Goal: Task Accomplishment & Management: Manage account settings

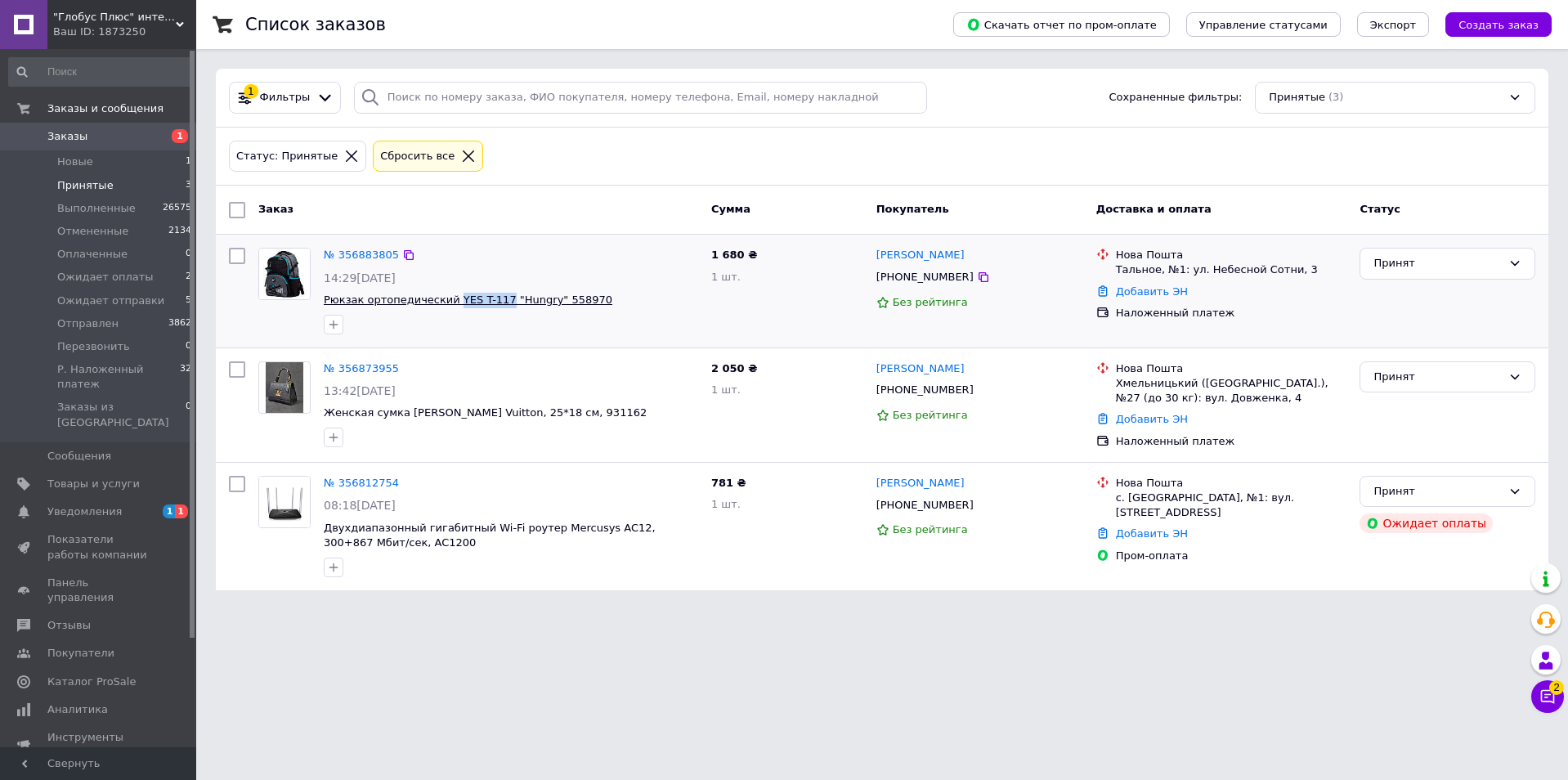
drag, startPoint x: 445, startPoint y: 304, endPoint x: 492, endPoint y: 304, distance: 47.0
click at [348, 256] on link "№ 356883805" at bounding box center [361, 254] width 75 height 12
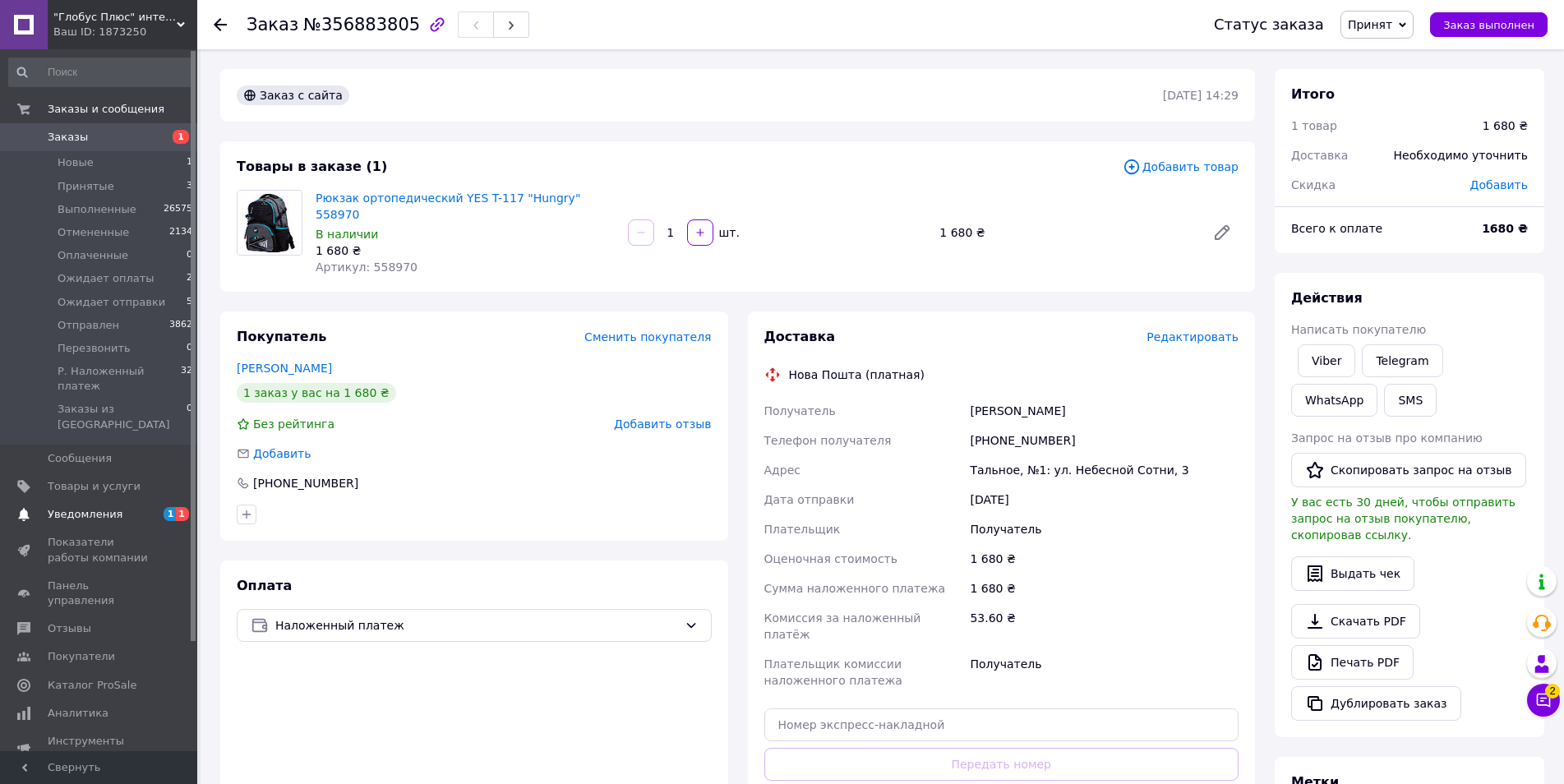
click at [79, 507] on span "Уведомления" at bounding box center [85, 514] width 74 height 15
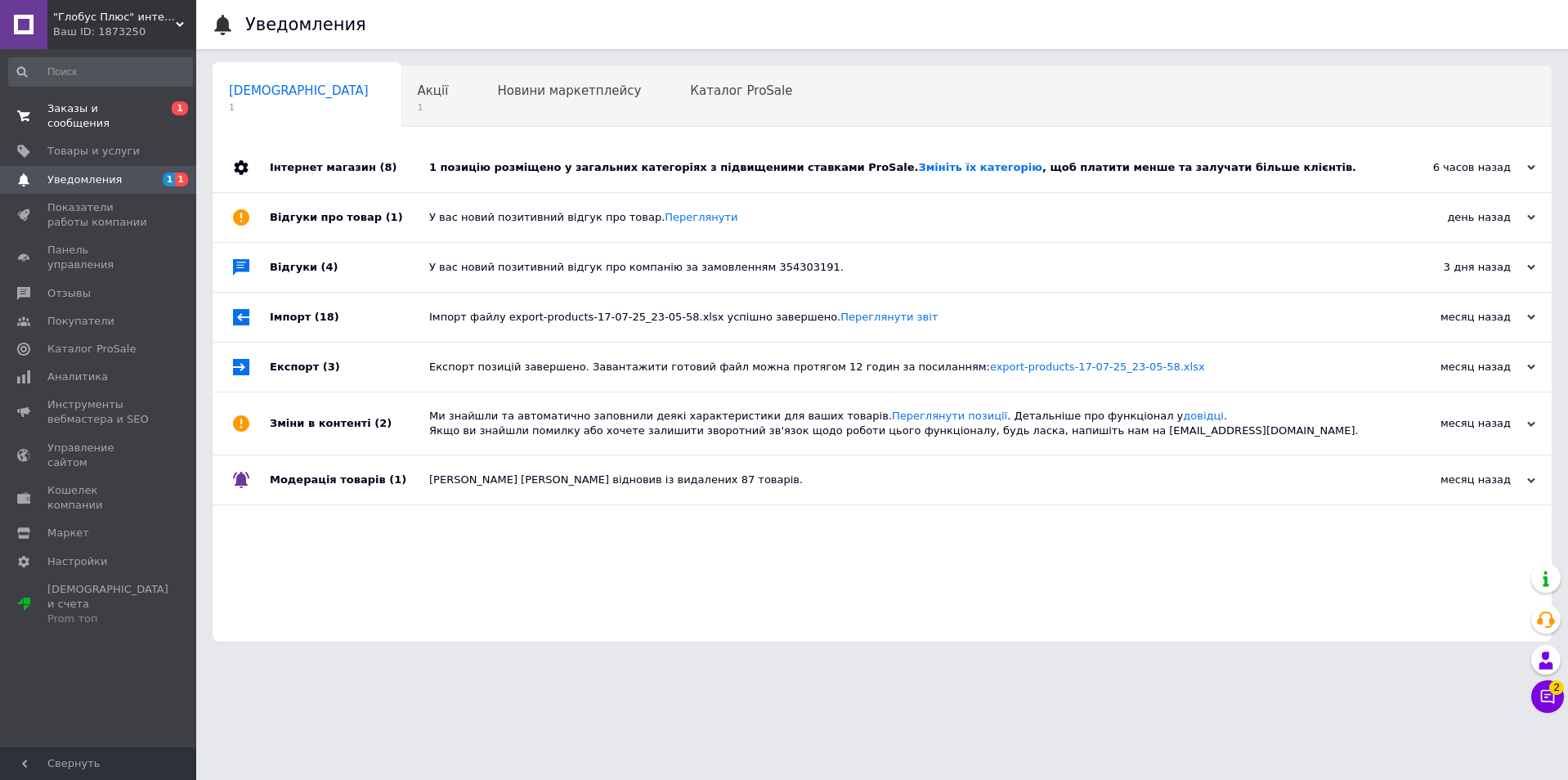
click at [109, 110] on span "Заказы и сообщения" at bounding box center [100, 116] width 104 height 30
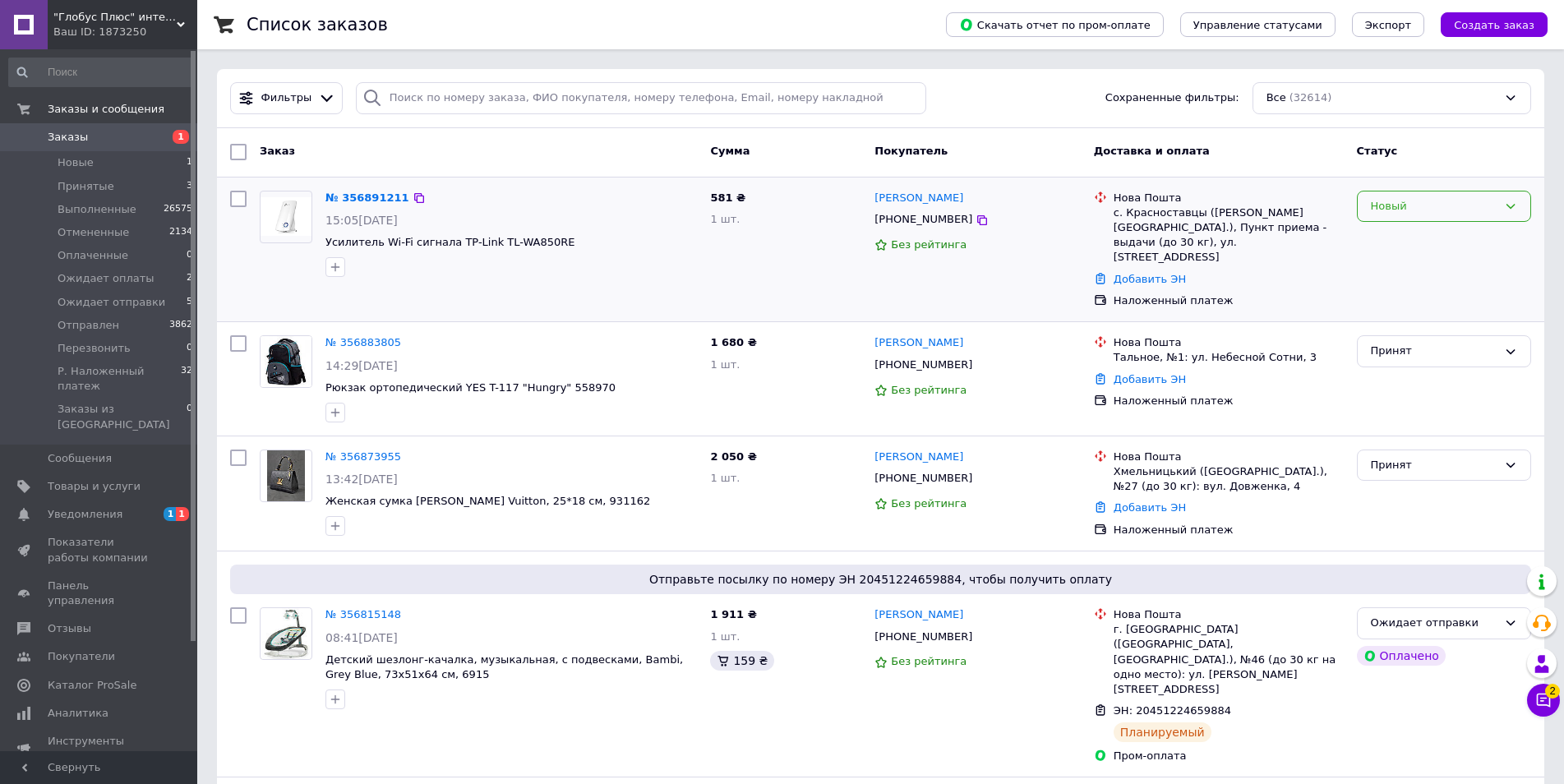
click at [1386, 203] on div "Новый" at bounding box center [1434, 206] width 127 height 17
click at [1391, 237] on li "Принят" at bounding box center [1444, 240] width 173 height 31
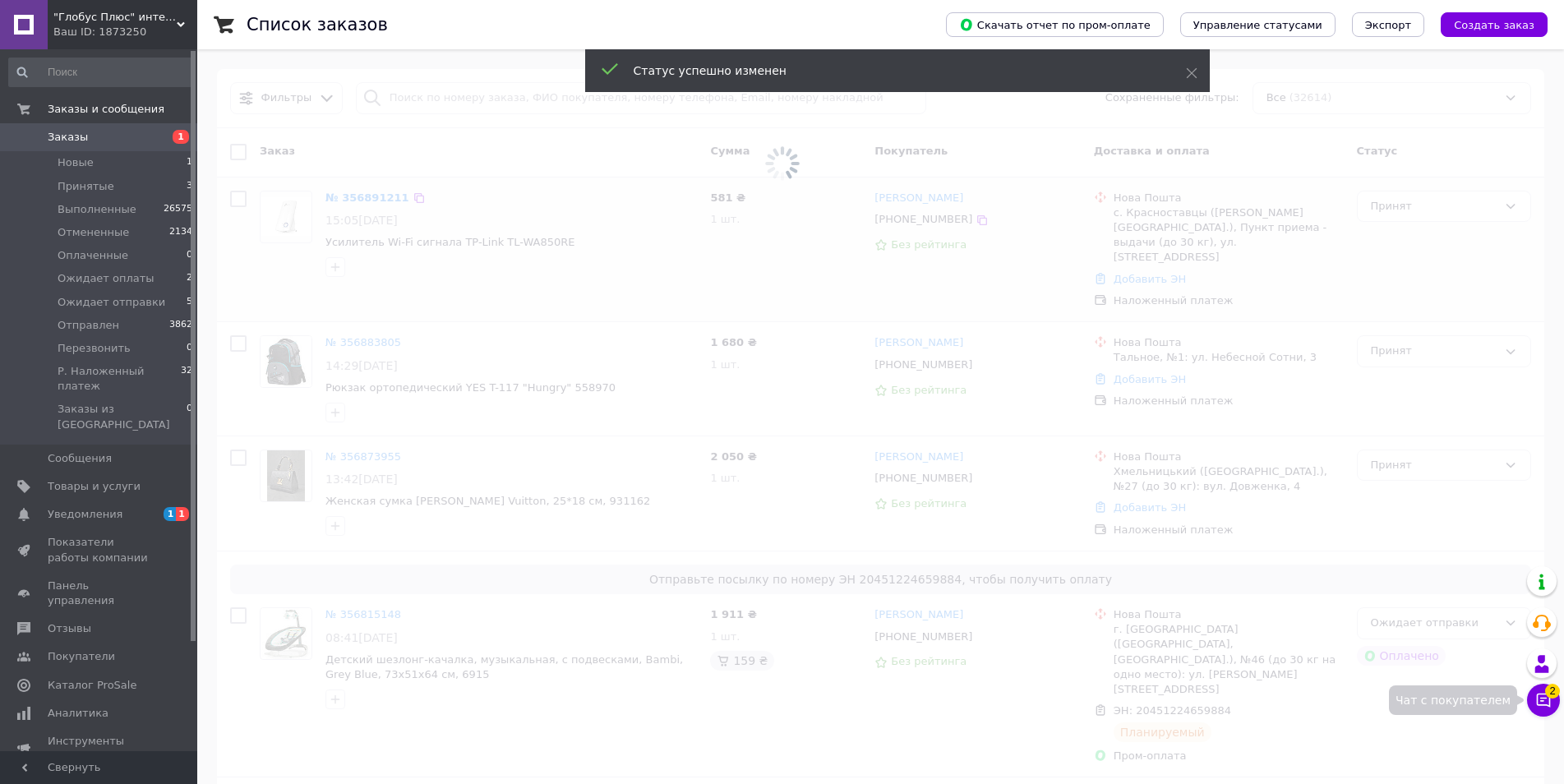
click at [1542, 699] on icon at bounding box center [1543, 700] width 17 height 17
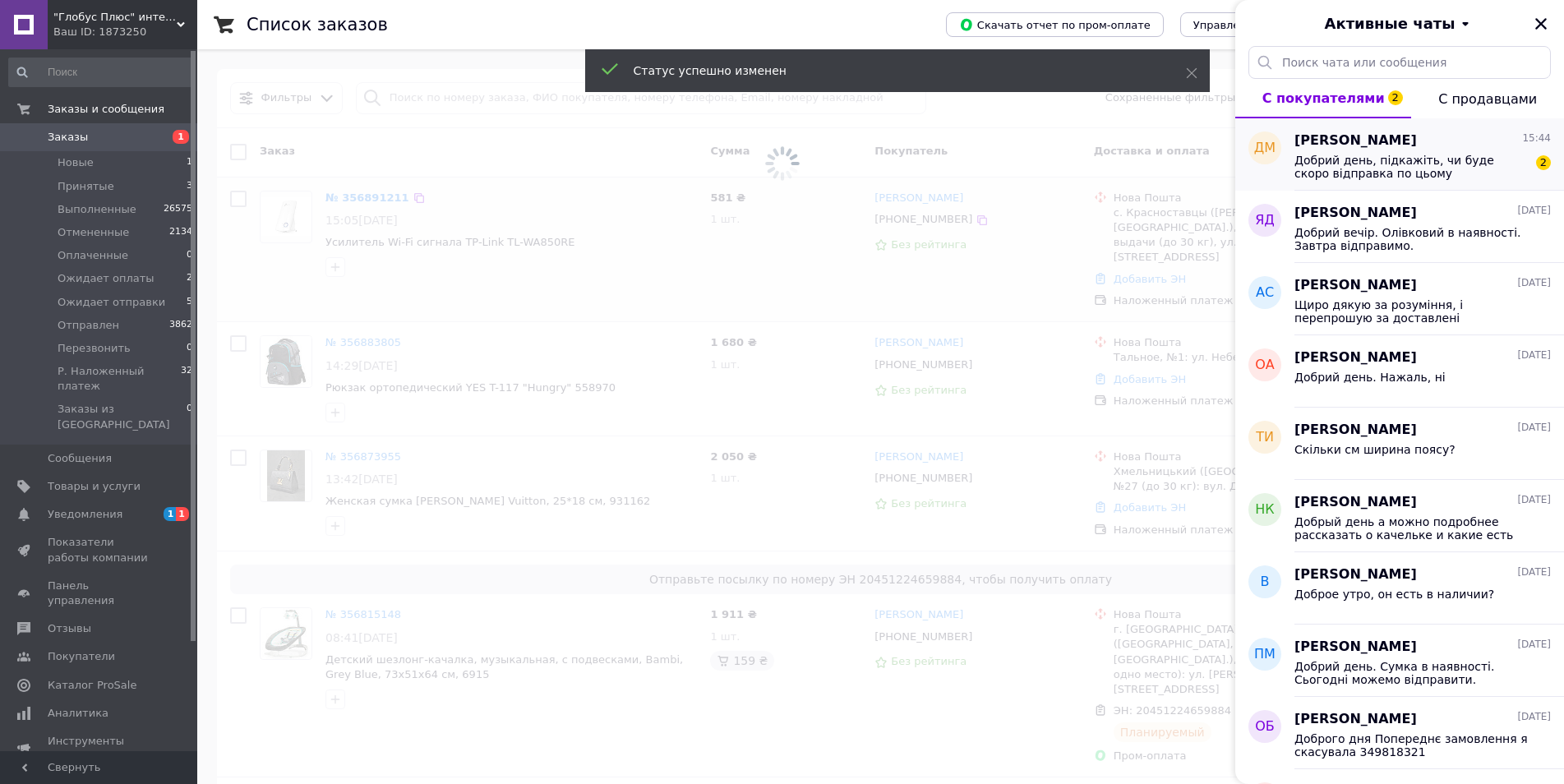
click at [1410, 167] on span "Добрий день, підкажіть, чи буде скоро відправка по цьому замовленню? Якщо не бу…" at bounding box center [1411, 167] width 233 height 26
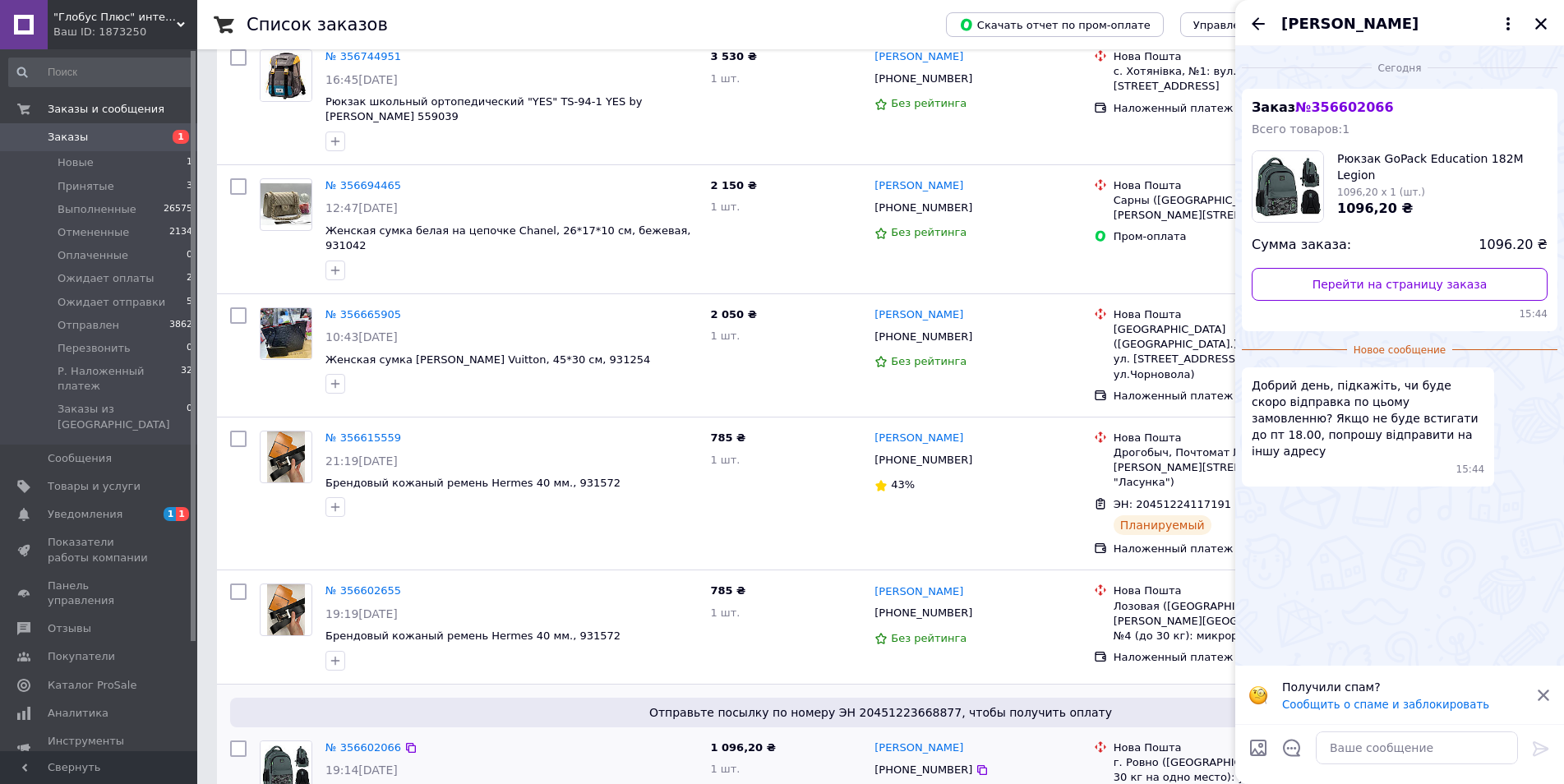
scroll to position [1232, 0]
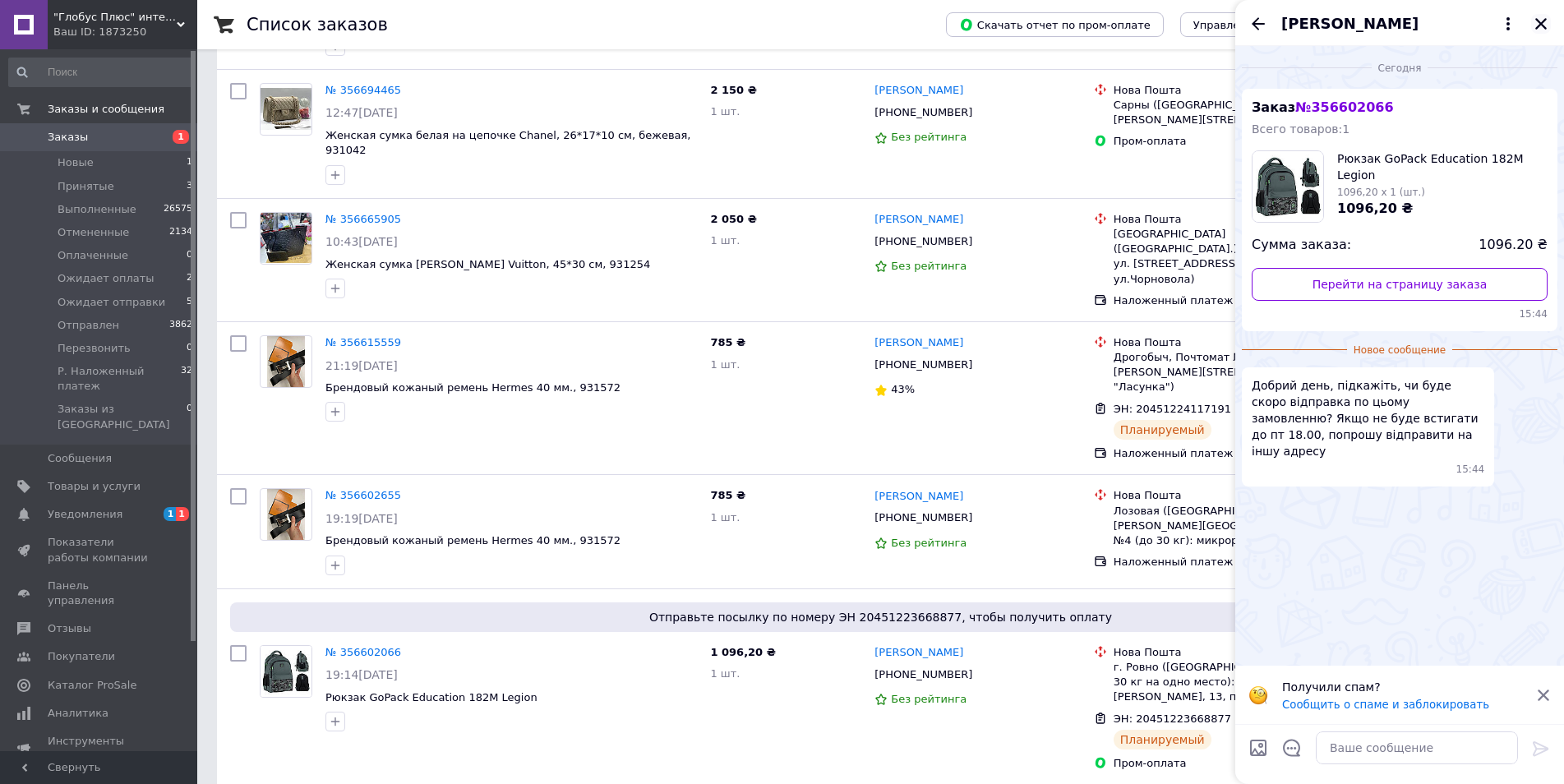
click at [1543, 22] on icon "Закрыть" at bounding box center [1541, 24] width 12 height 12
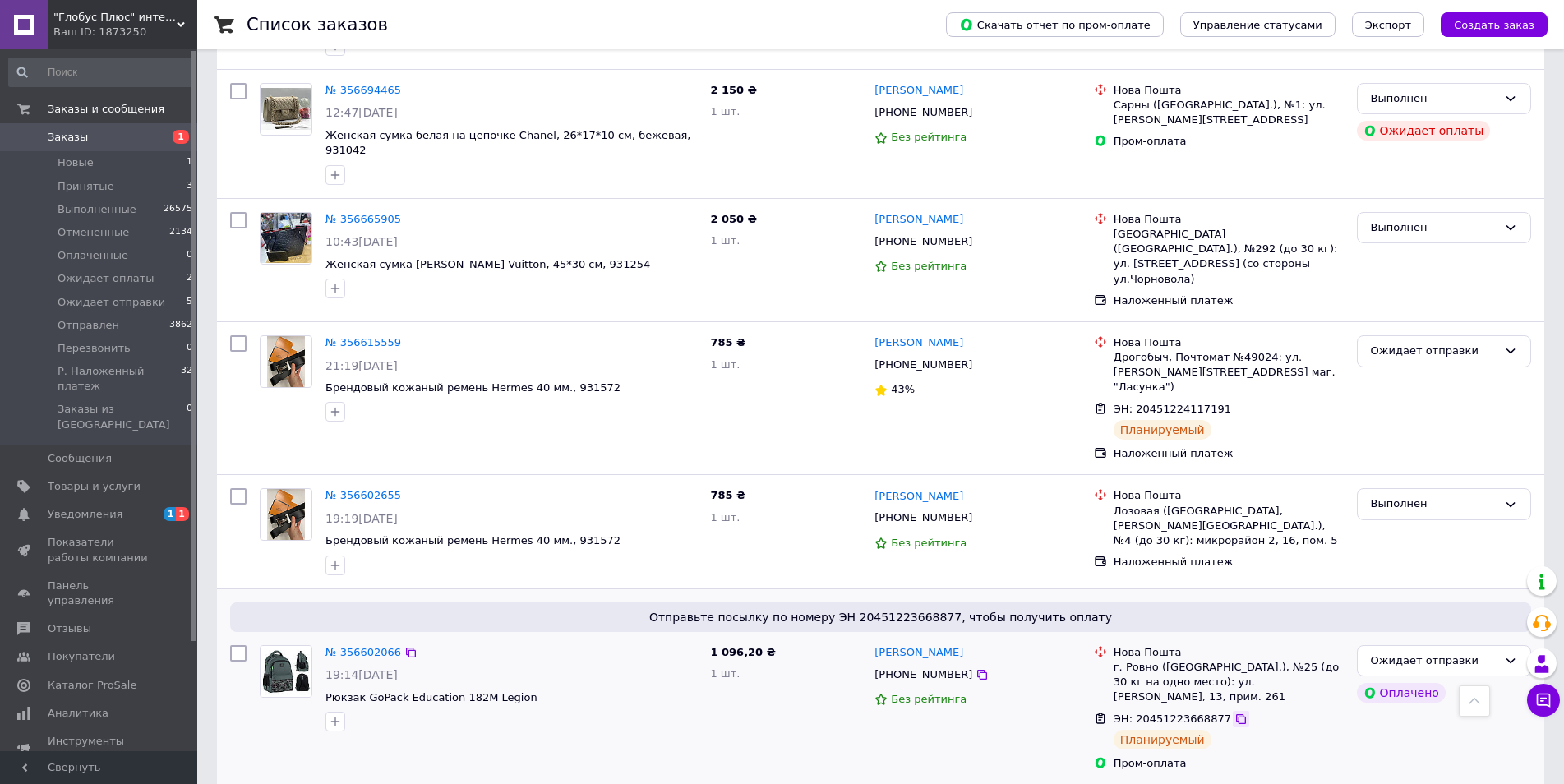
click at [1235, 712] on icon at bounding box center [1241, 719] width 13 height 13
click at [1546, 702] on icon at bounding box center [1543, 700] width 17 height 17
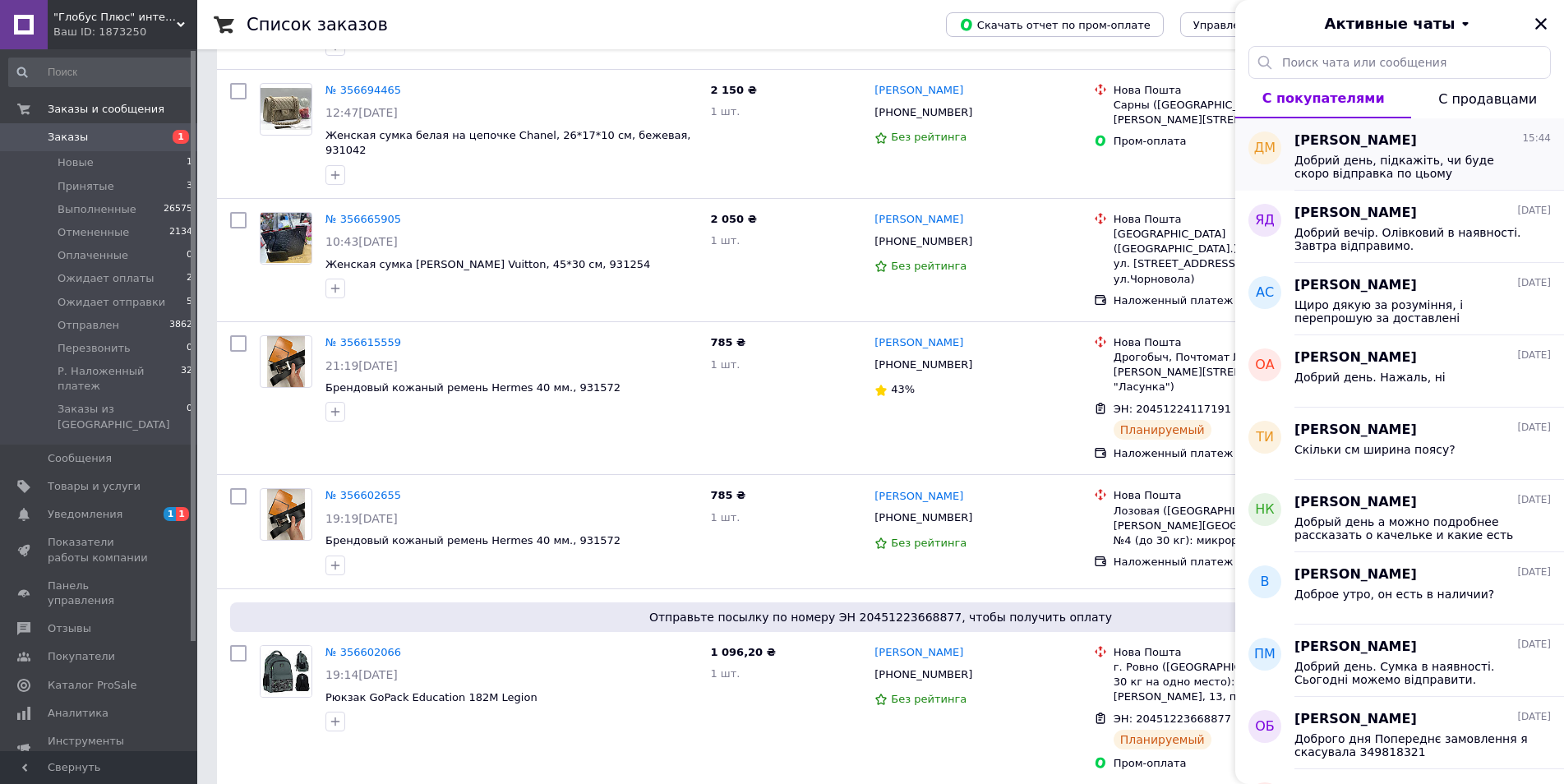
click at [1347, 165] on span "Добрий день, підкажіть, чи буде скоро відправка по цьому замовленню? Якщо не бу…" at bounding box center [1411, 167] width 233 height 26
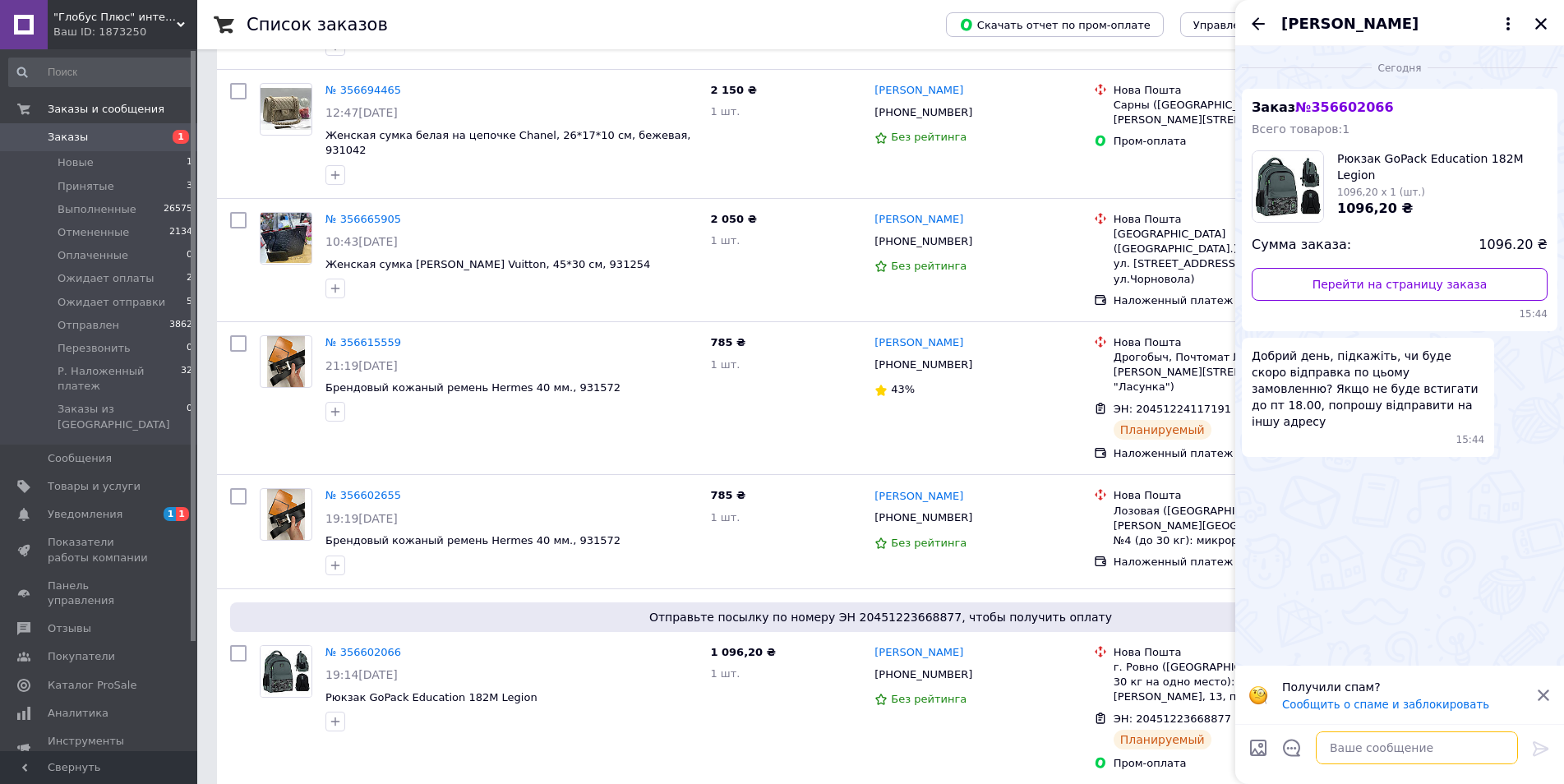
click at [1365, 753] on textarea at bounding box center [1417, 748] width 202 height 33
paste textarea "20451223668877"
click at [1370, 752] on textarea "Добрий день. 20451223668877" at bounding box center [1401, 748] width 235 height 33
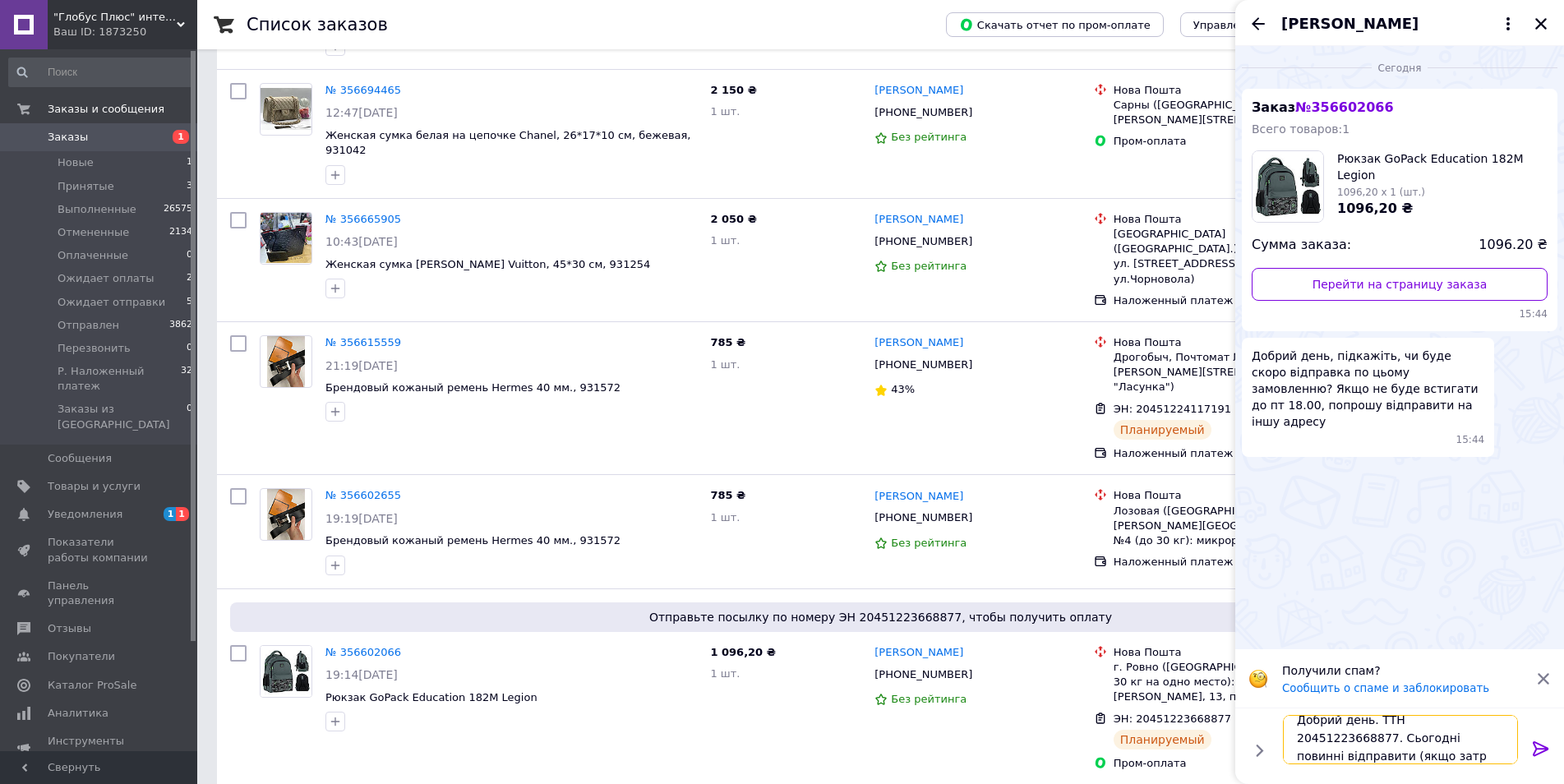
scroll to position [2, 0]
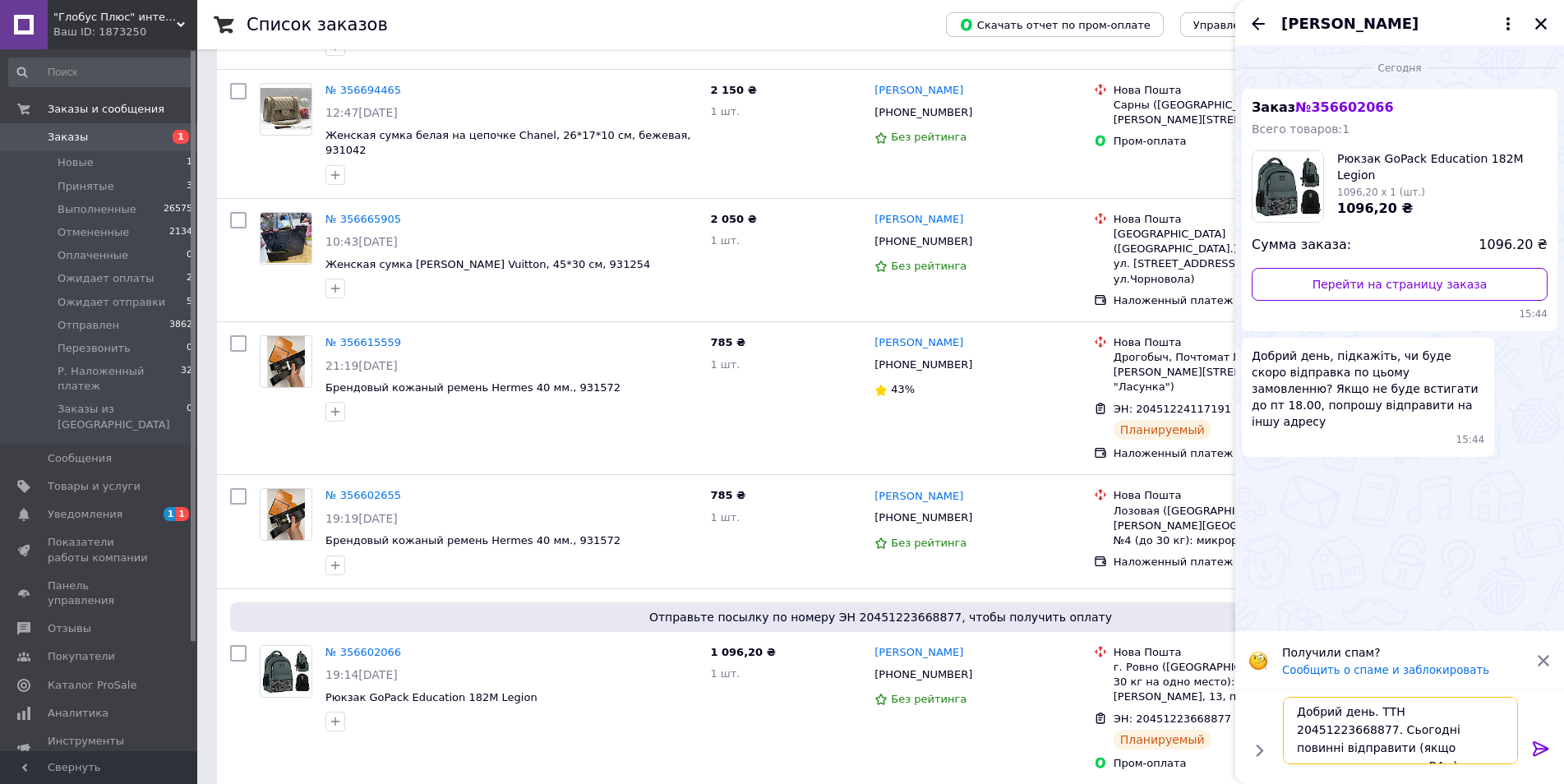
click at [1420, 747] on textarea "Добрий день. ТТН 20451223668877. Сьогодні повинні відправити (якщо затримають -…" at bounding box center [1401, 729] width 235 height 67
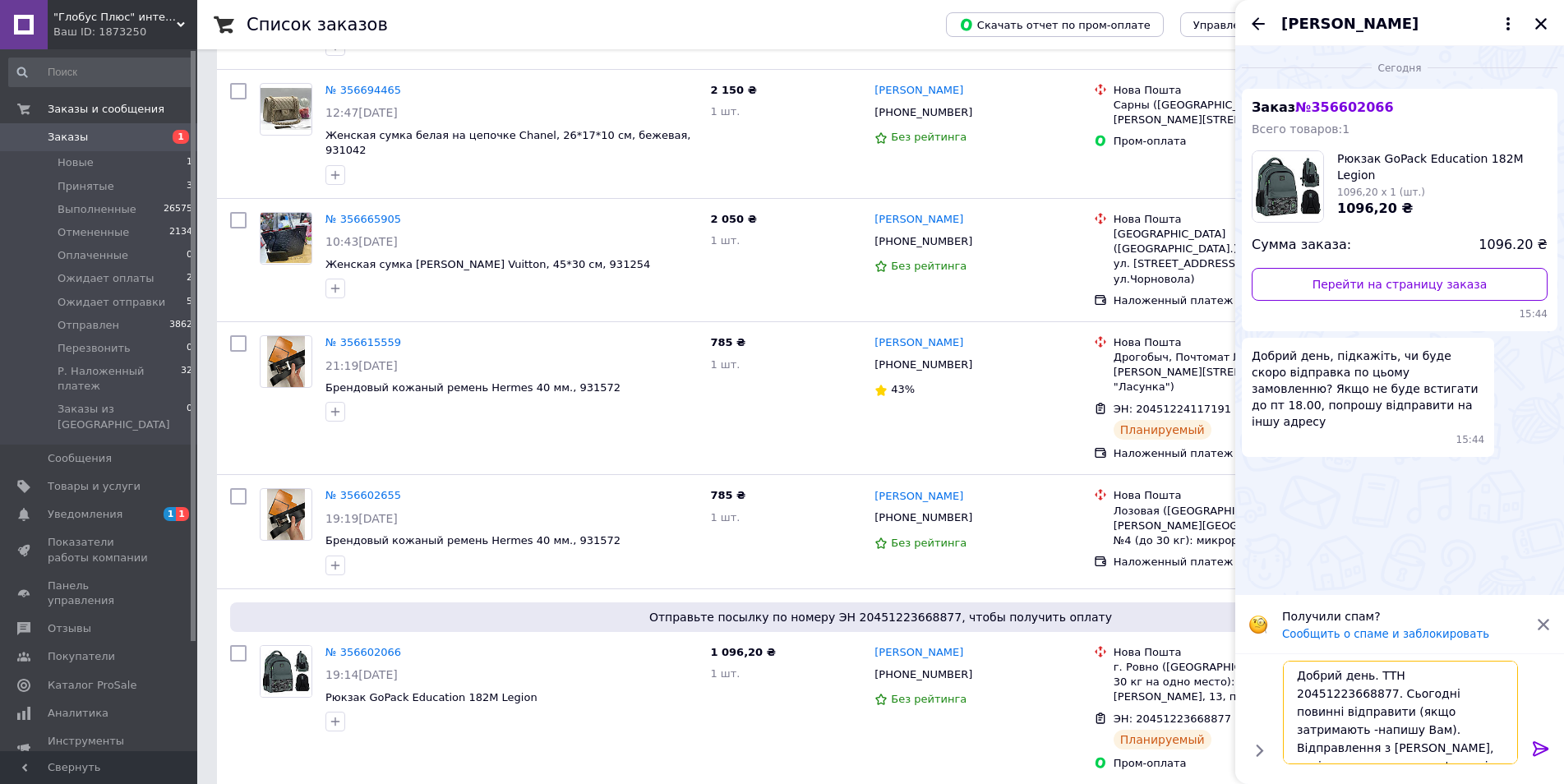
type textarea "Добрий день. ТТН 20451223668877. Сьогодні повинні відправити (якщо затримають -…"
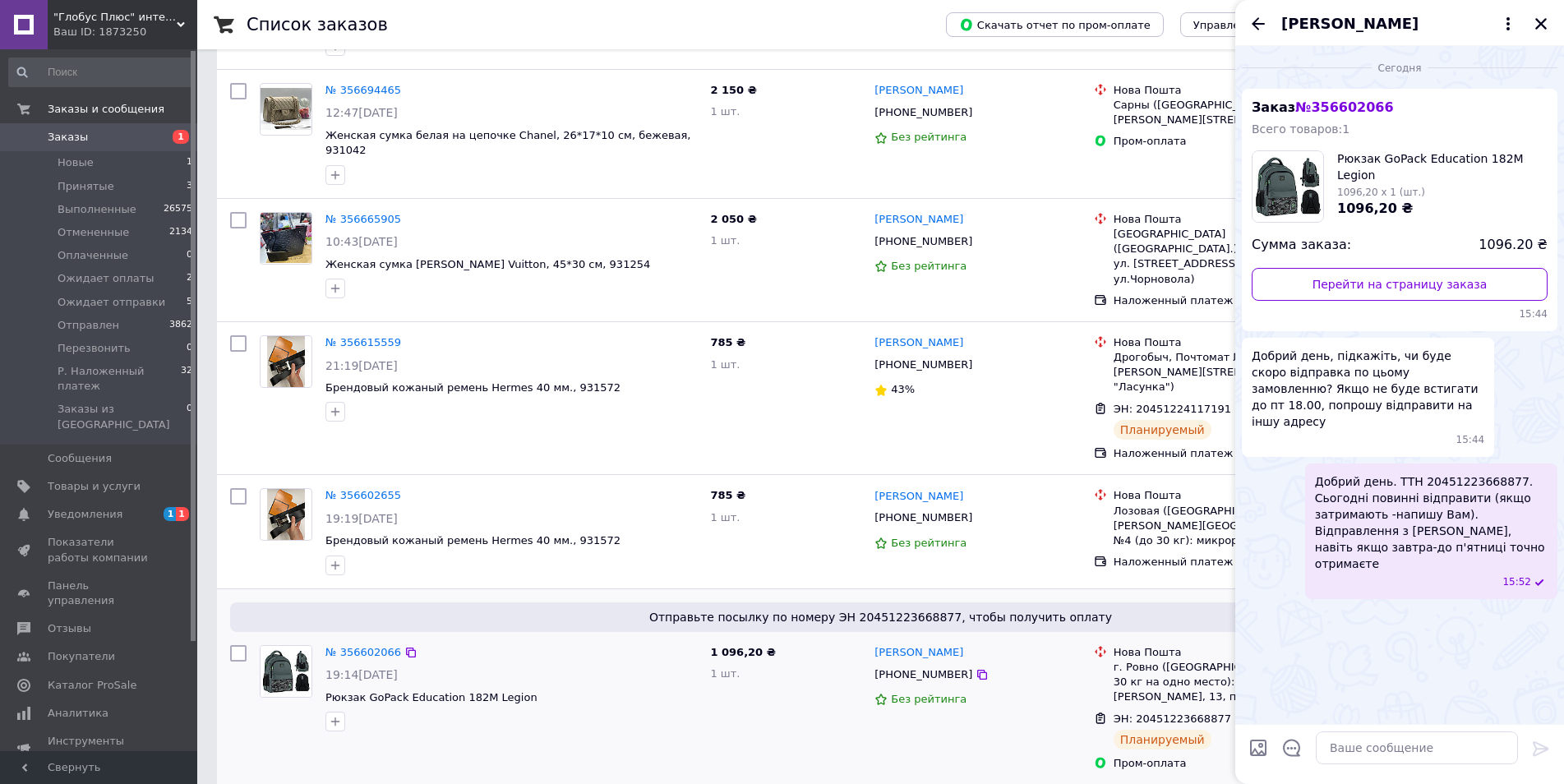
click at [572, 708] on div at bounding box center [511, 721] width 378 height 26
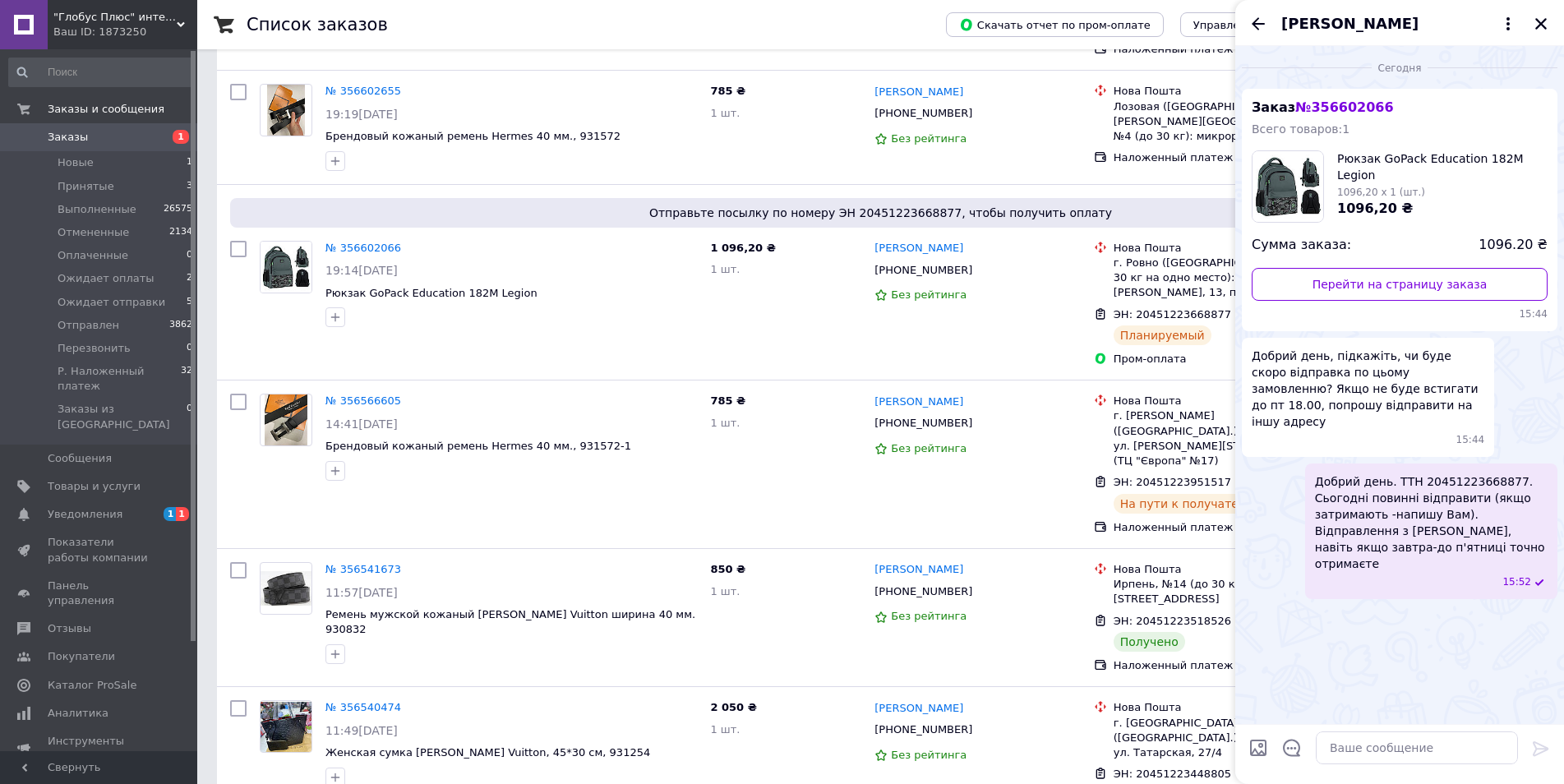
scroll to position [1807, 0]
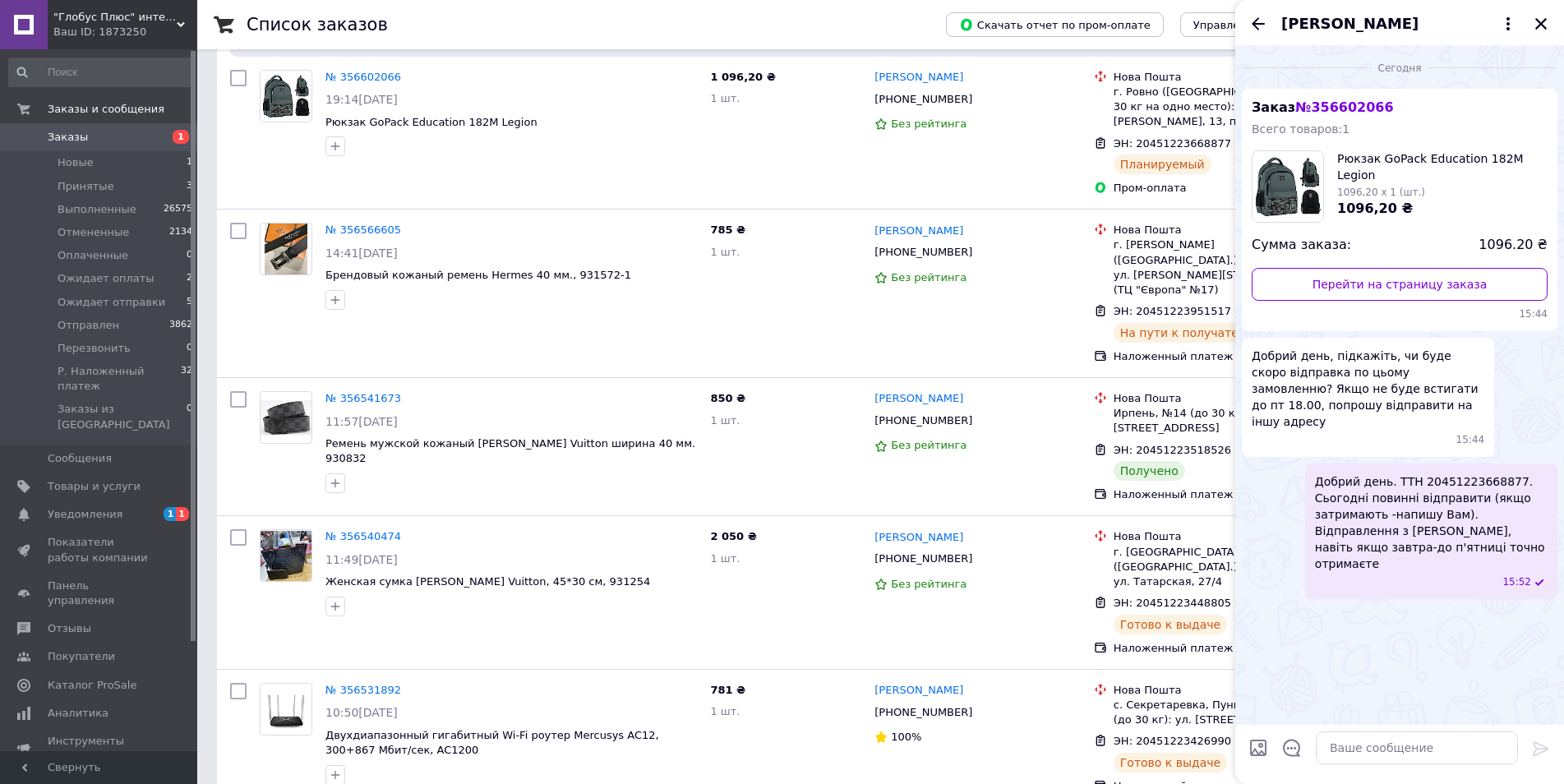
drag, startPoint x: 1541, startPoint y: 27, endPoint x: 1525, endPoint y: 27, distance: 16.0
click at [1540, 25] on icon "Закрыть" at bounding box center [1541, 24] width 15 height 15
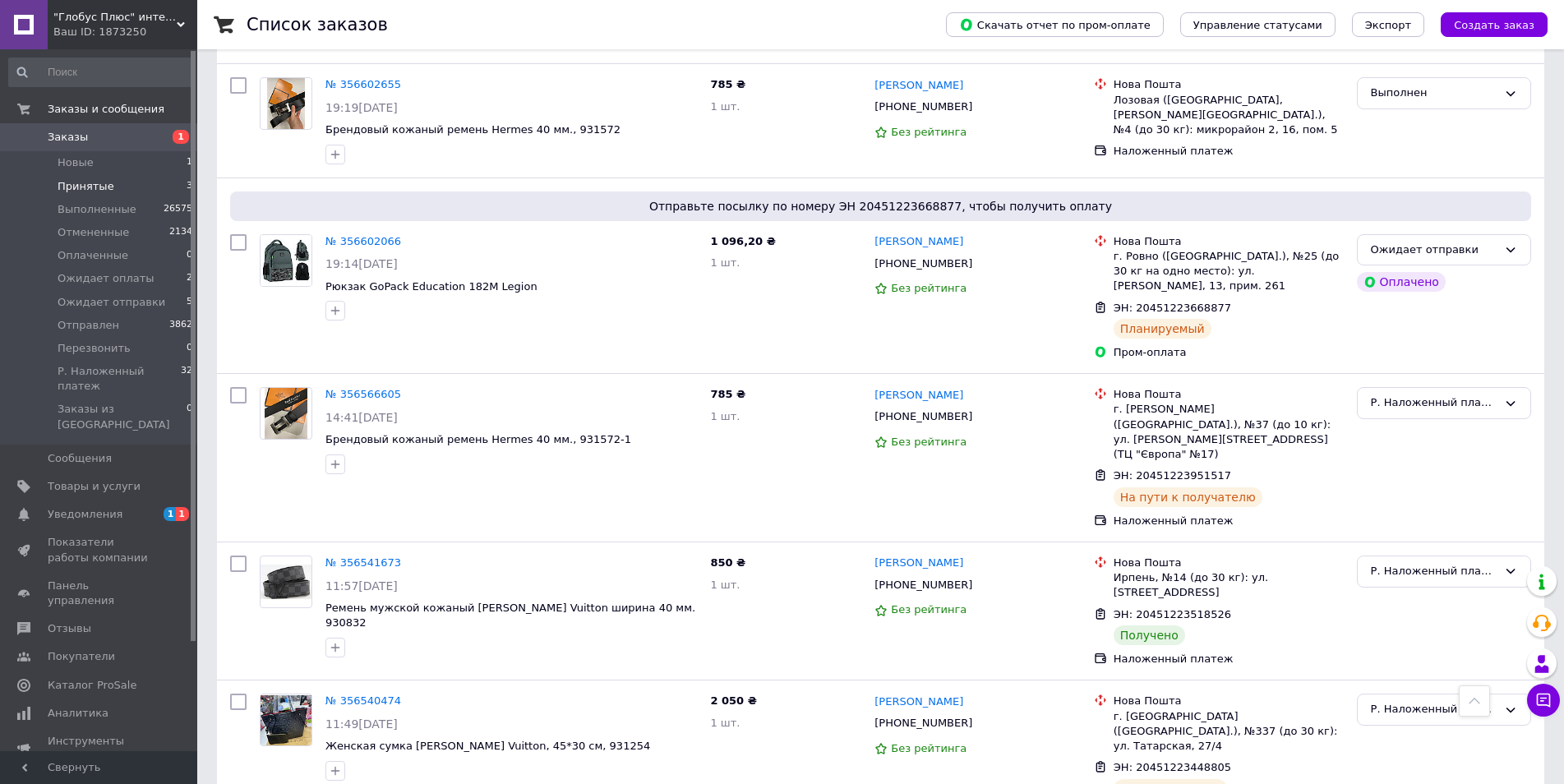
click at [88, 188] on span "Принятые" at bounding box center [86, 187] width 57 height 15
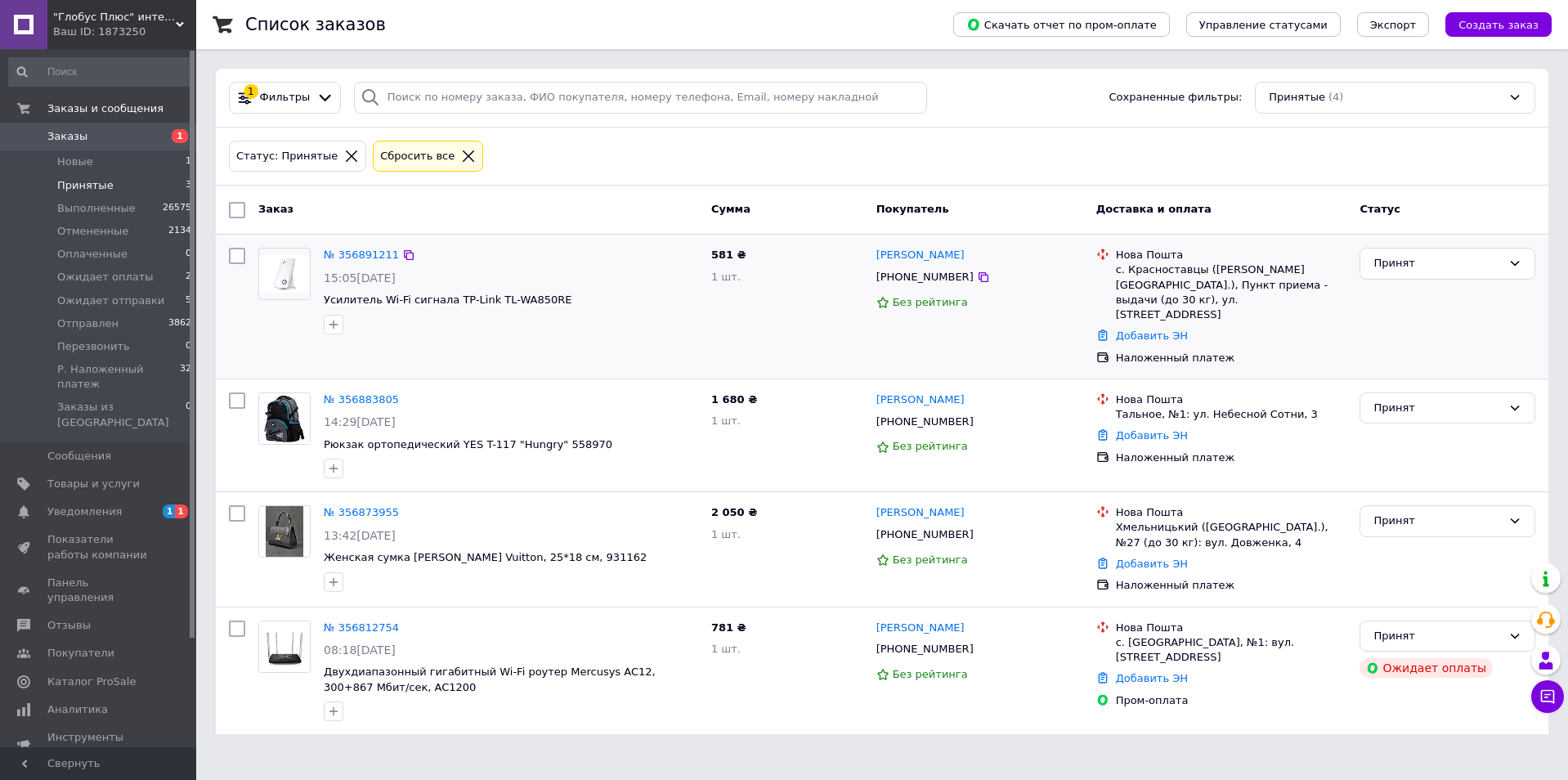
click at [87, 187] on span "Принятые" at bounding box center [86, 186] width 57 height 15
click at [369, 506] on link "№ 356873955" at bounding box center [361, 512] width 75 height 12
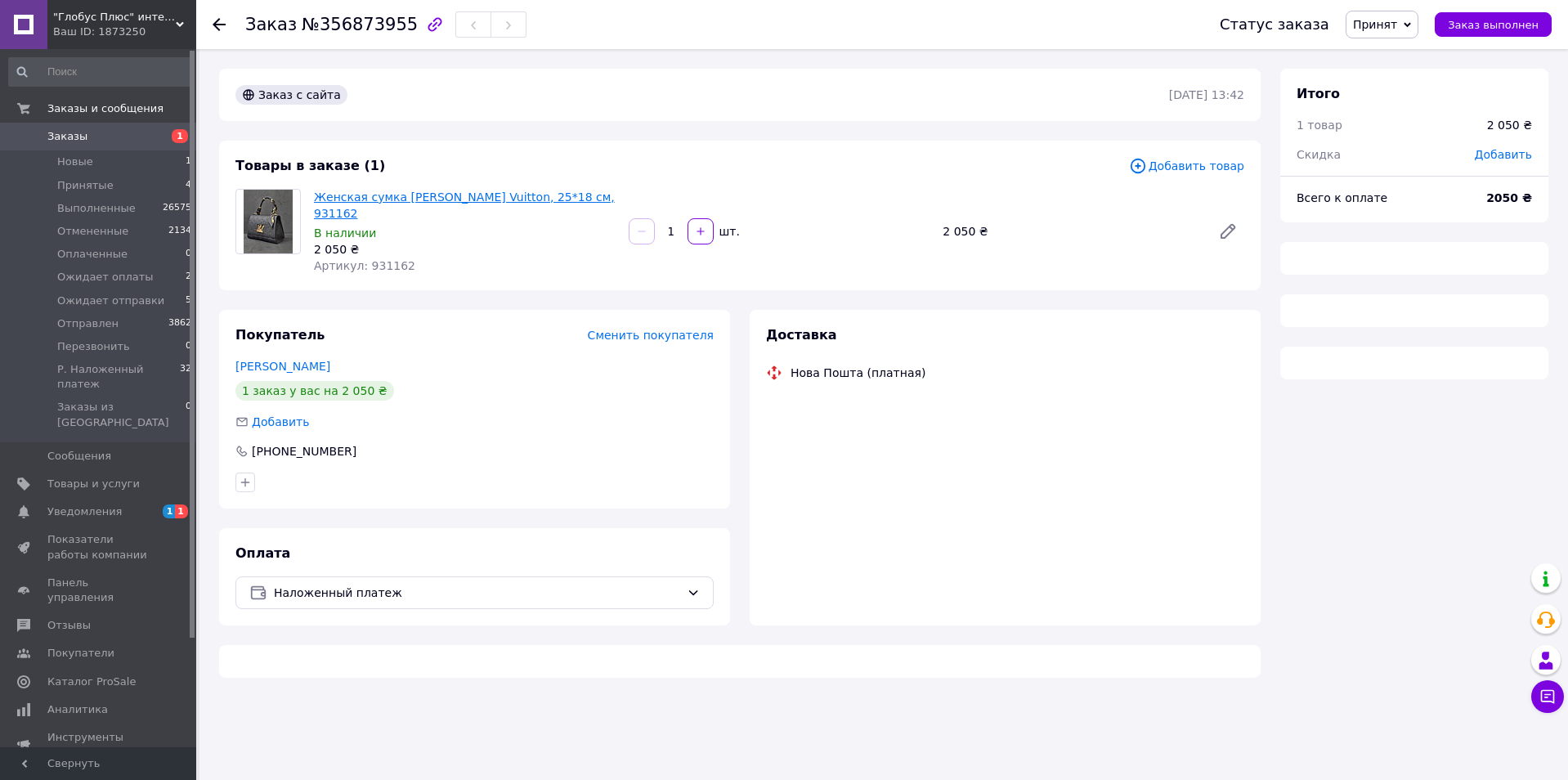
click at [419, 191] on link "Женская сумка [PERSON_NAME] Vuitton, 25*18 см, 931162" at bounding box center [464, 205] width 301 height 30
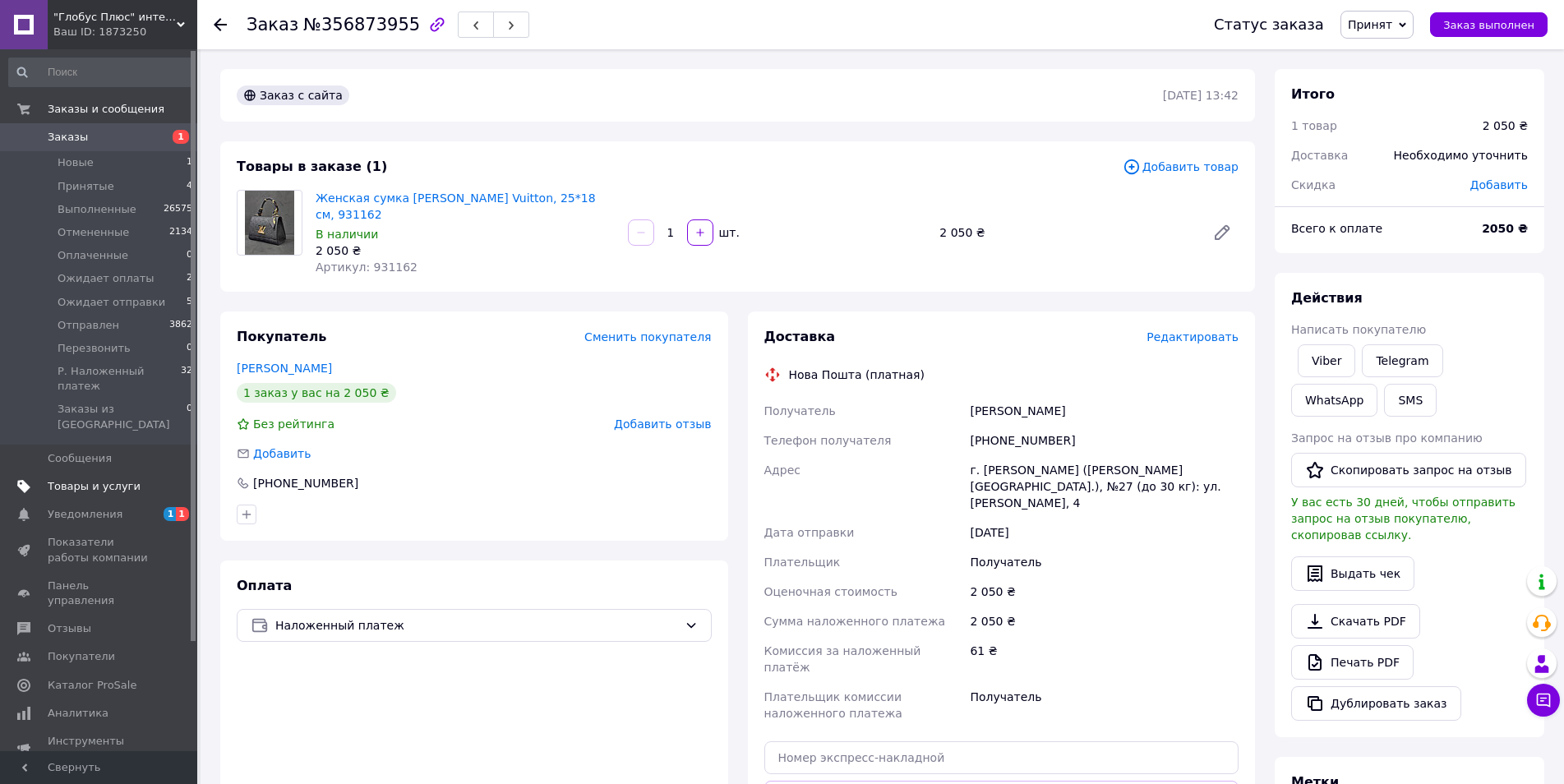
click at [111, 479] on span "Товары и услуги" at bounding box center [94, 486] width 93 height 15
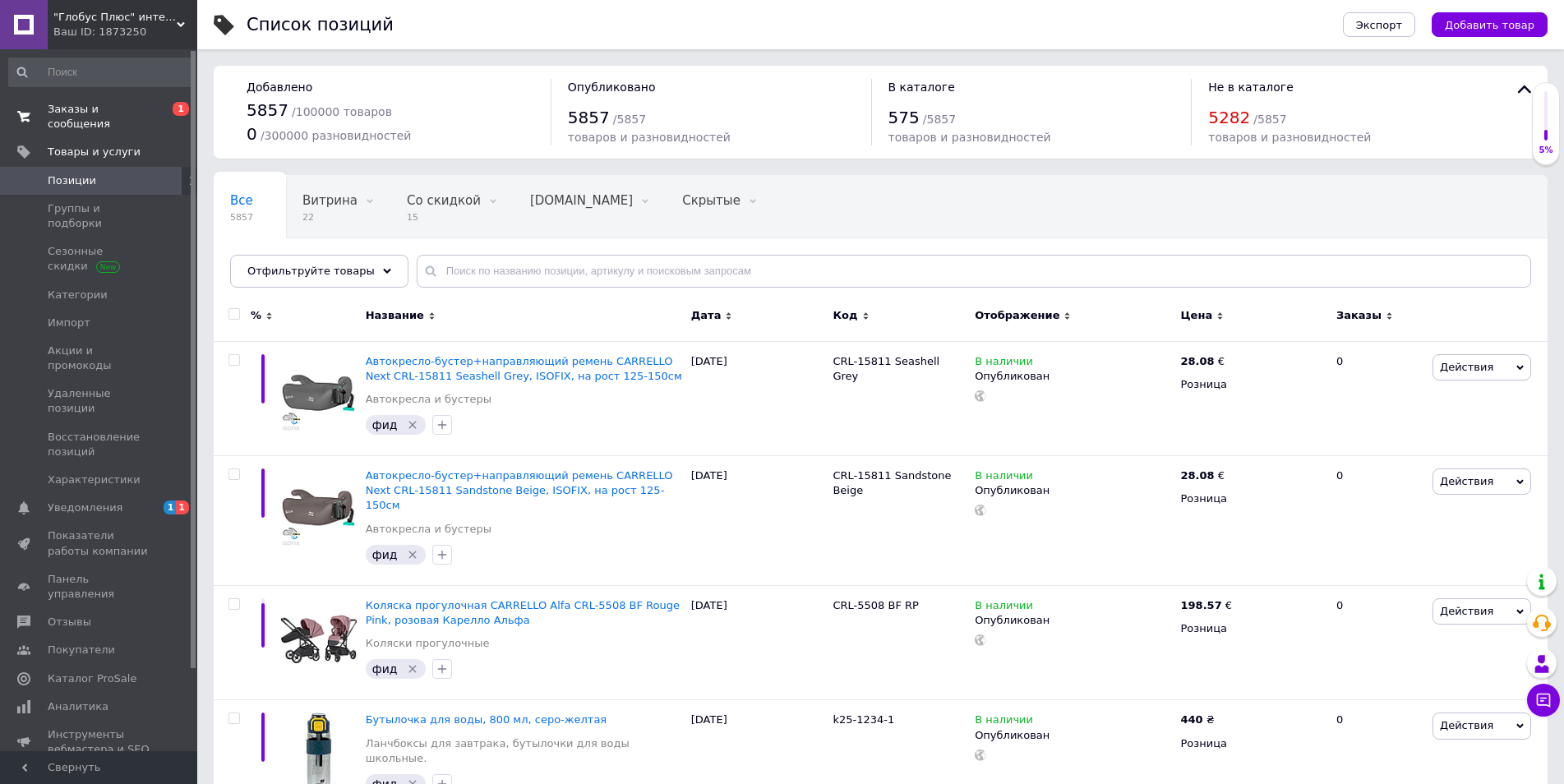
click at [84, 106] on span "Заказы и сообщения" at bounding box center [100, 117] width 104 height 30
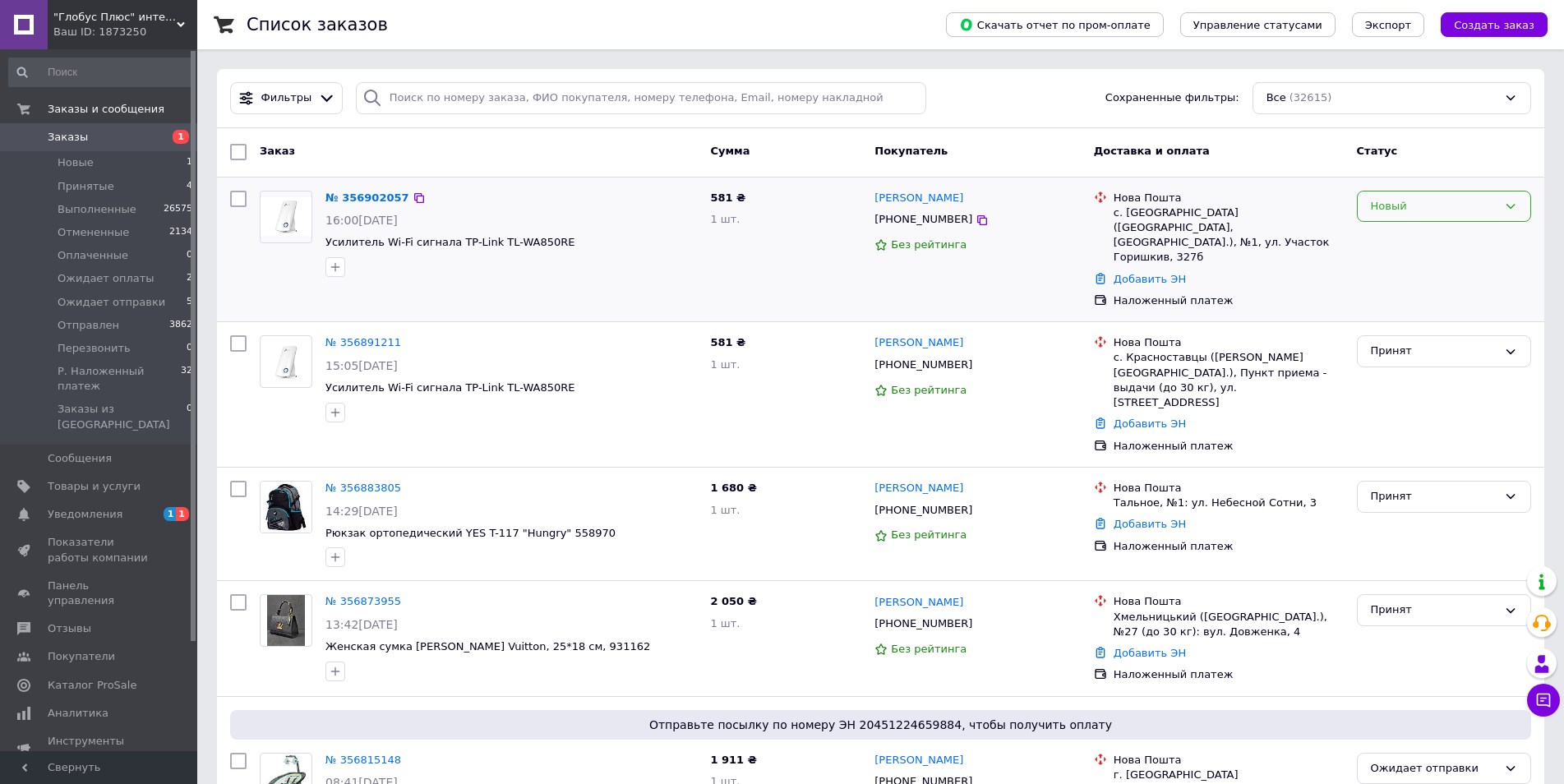
click at [1385, 195] on div "Новый" at bounding box center [1444, 206] width 175 height 32
click at [1370, 241] on li "Принят" at bounding box center [1444, 240] width 173 height 31
click at [122, 302] on span "Ожидает отправки" at bounding box center [112, 303] width 108 height 15
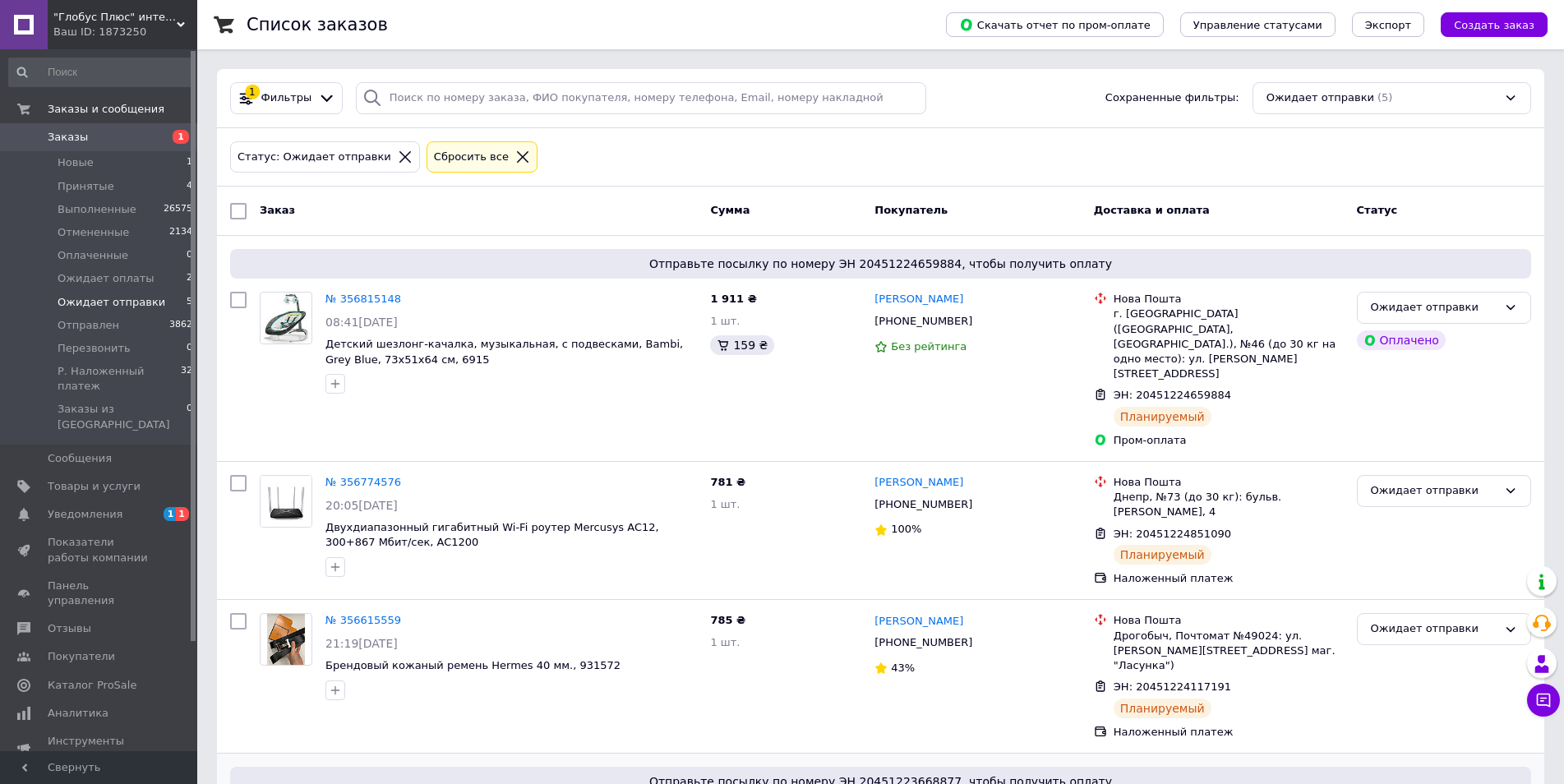
scroll to position [269, 0]
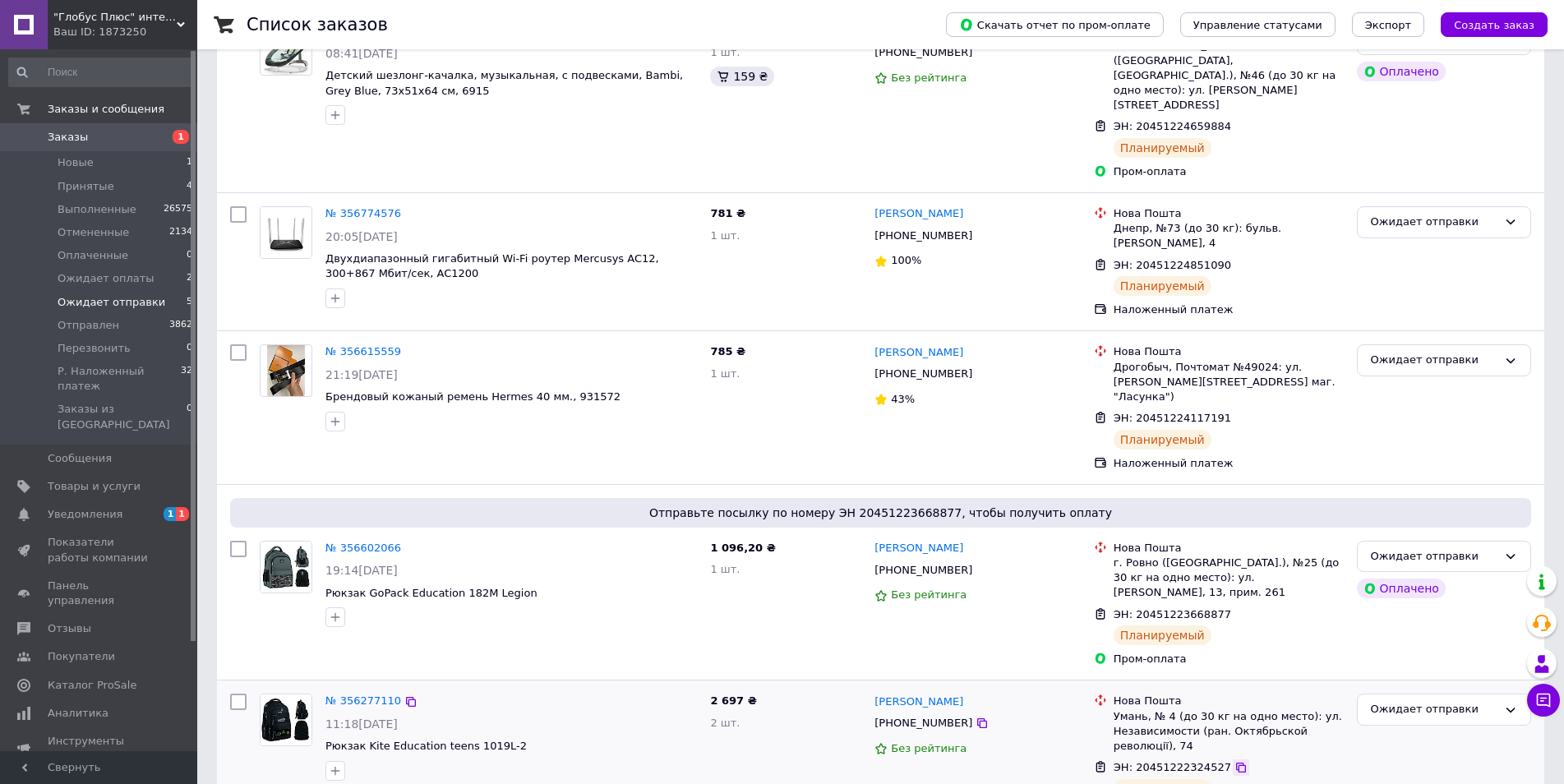
click at [1236, 762] on icon at bounding box center [1241, 767] width 10 height 10
click at [976, 716] on icon at bounding box center [982, 723] width 13 height 13
click at [615, 562] on div "19:14[DATE]" at bounding box center [511, 570] width 372 height 17
click at [1235, 608] on icon at bounding box center [1241, 614] width 13 height 13
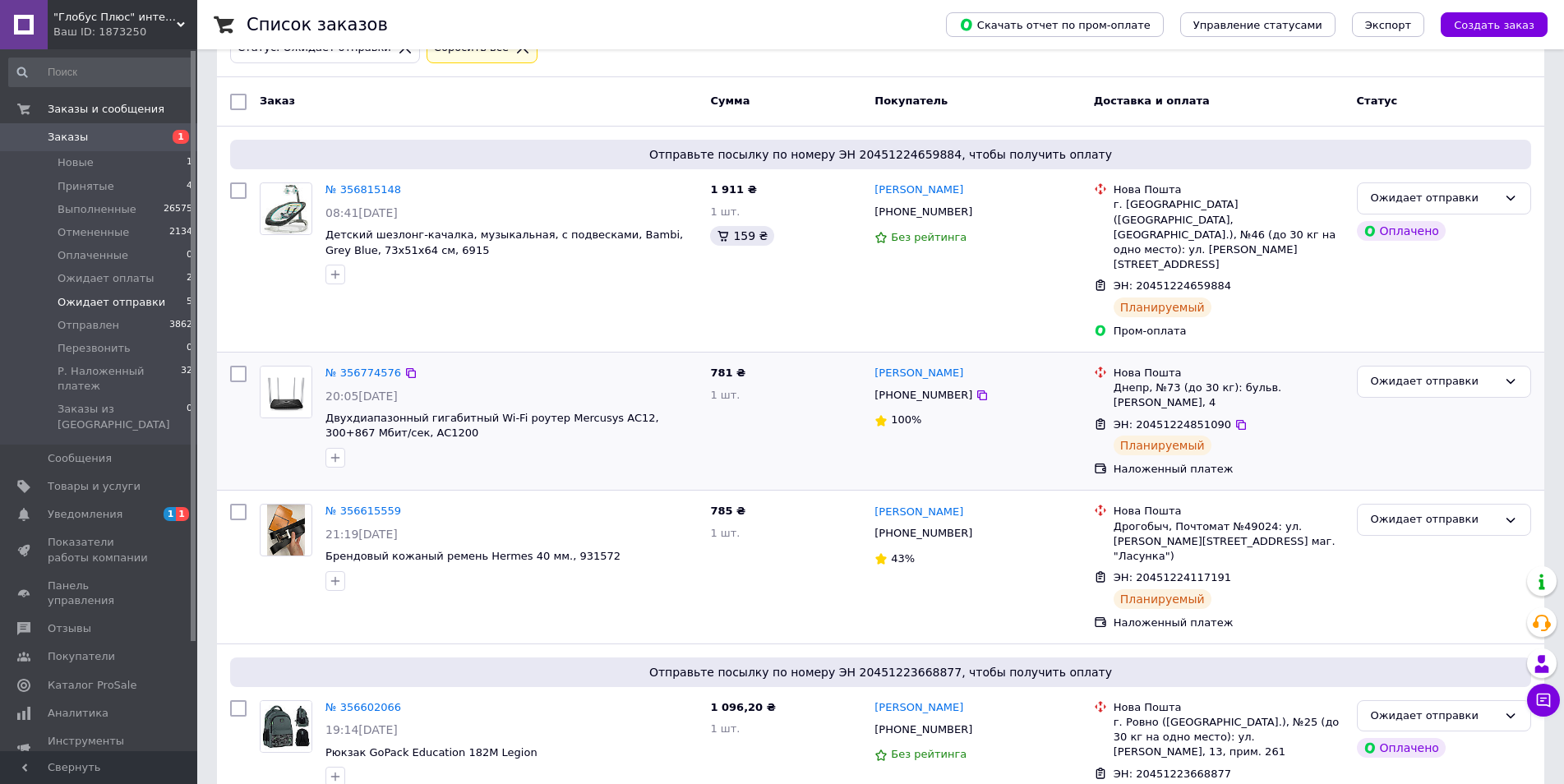
scroll to position [0, 0]
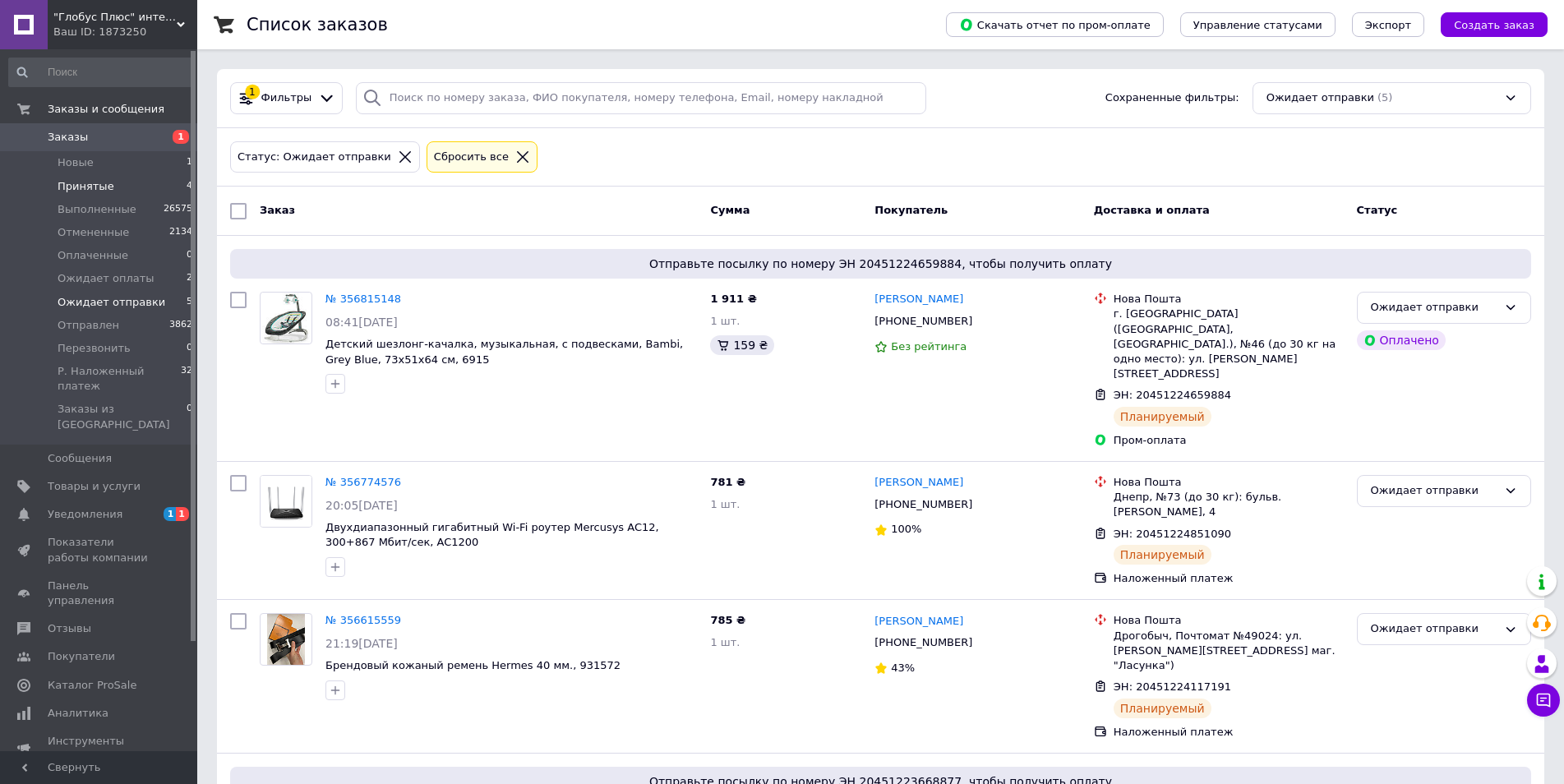
click at [112, 183] on li "Принятые 4" at bounding box center [101, 187] width 202 height 23
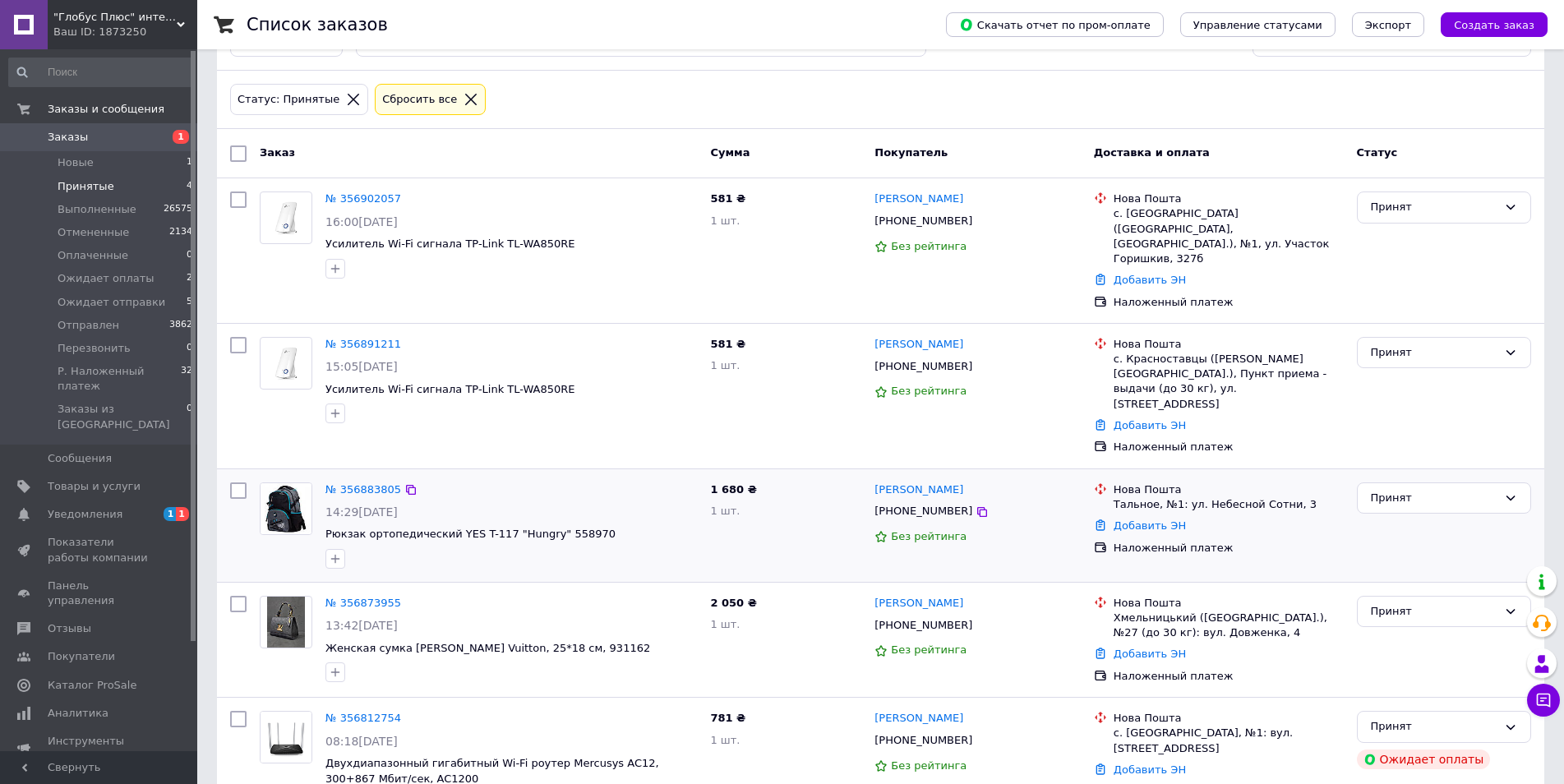
scroll to position [74, 0]
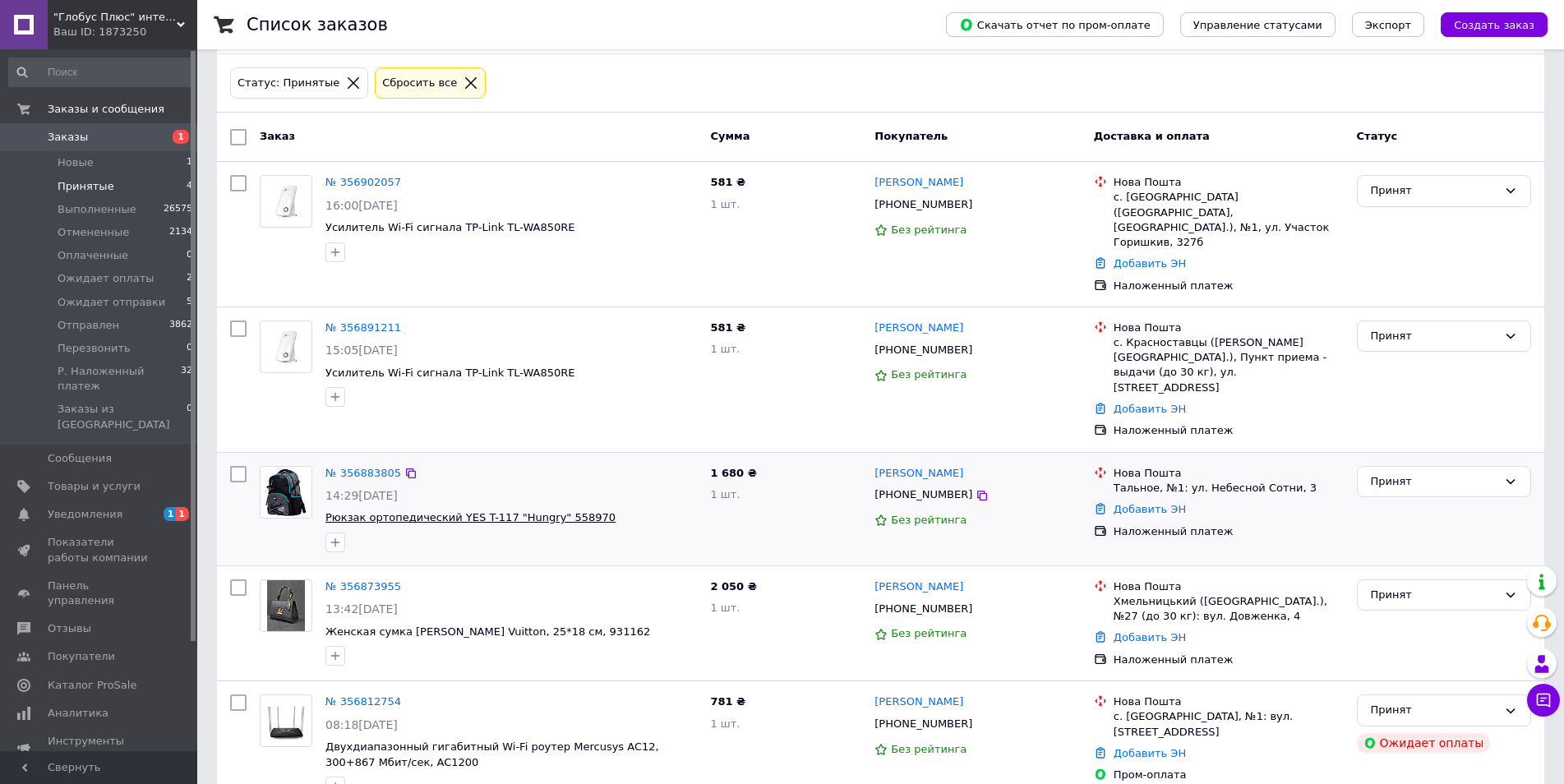
click at [387, 511] on span "Рюкзак ортопедический YES T-117 "Hungry" 558970" at bounding box center [470, 517] width 290 height 12
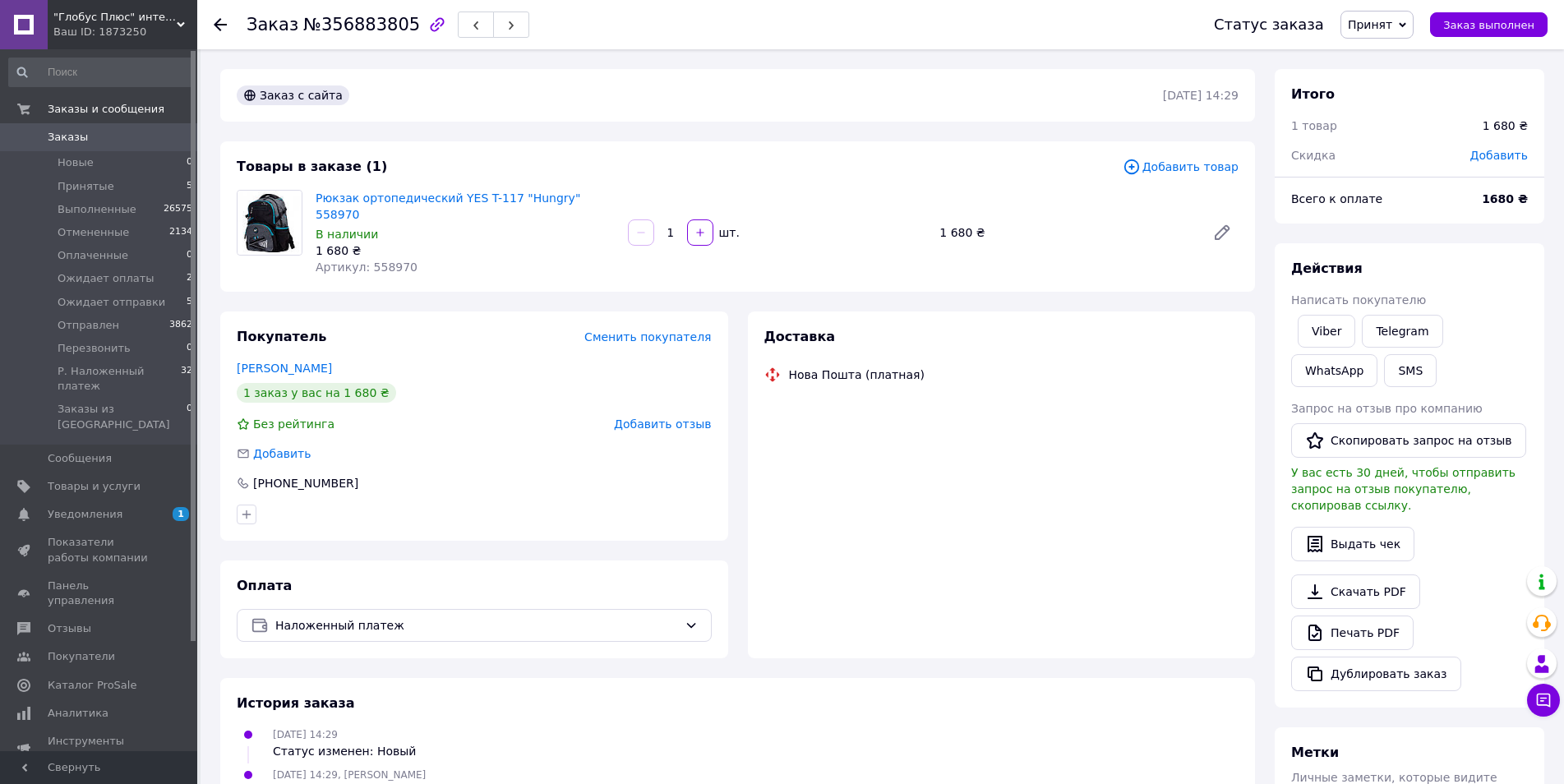
click at [484, 184] on div "Товары в заказе (1) Добавить товар Рюкзак ортопедический YES T-117 "Hungry" 558…" at bounding box center [737, 217] width 1035 height 151
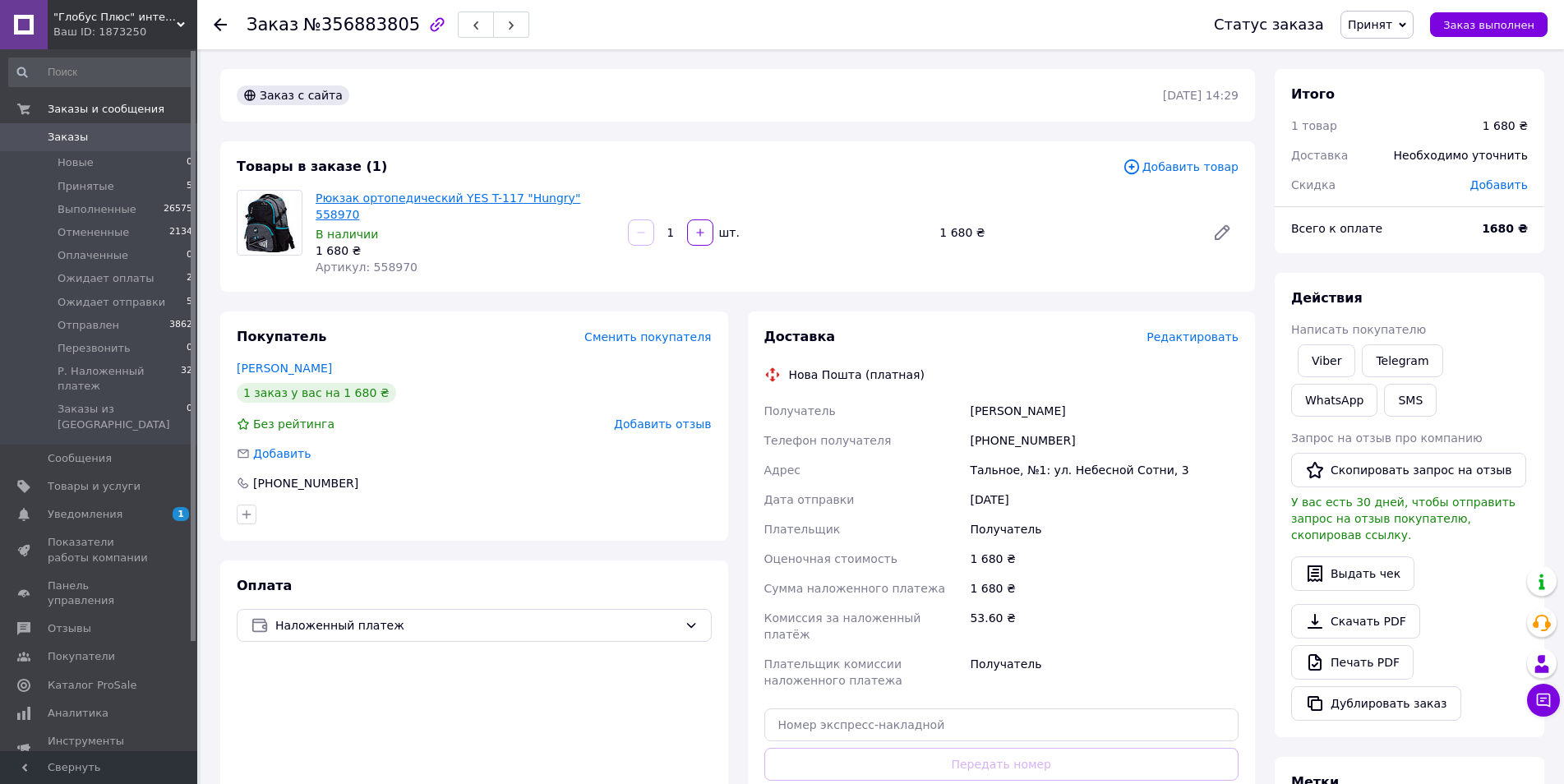
click at [484, 191] on link "Рюкзак ортопедический YES T-117 "Hungry" 558970" at bounding box center [448, 206] width 265 height 30
drag, startPoint x: 468, startPoint y: 202, endPoint x: 467, endPoint y: 174, distance: 28.0
copy link "T-117"
click at [109, 479] on span "Товары и услуги" at bounding box center [94, 486] width 93 height 15
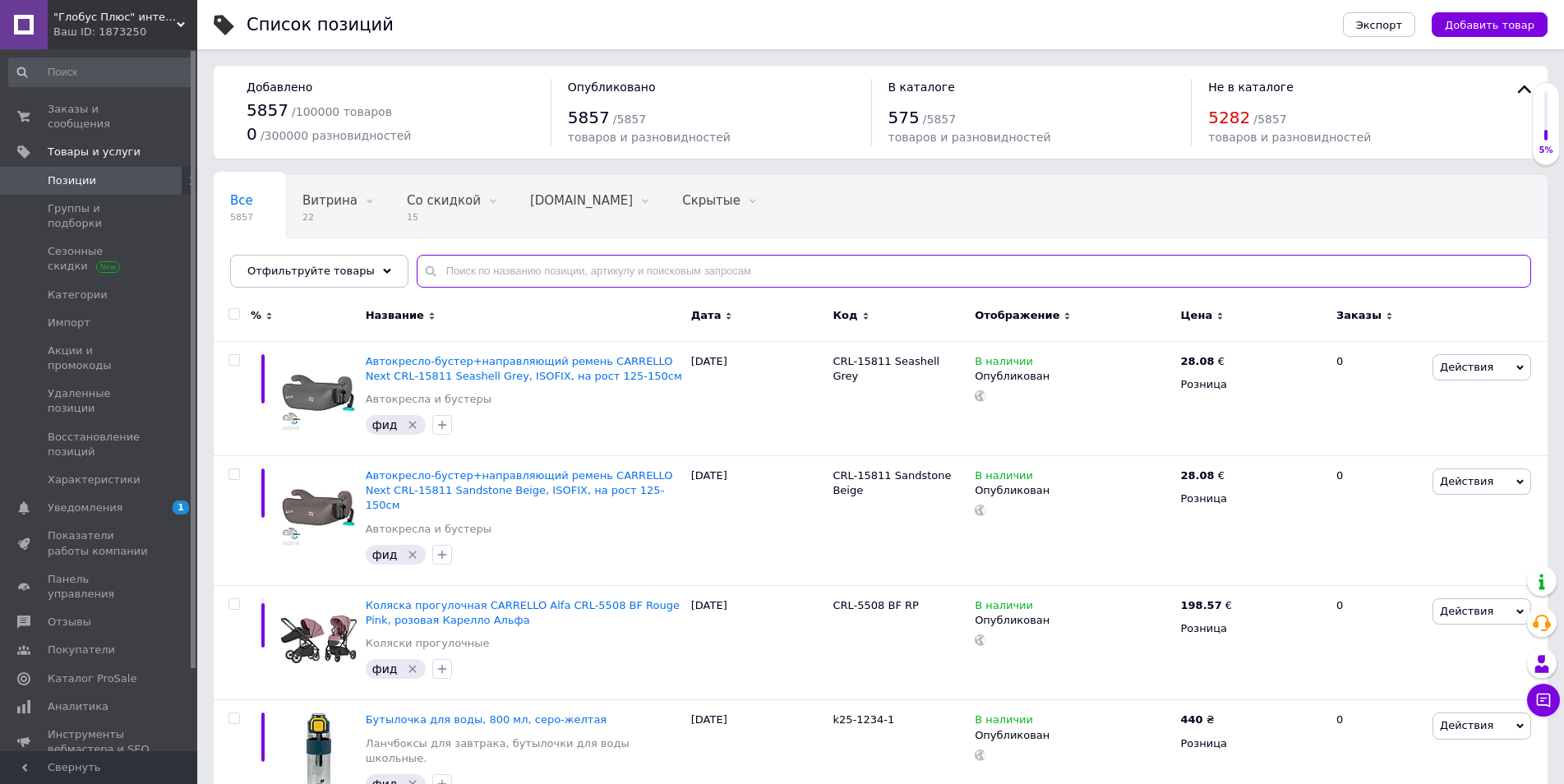
click at [476, 270] on input "text" at bounding box center [974, 271] width 1115 height 33
type input "558970"
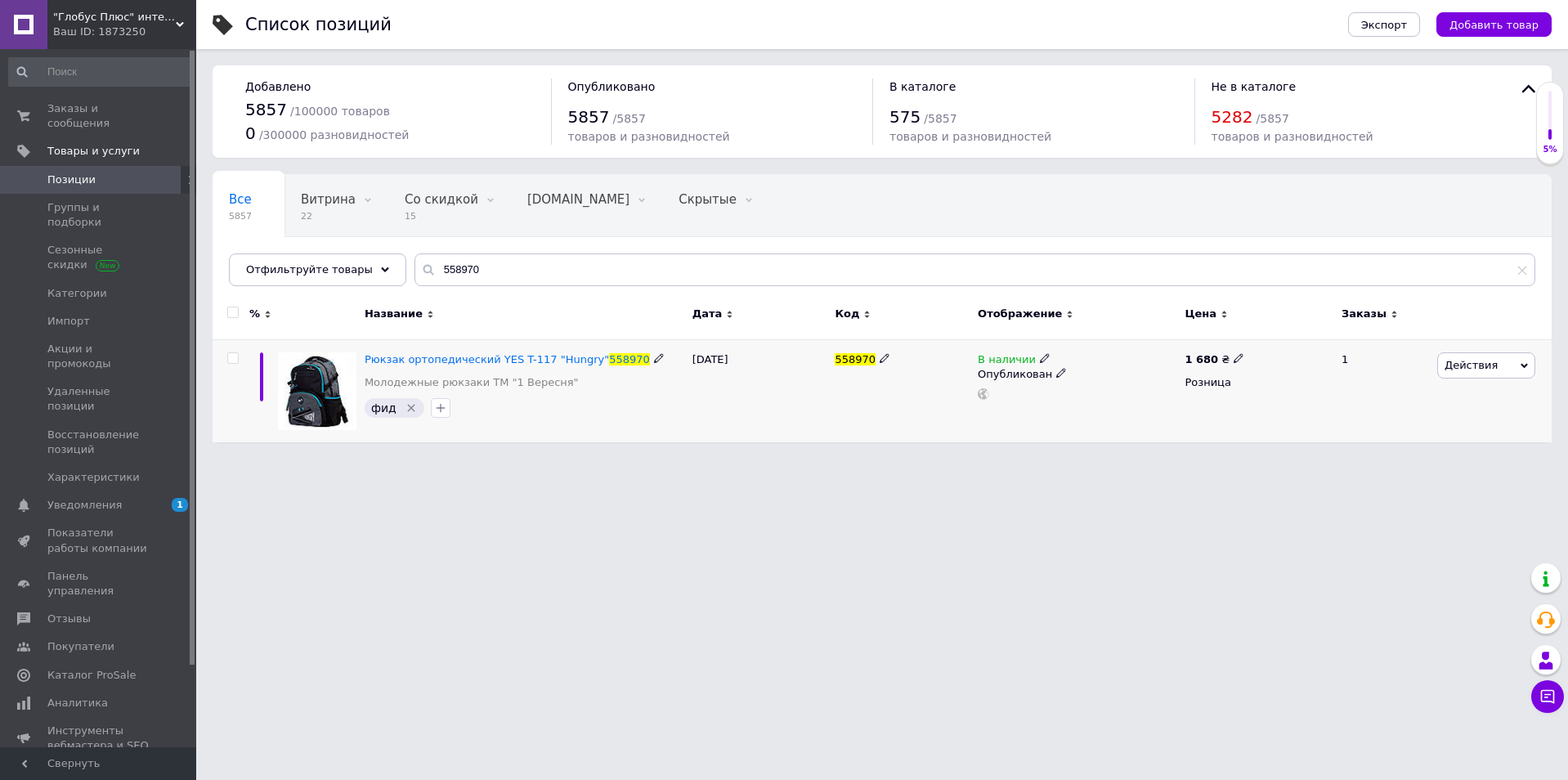
click at [1040, 357] on icon at bounding box center [1045, 358] width 10 height 10
drag, startPoint x: 1077, startPoint y: 373, endPoint x: 1060, endPoint y: 393, distance: 26.2
click at [1077, 374] on li "Нет в наличии" at bounding box center [1136, 371] width 156 height 23
drag, startPoint x: 877, startPoint y: 555, endPoint x: 805, endPoint y: 550, distance: 72.2
click at [875, 458] on html ""Глобус Плюс" интернет-магазин Ваш ID: 1873250 Сайт "Глобус Плюс" интернет-мага…" at bounding box center [784, 229] width 1568 height 458
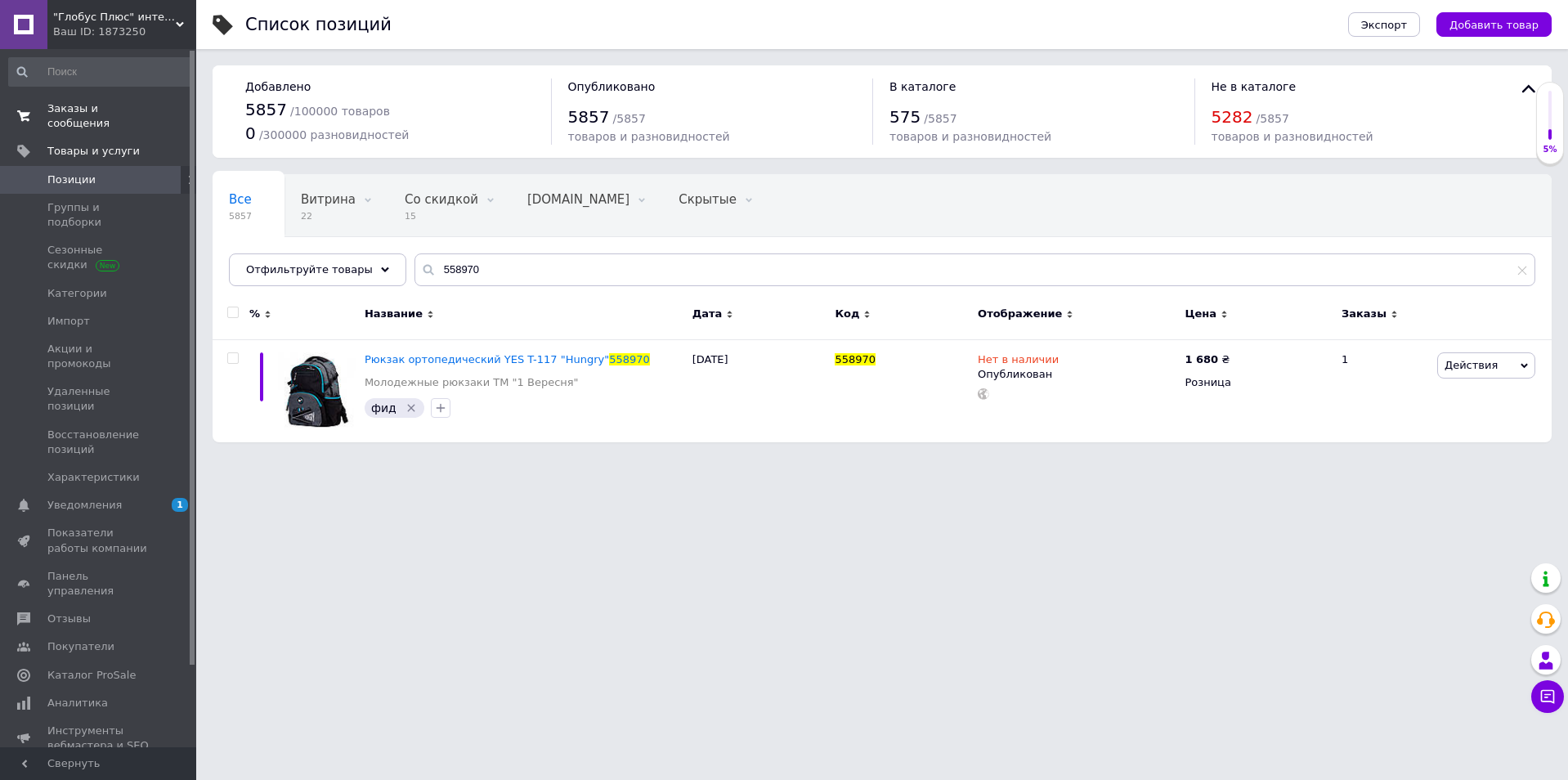
click at [116, 104] on span "Заказы и сообщения" at bounding box center [100, 116] width 104 height 30
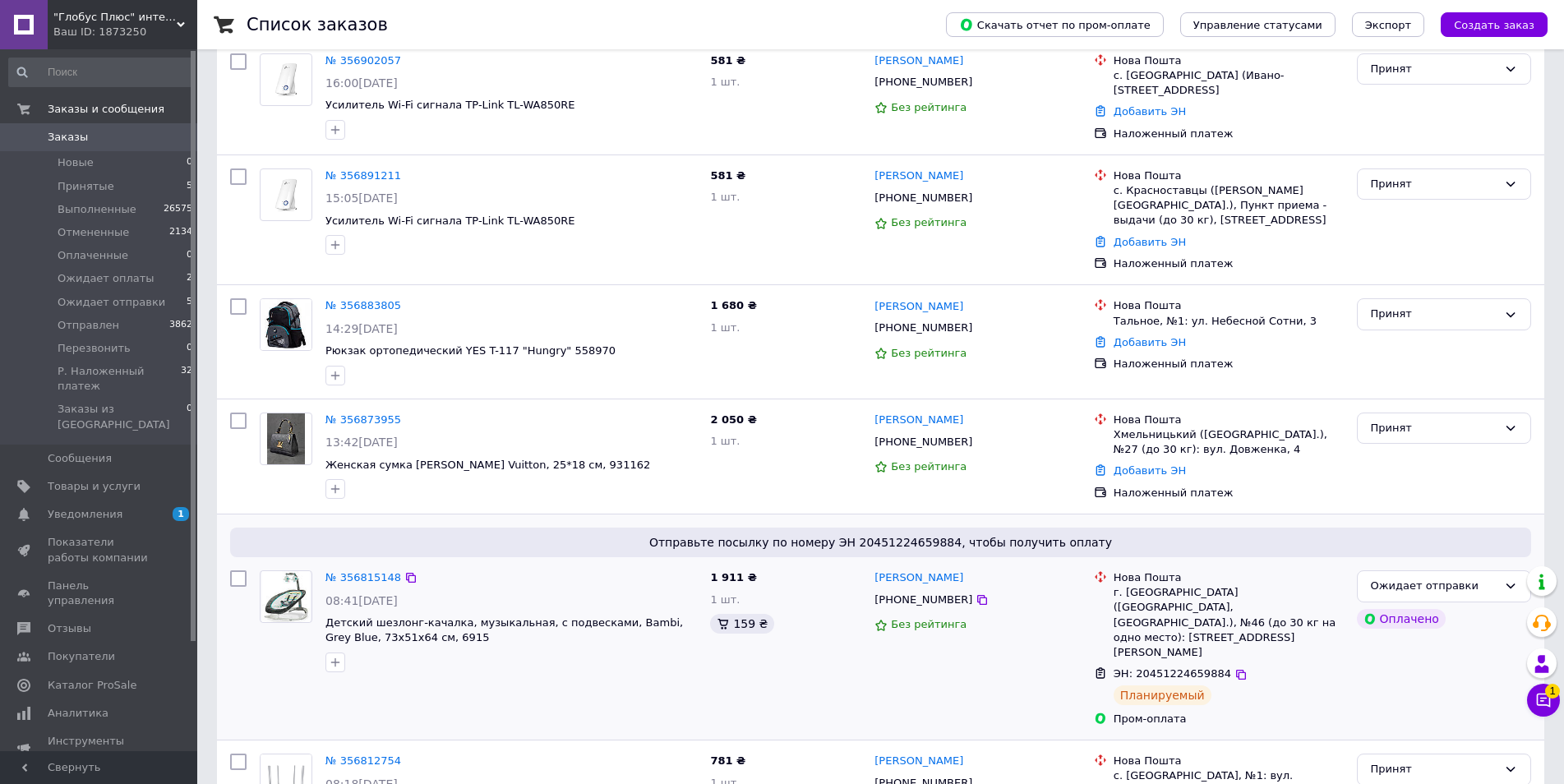
scroll to position [246, 0]
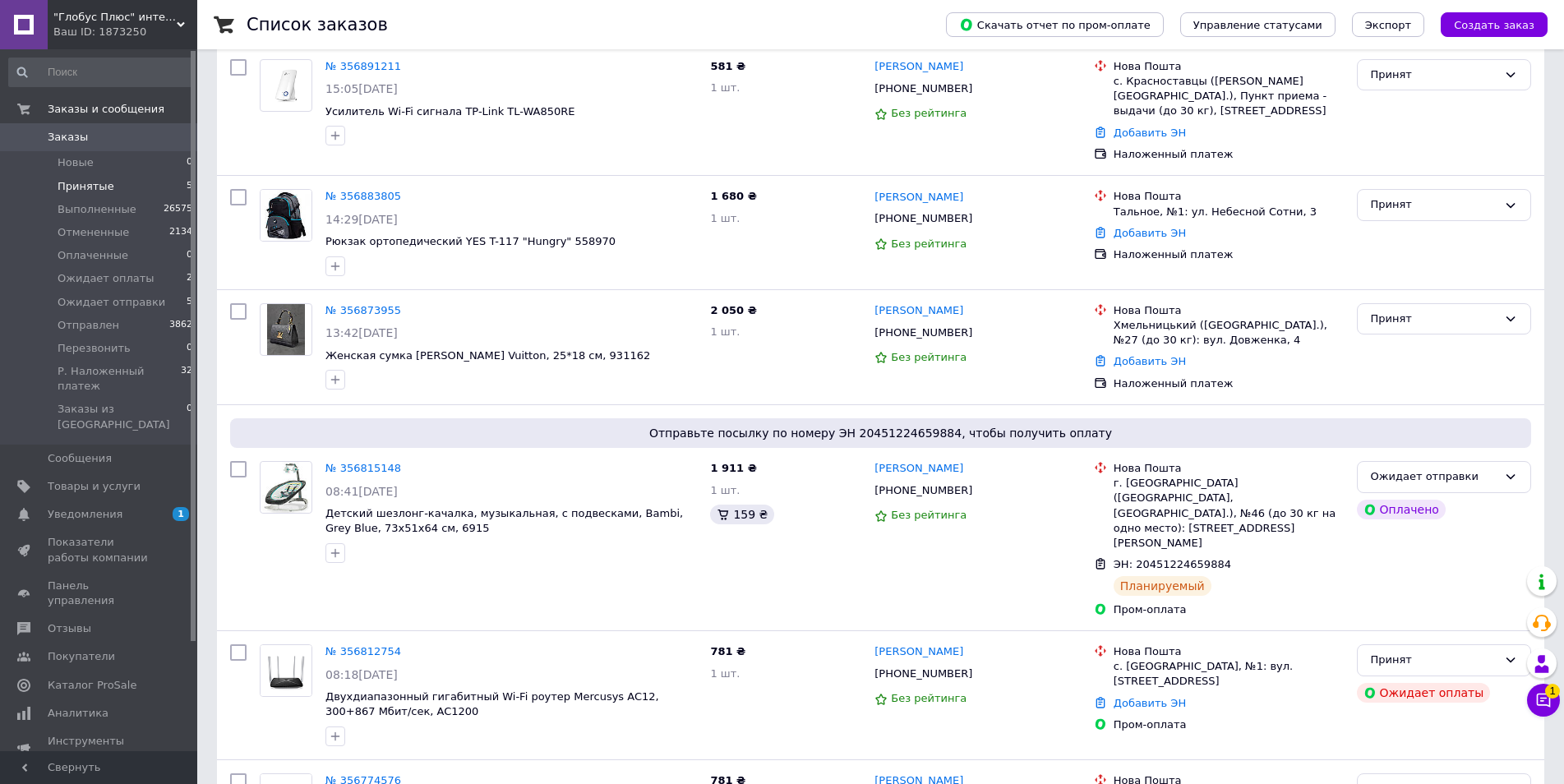
click at [110, 184] on li "Принятые 5" at bounding box center [101, 187] width 202 height 23
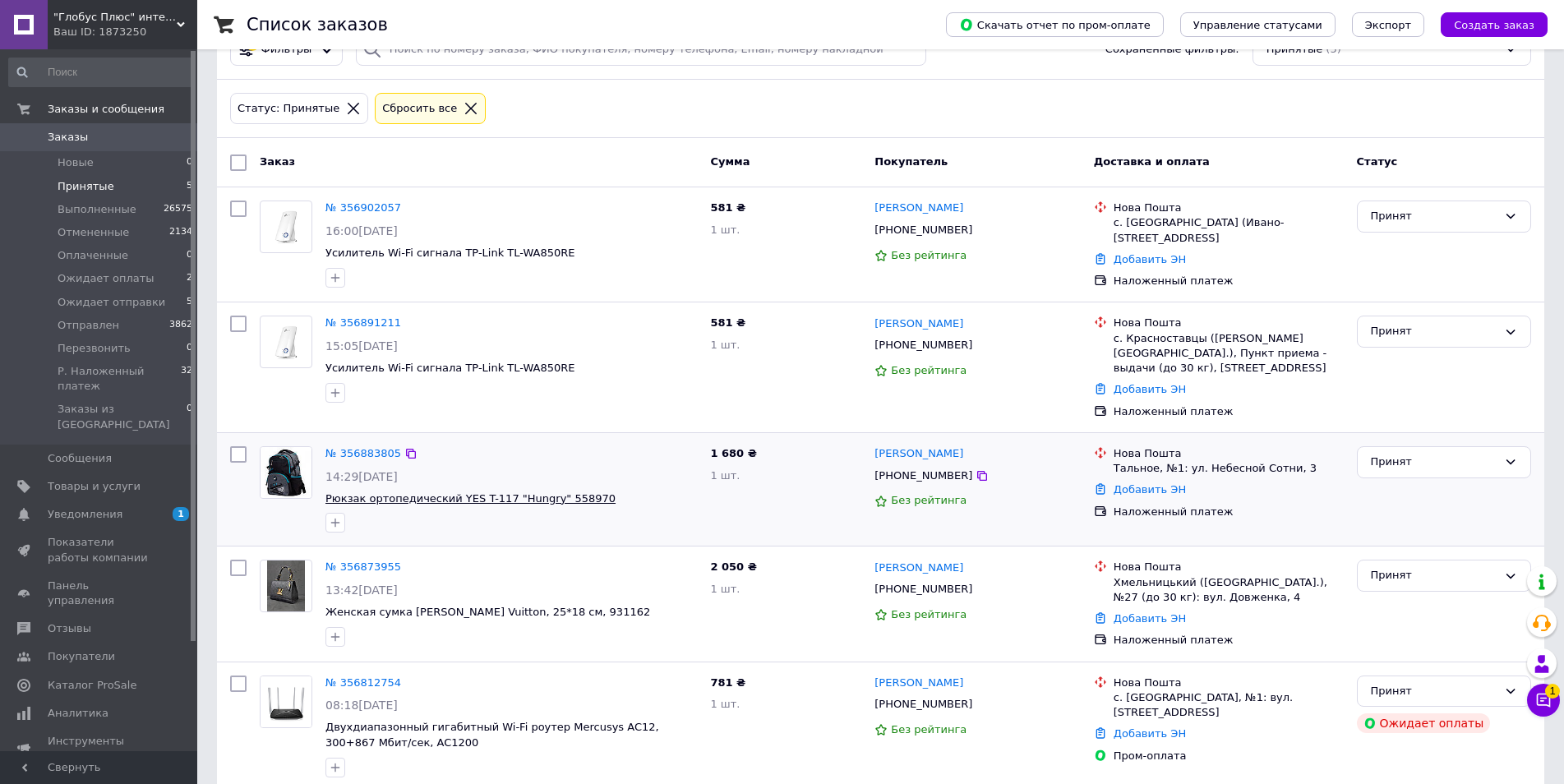
scroll to position [74, 0]
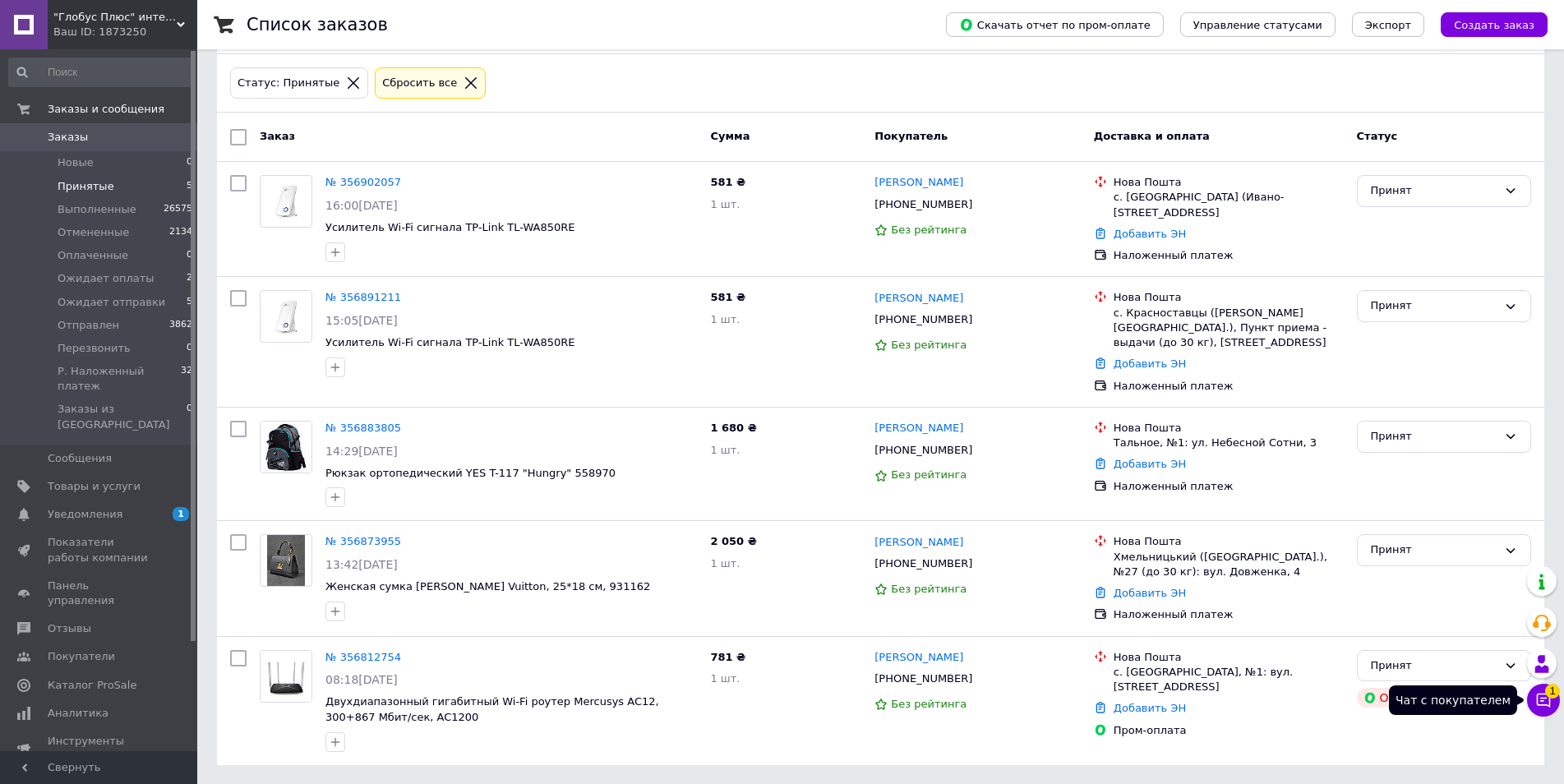
click at [1541, 706] on icon at bounding box center [1543, 700] width 17 height 17
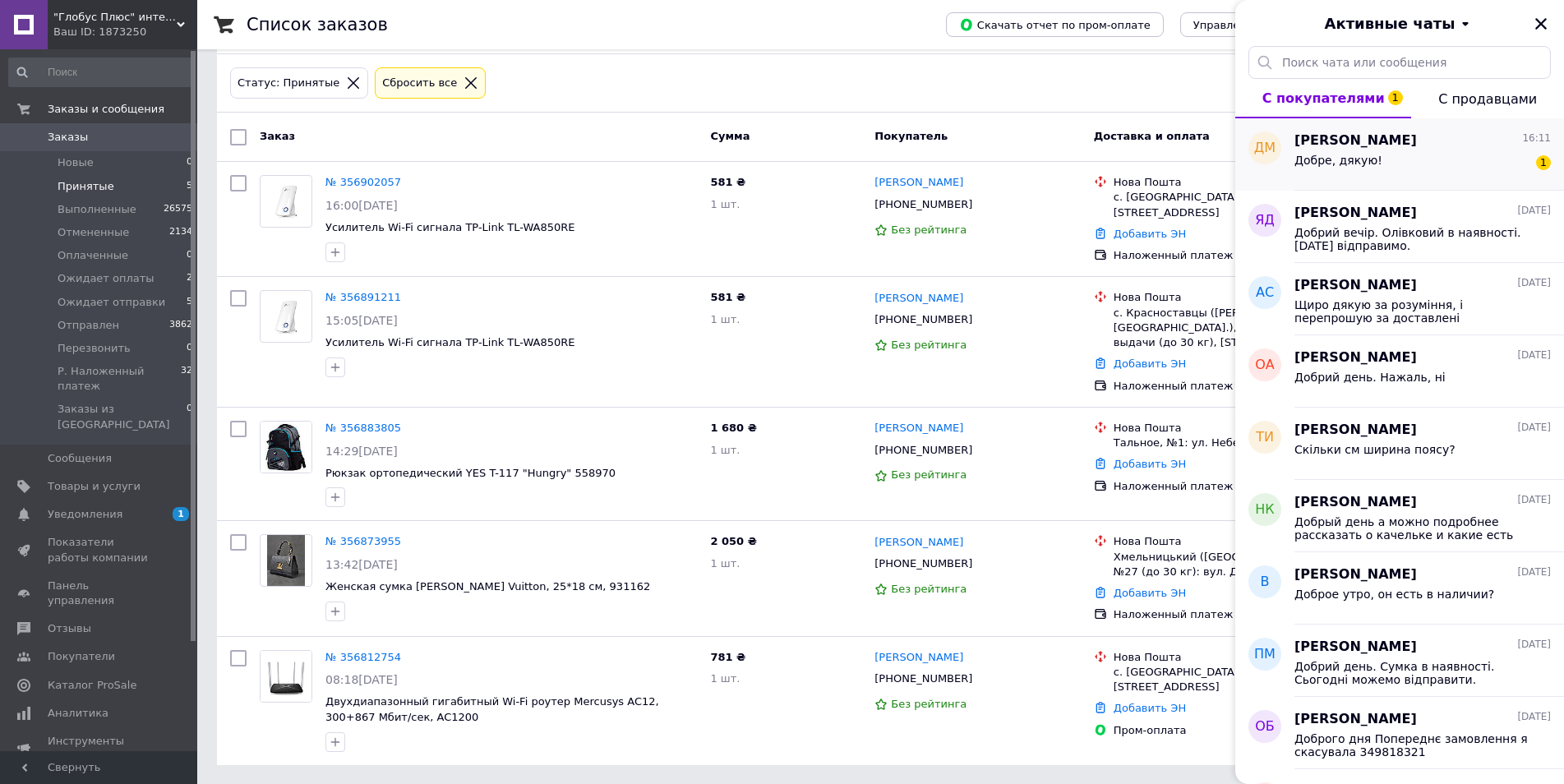
click at [1382, 151] on div "Добре, дякую! 1" at bounding box center [1422, 164] width 257 height 26
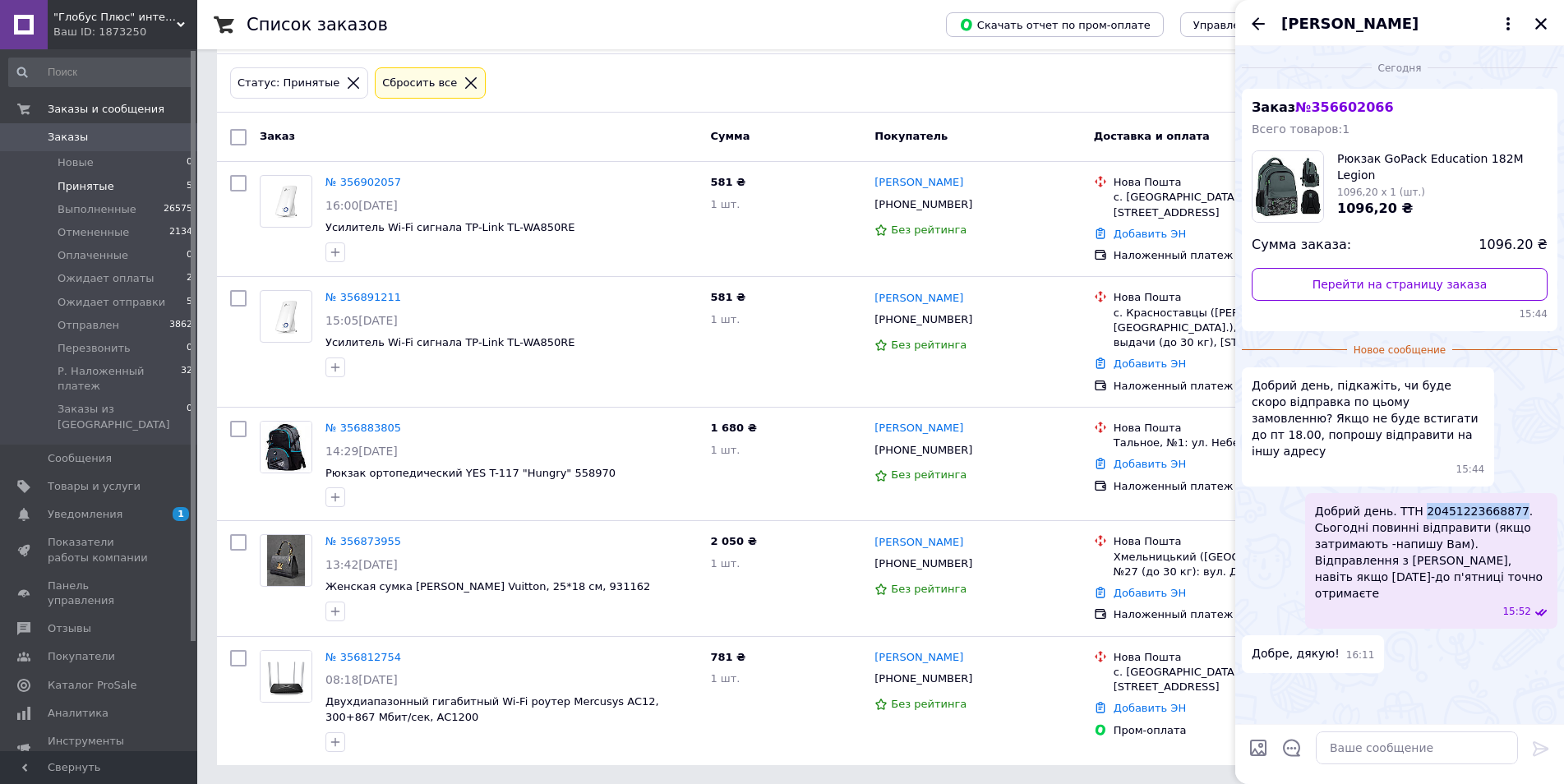
drag, startPoint x: 1499, startPoint y: 494, endPoint x: 1415, endPoint y: 499, distance: 84.1
click at [1415, 503] on span "Добрий день. ТТН 20451223668877. Сьогодні повинні відправити (якщо затримають -…" at bounding box center [1431, 552] width 233 height 98
copy span "20451223668877"
click at [630, 482] on div "№ 356883805 14:29, 12.08.2025 Рюкзак ортопедический YES T-117 "Hungry" 558970" at bounding box center [511, 464] width 385 height 99
click at [1545, 23] on icon "Закрыть" at bounding box center [1541, 24] width 15 height 15
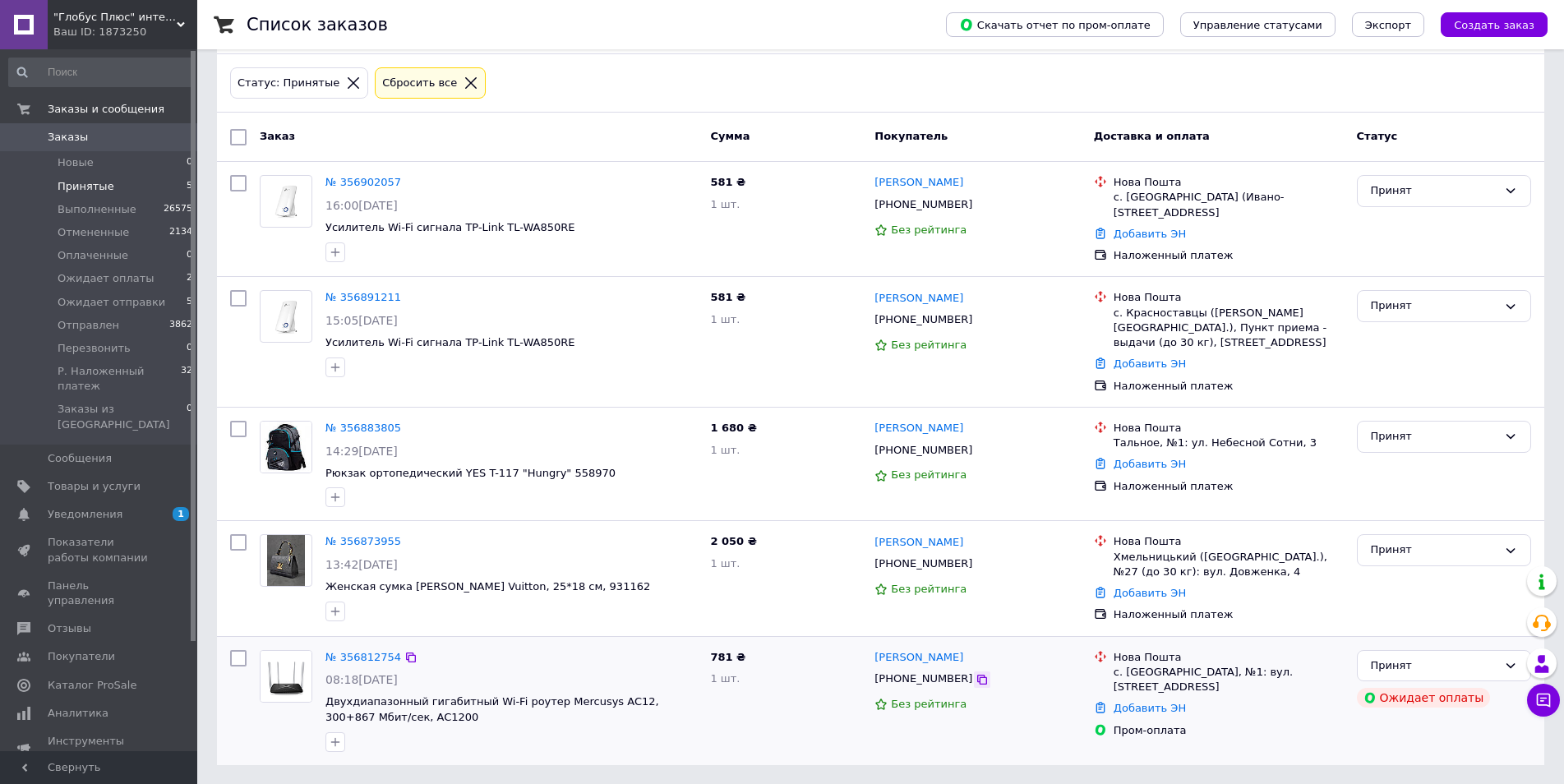
click at [977, 676] on icon at bounding box center [982, 679] width 10 height 10
click at [492, 619] on div at bounding box center [511, 611] width 378 height 26
click at [372, 304] on link "№ 356891211" at bounding box center [362, 297] width 75 height 12
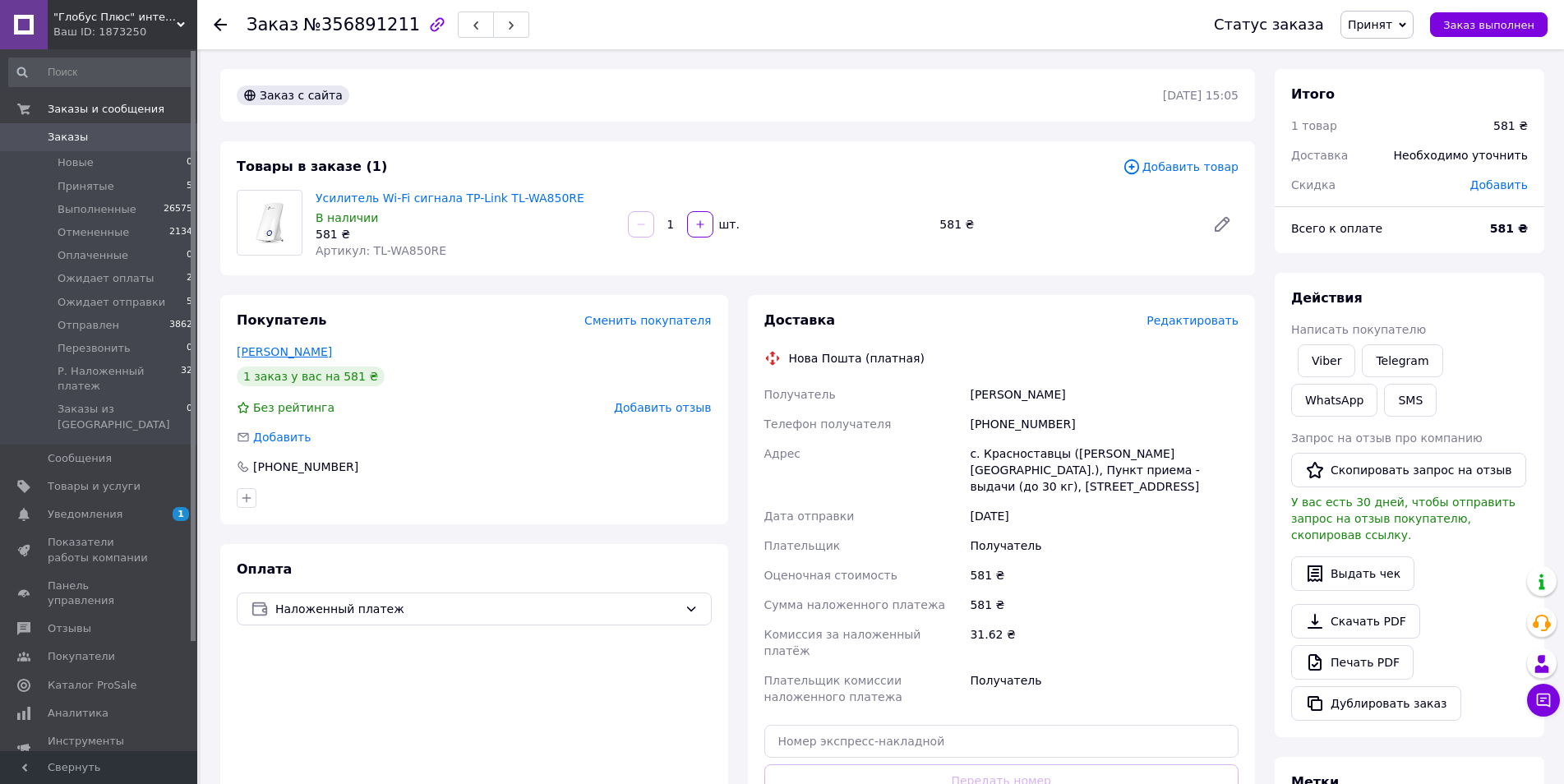
click at [280, 346] on link "Гаврилишин Вадим" at bounding box center [284, 351] width 95 height 13
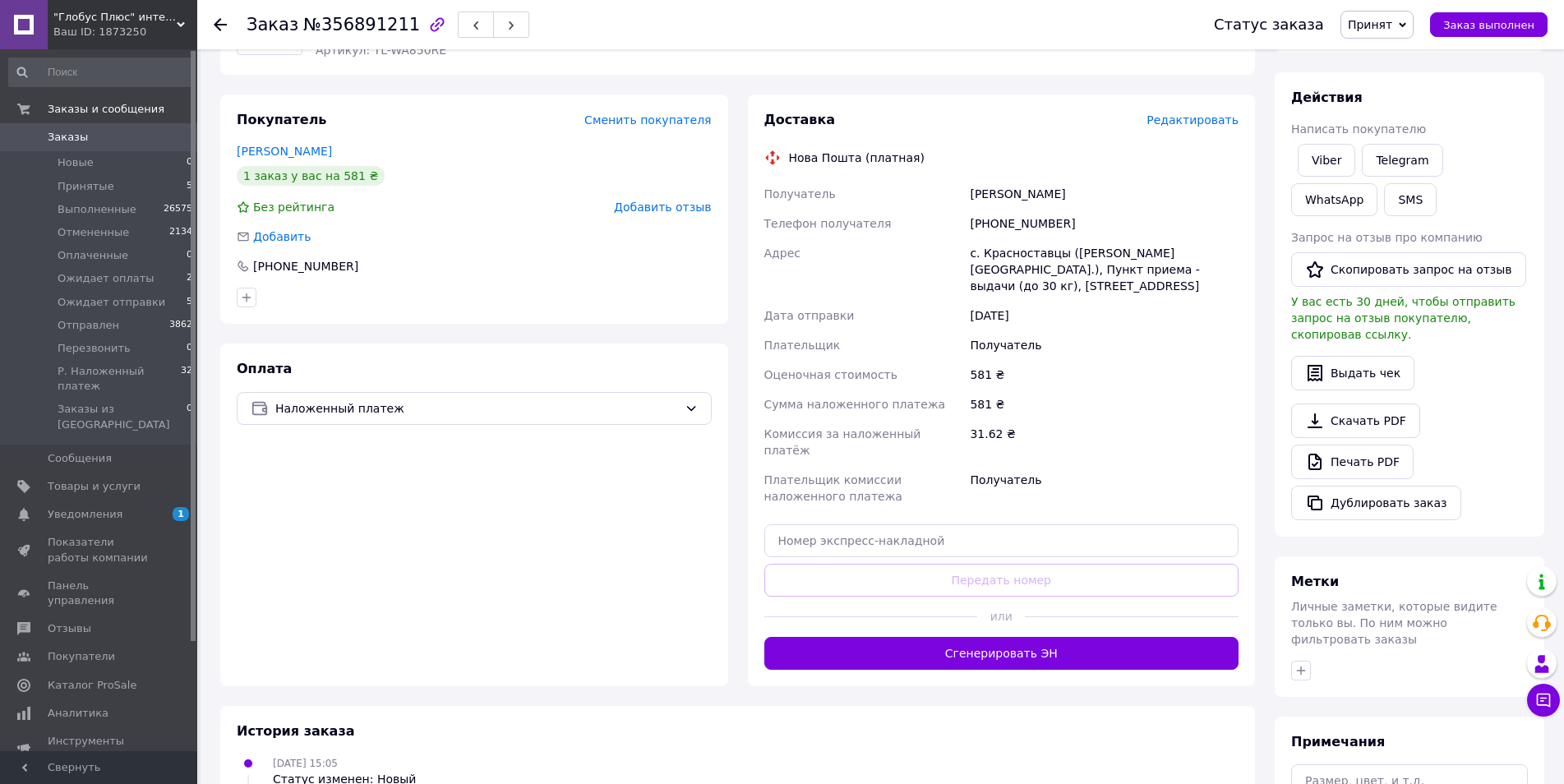
scroll to position [328, 0]
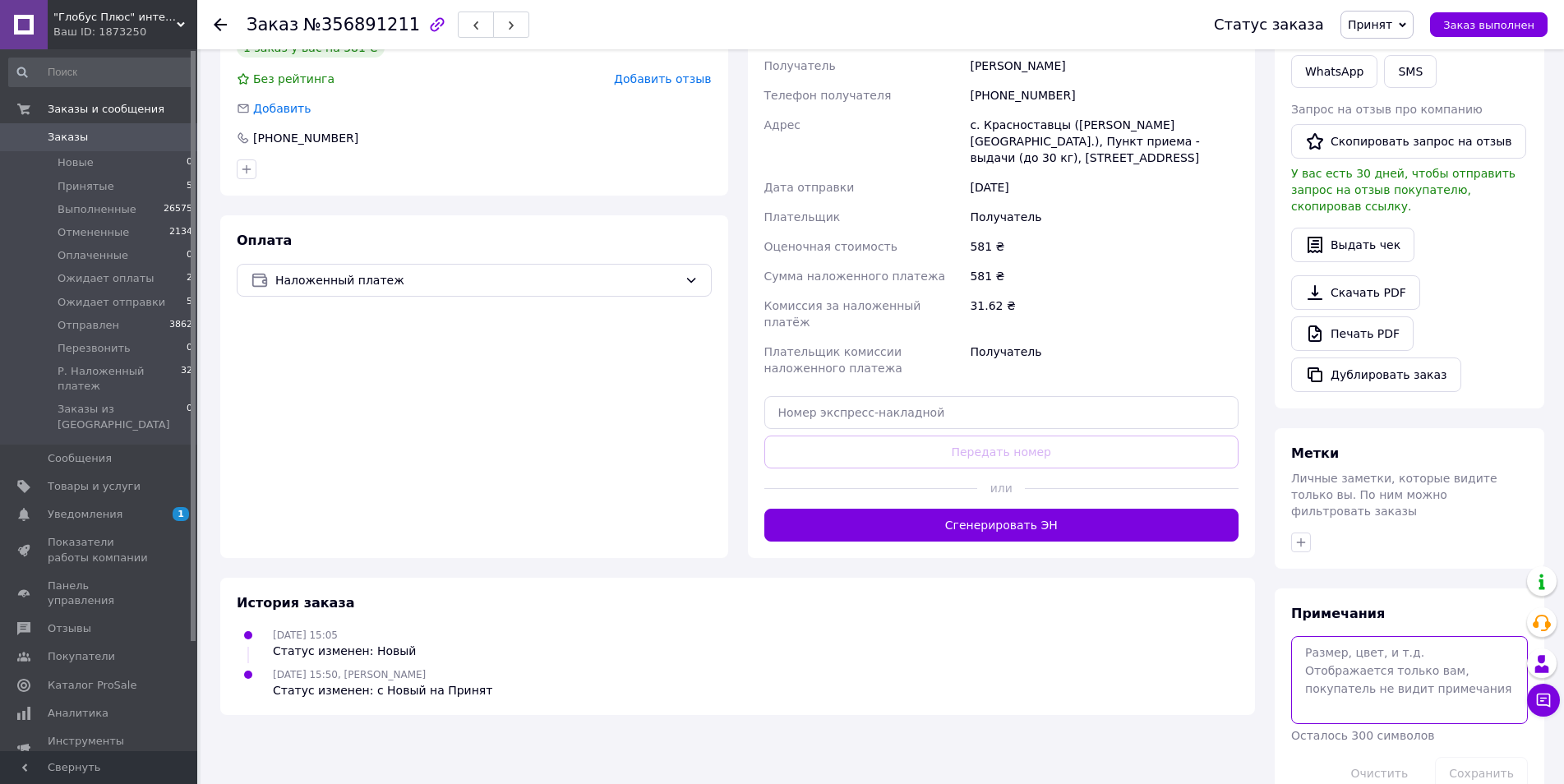
click at [1355, 636] on textarea at bounding box center [1409, 679] width 237 height 87
type textarea "4"
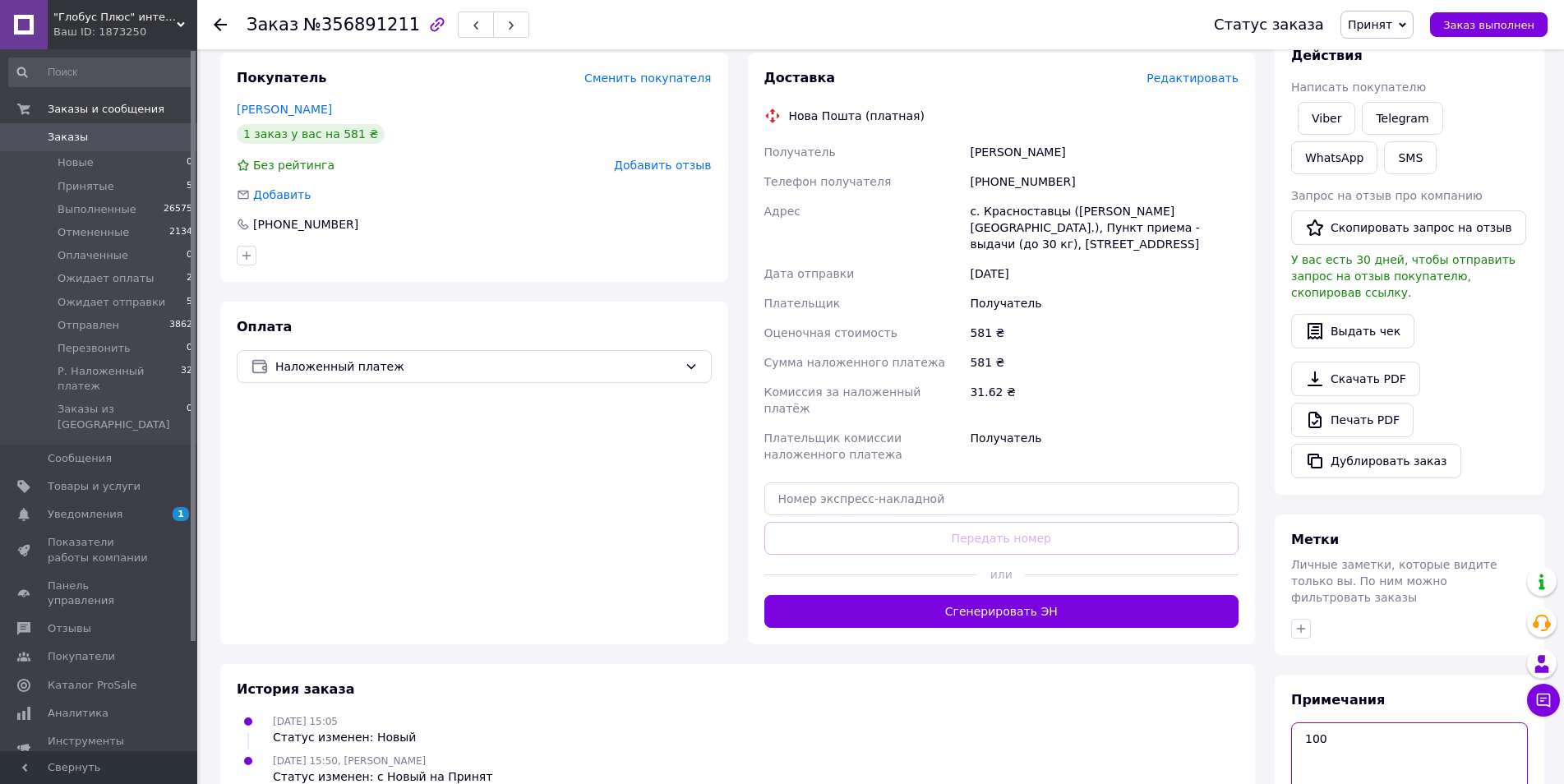
scroll to position [82, 0]
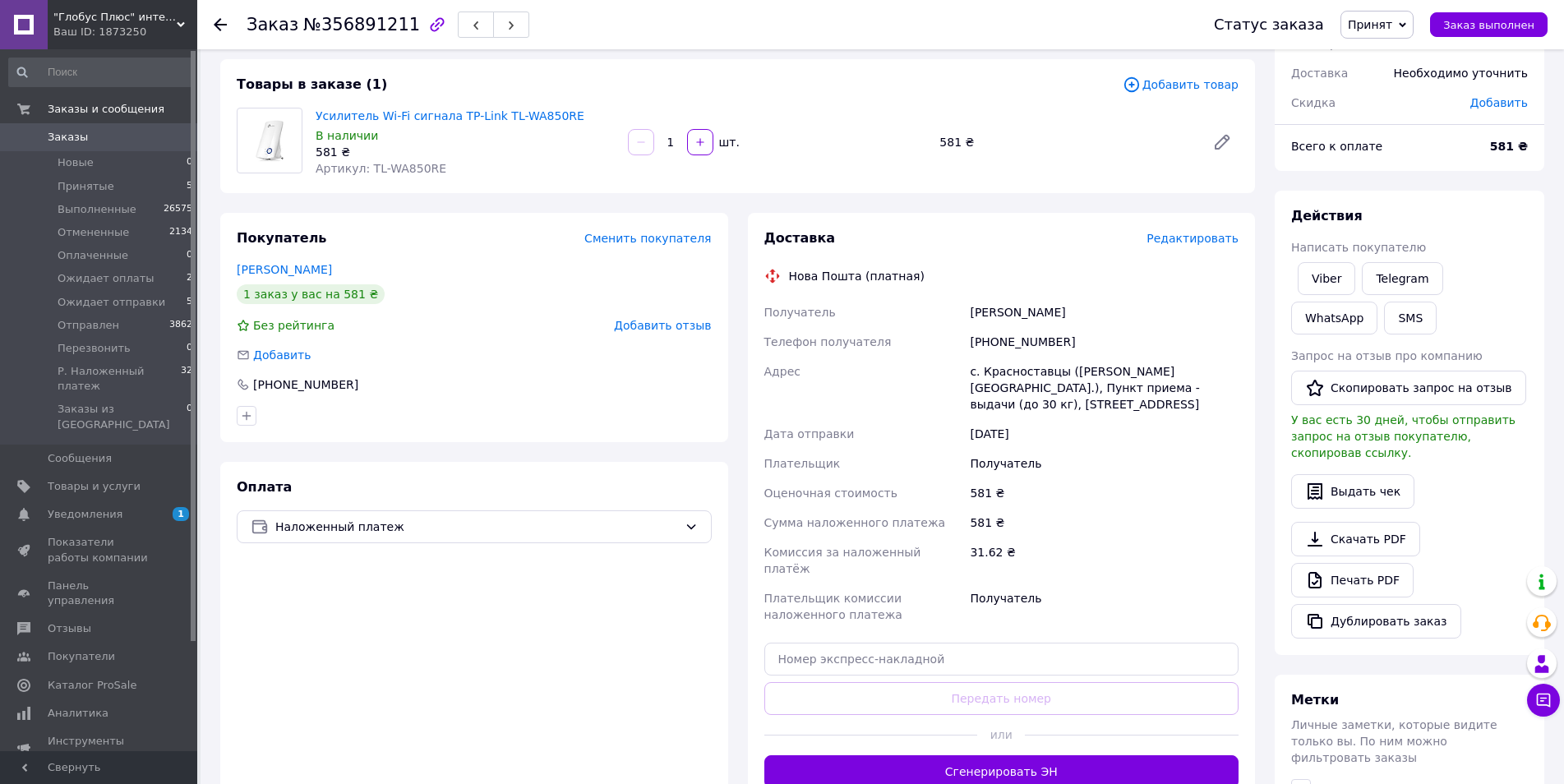
type textarea "100"
drag, startPoint x: 1066, startPoint y: 337, endPoint x: 967, endPoint y: 341, distance: 99.1
click at [967, 341] on div "[PHONE_NUMBER]" at bounding box center [1104, 342] width 276 height 30
copy div "[PHONE_NUMBER]"
click at [439, 673] on div "Оплата Наложенный платеж" at bounding box center [474, 633] width 508 height 342
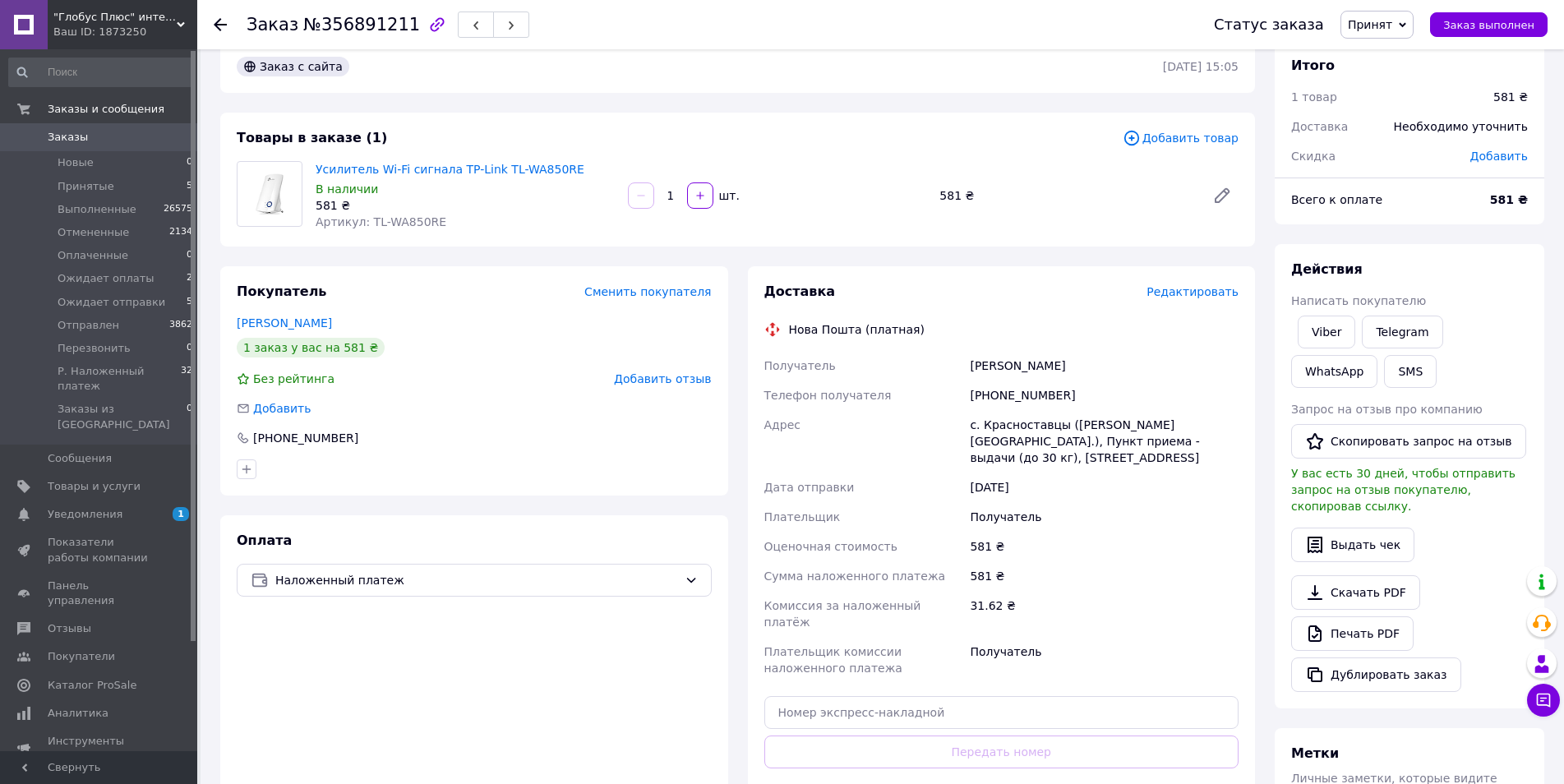
scroll to position [0, 0]
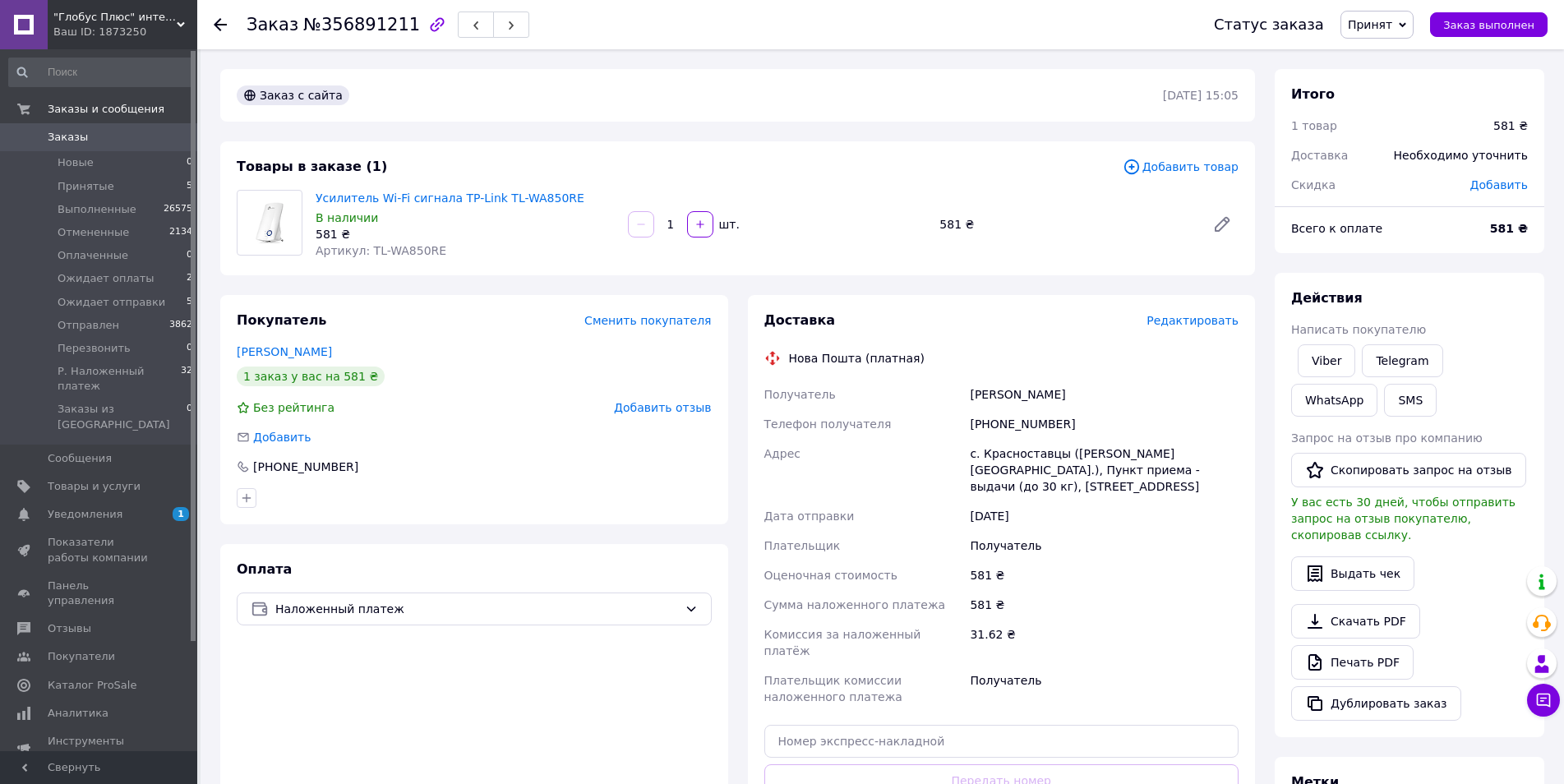
click at [1393, 26] on span "Принят" at bounding box center [1370, 25] width 45 height 13
click at [1407, 137] on li "Ожидает оплаты" at bounding box center [1416, 131] width 150 height 25
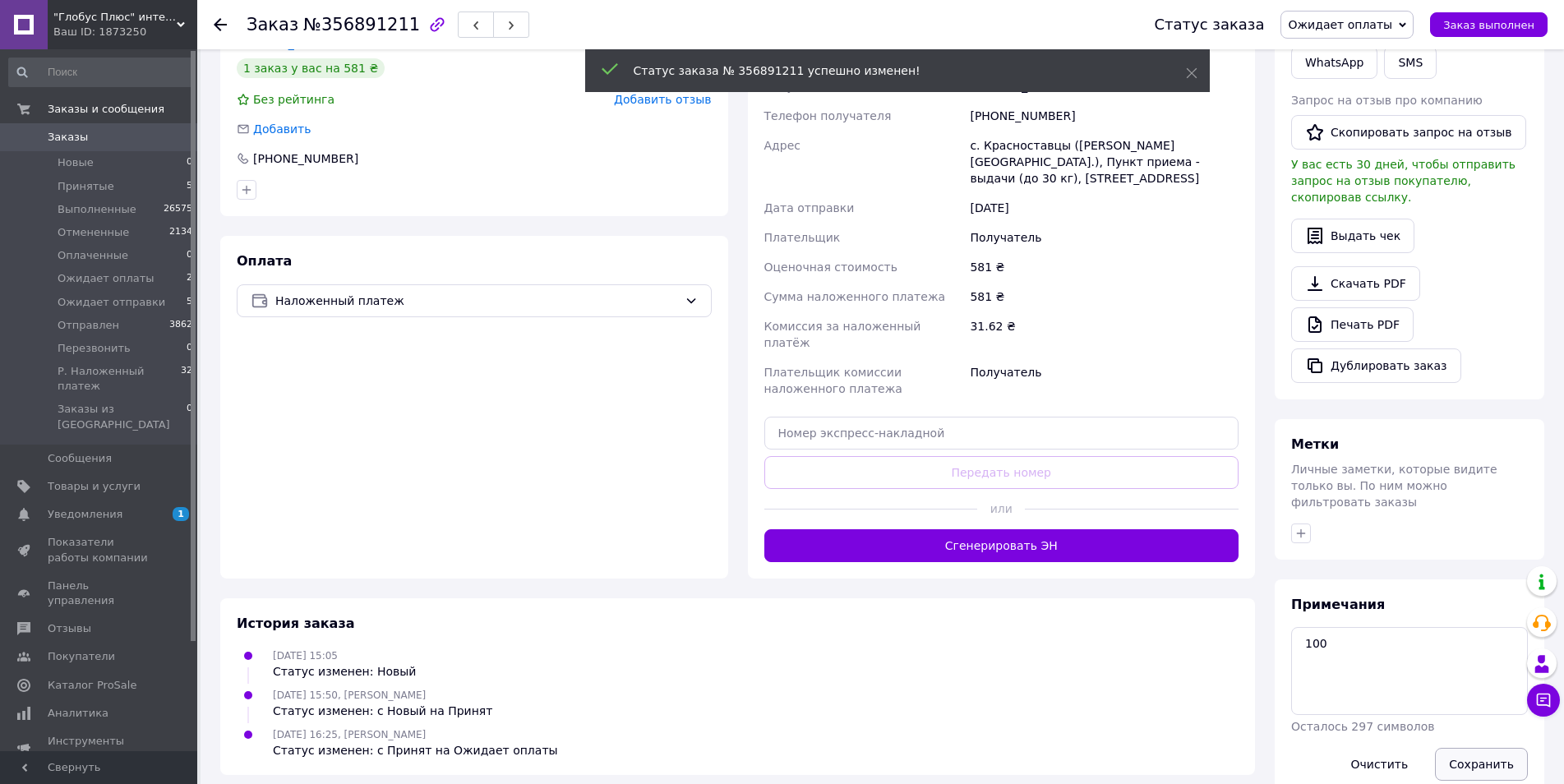
scroll to position [328, 0]
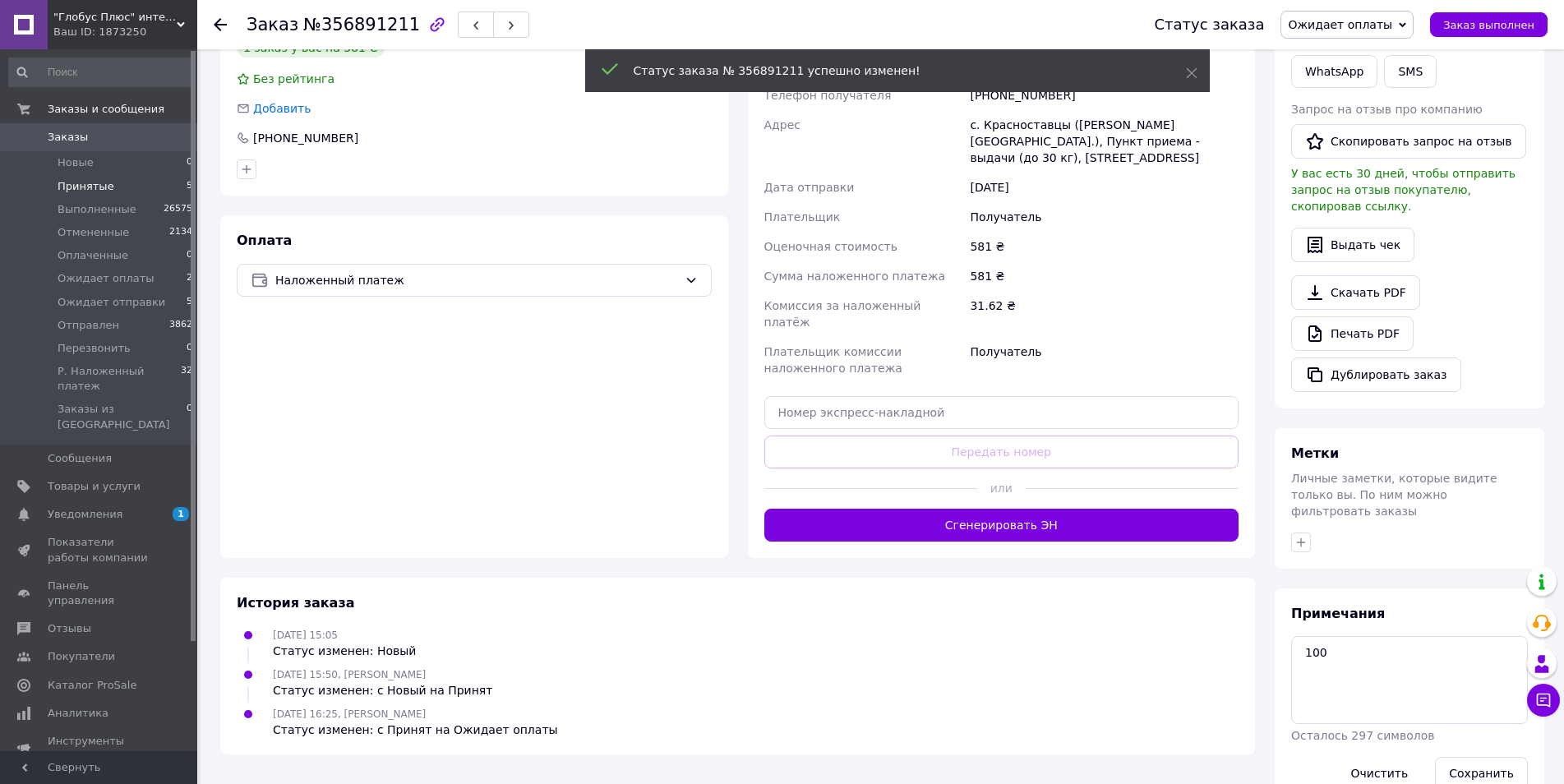
click at [94, 189] on span "Принятые" at bounding box center [86, 187] width 57 height 15
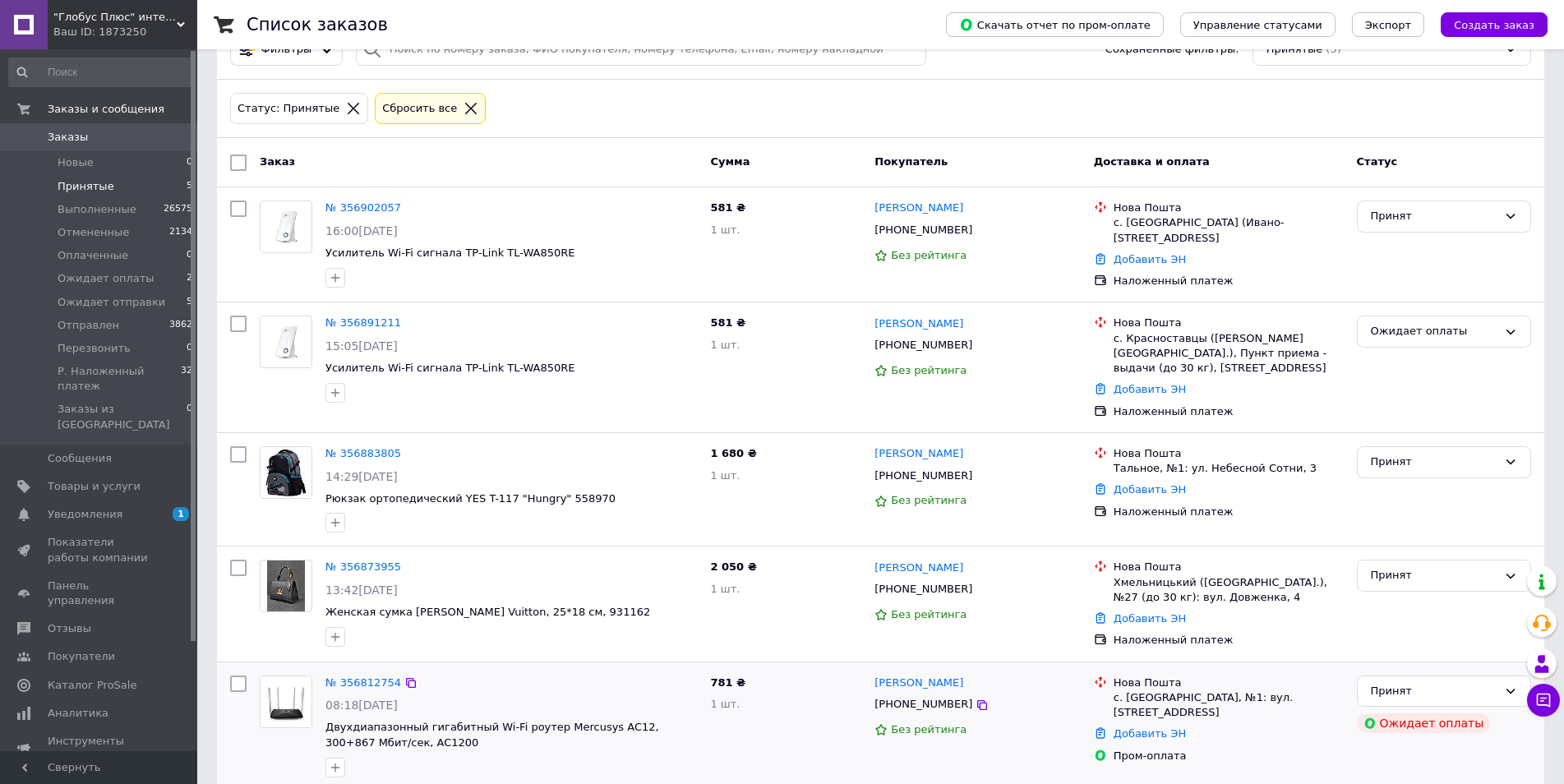
scroll to position [74, 0]
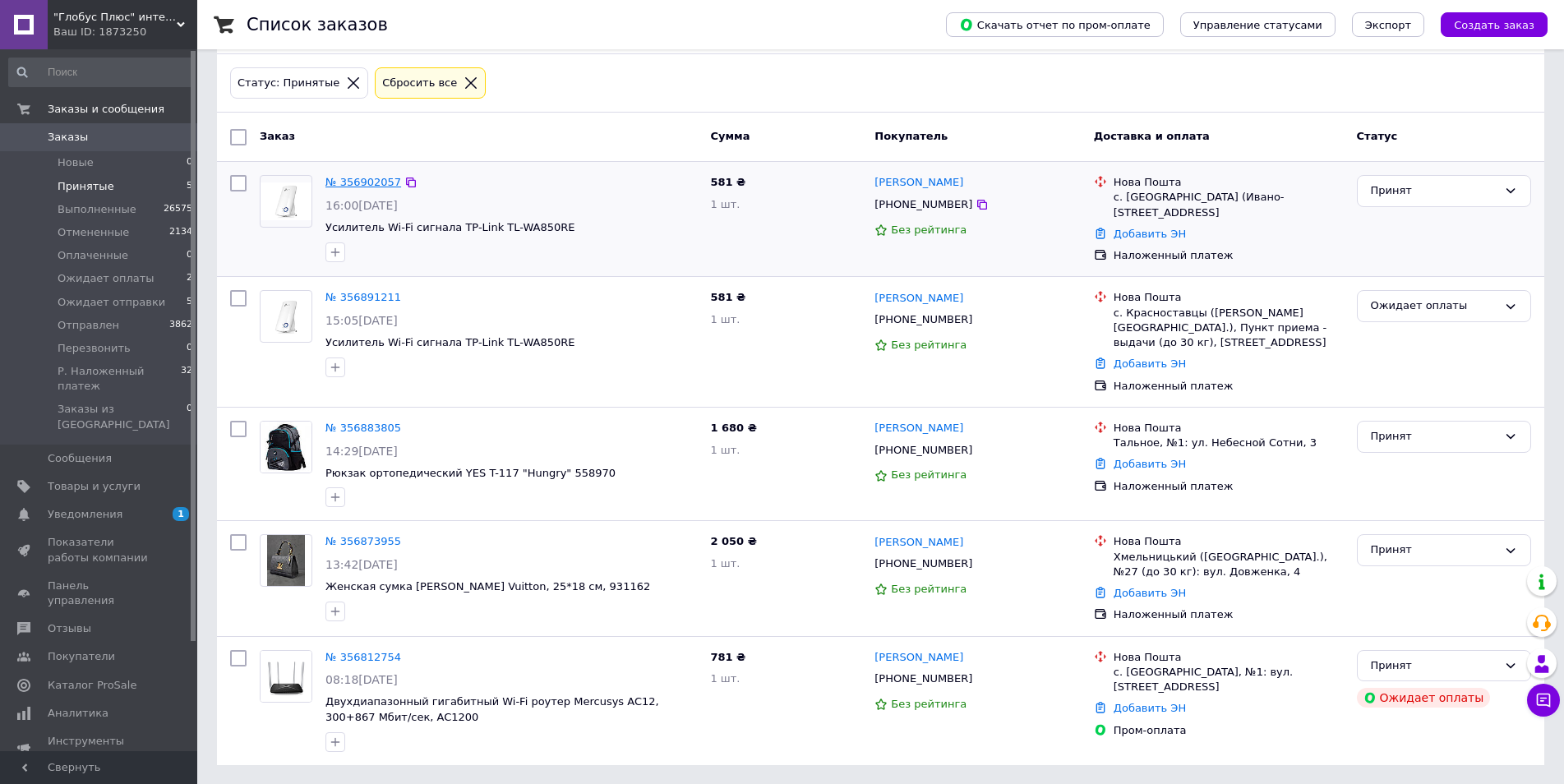
click at [373, 184] on link "№ 356902057" at bounding box center [362, 182] width 75 height 12
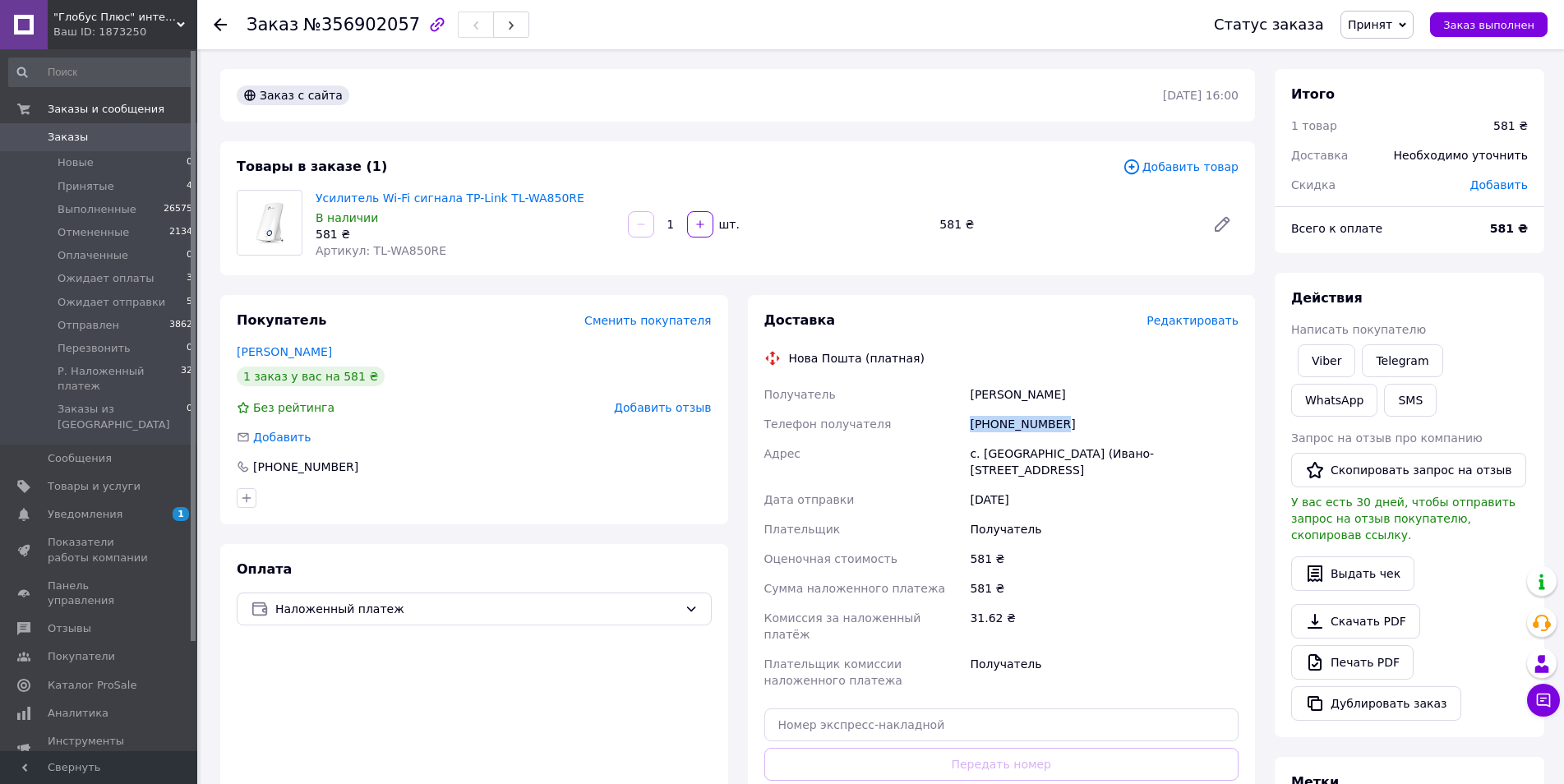
drag, startPoint x: 1064, startPoint y: 426, endPoint x: 972, endPoint y: 413, distance: 92.9
click at [972, 413] on div "[PHONE_NUMBER]" at bounding box center [1104, 424] width 276 height 30
copy div "[PHONE_NUMBER]"
click at [456, 674] on div "Оплата Наложенный платеж" at bounding box center [474, 707] width 508 height 326
click at [1380, 22] on span "Принят" at bounding box center [1370, 25] width 45 height 13
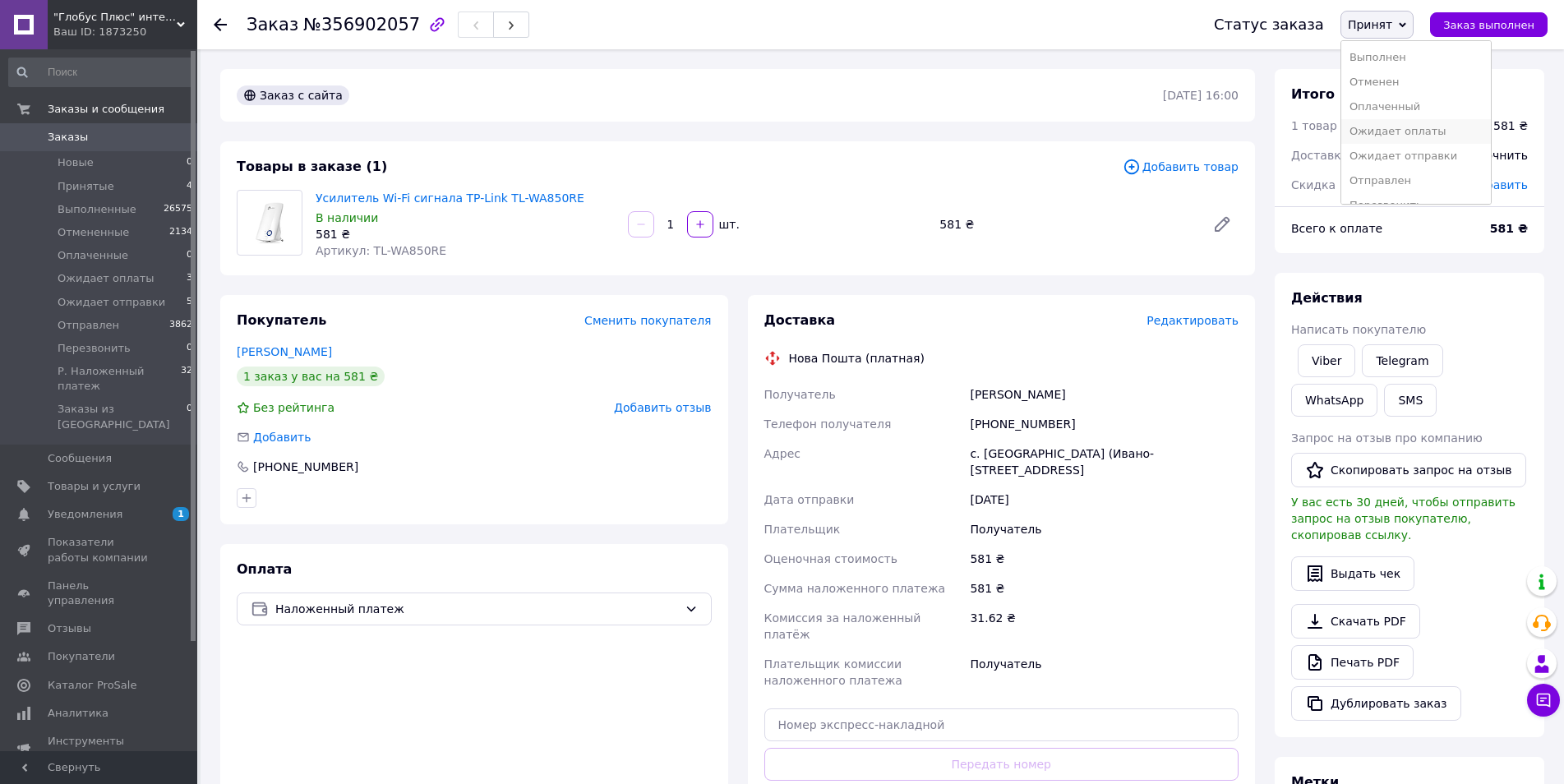
click at [1447, 138] on li "Ожидает оплаты" at bounding box center [1416, 131] width 150 height 25
drag, startPoint x: 632, startPoint y: 697, endPoint x: 667, endPoint y: 681, distance: 38.5
click at [632, 696] on div "Оплата Наложенный платеж" at bounding box center [474, 707] width 508 height 326
click at [357, 733] on div "Оплата Наложенный платеж" at bounding box center [474, 707] width 508 height 326
click at [124, 192] on li "Принятые 4" at bounding box center [101, 187] width 202 height 23
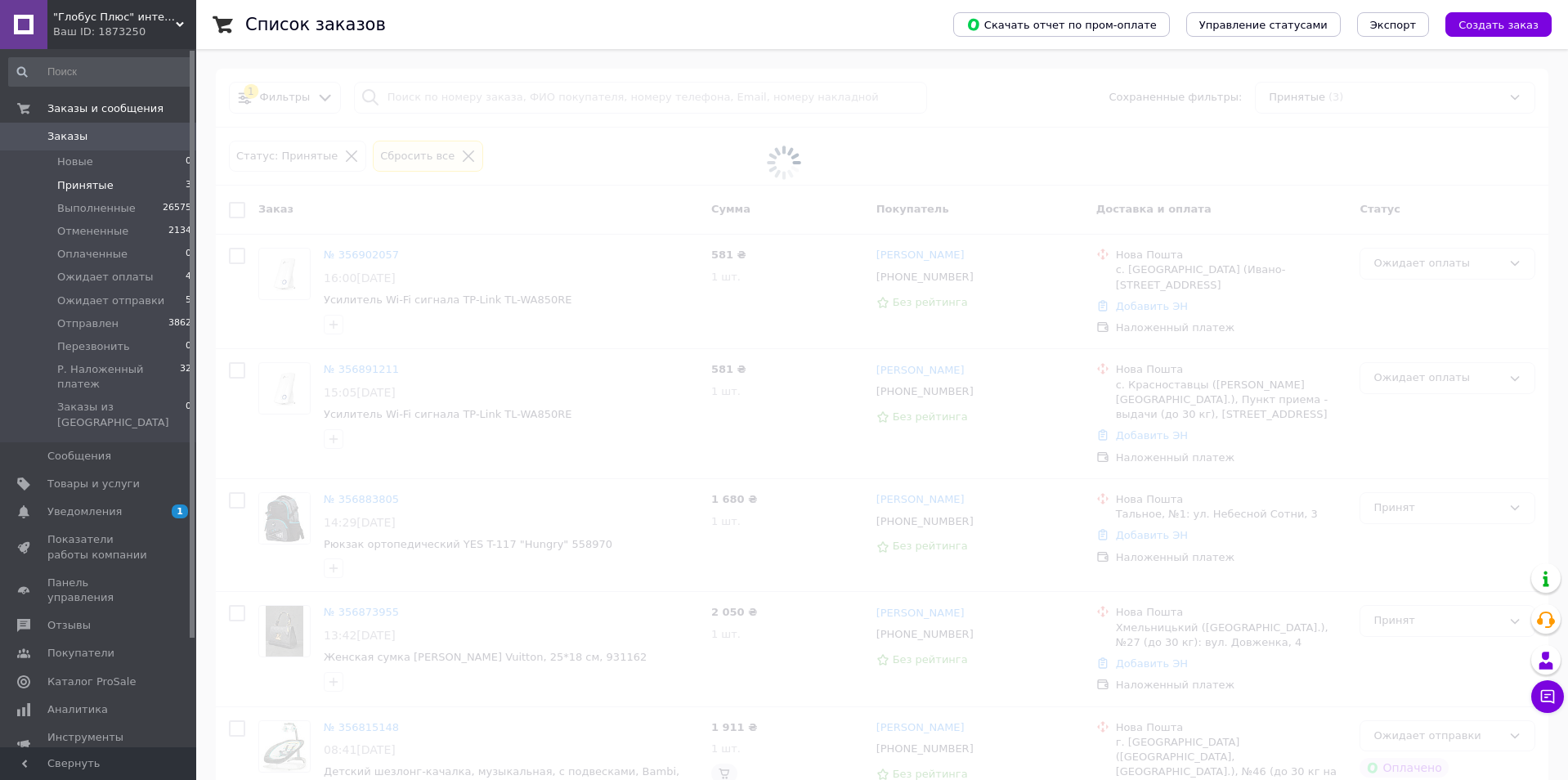
click at [109, 183] on li "Принятые 3" at bounding box center [100, 186] width 201 height 23
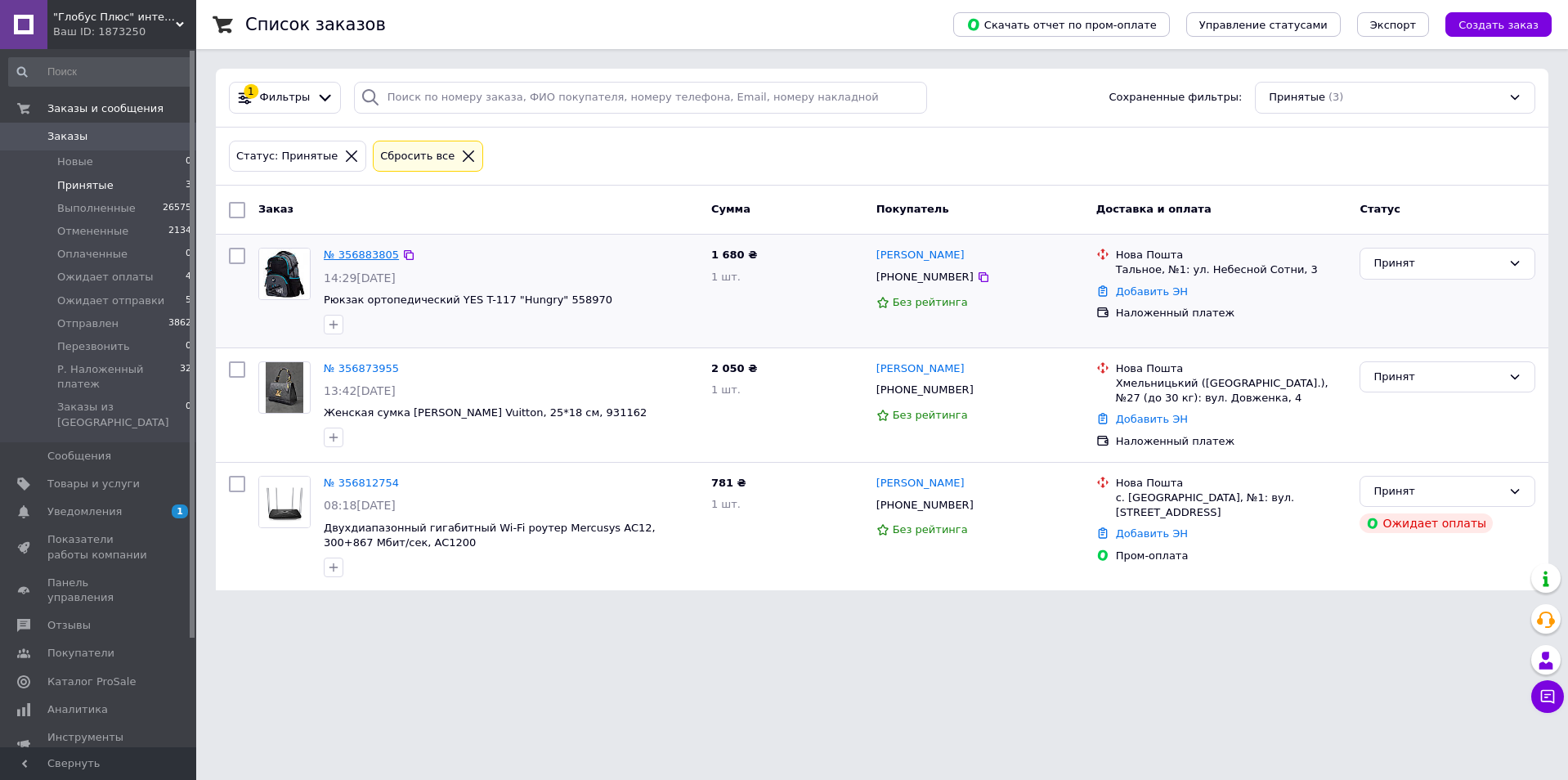
click at [375, 255] on link "№ 356883805" at bounding box center [361, 254] width 75 height 12
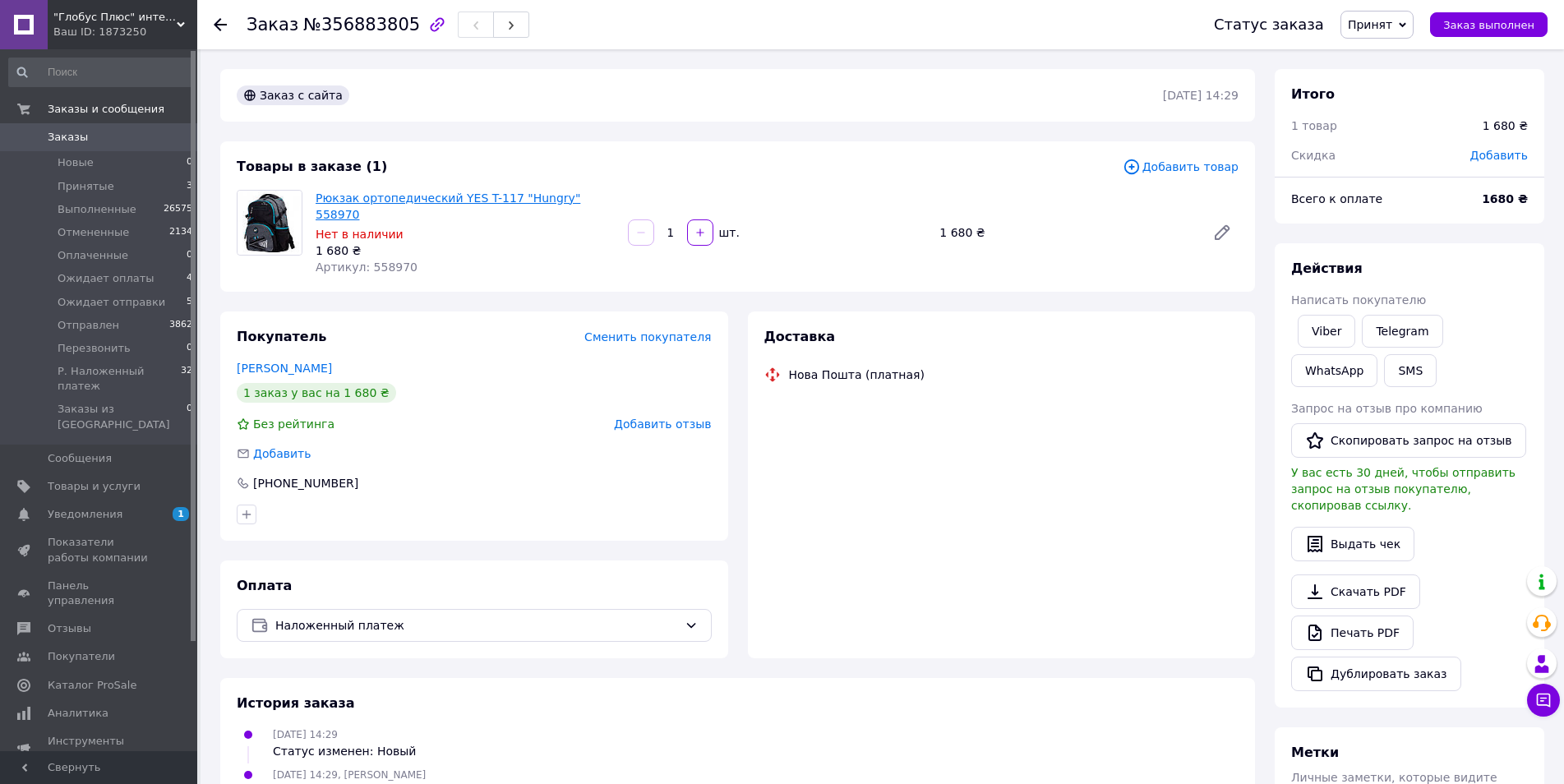
click at [397, 197] on link "Рюкзак ортопедический YES T-117 "Hungry" 558970" at bounding box center [448, 206] width 265 height 30
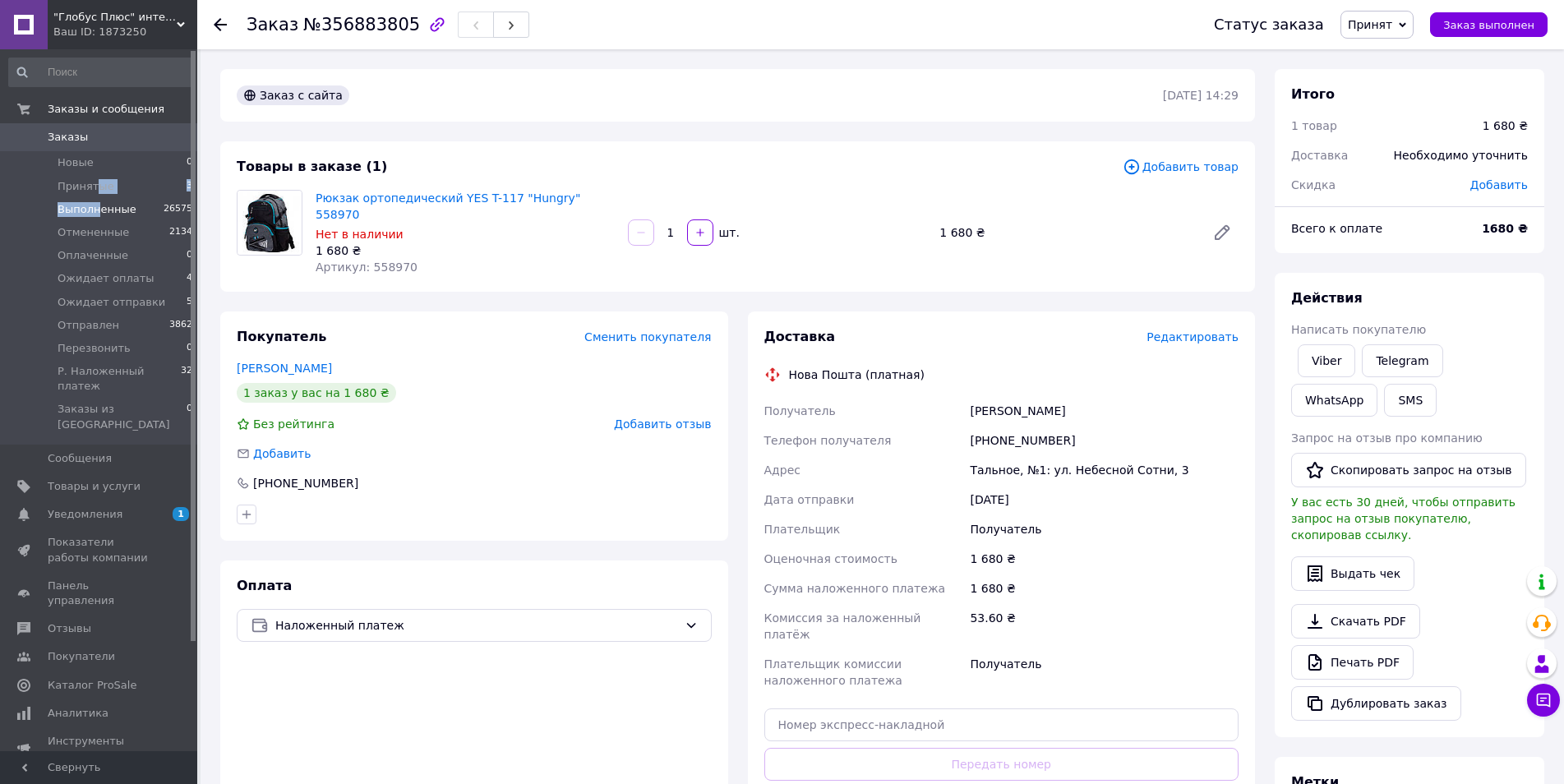
drag, startPoint x: 94, startPoint y: 188, endPoint x: 97, endPoint y: 200, distance: 12.4
click at [97, 200] on ul "Новые 0 Принятые 3 Выполненные 26575 Отмененные 2134 Оплаченные 0 Ожидает оплат…" at bounding box center [101, 298] width 202 height 293
drag, startPoint x: 1072, startPoint y: 426, endPoint x: 961, endPoint y: 424, distance: 111.0
click at [961, 424] on div "Получатель Олійник Тетяна Телефон получателя +380967335489 Адрес Тальное, №1: у…" at bounding box center [1002, 546] width 482 height 299
copy div "Телефон получателя +380967335489"
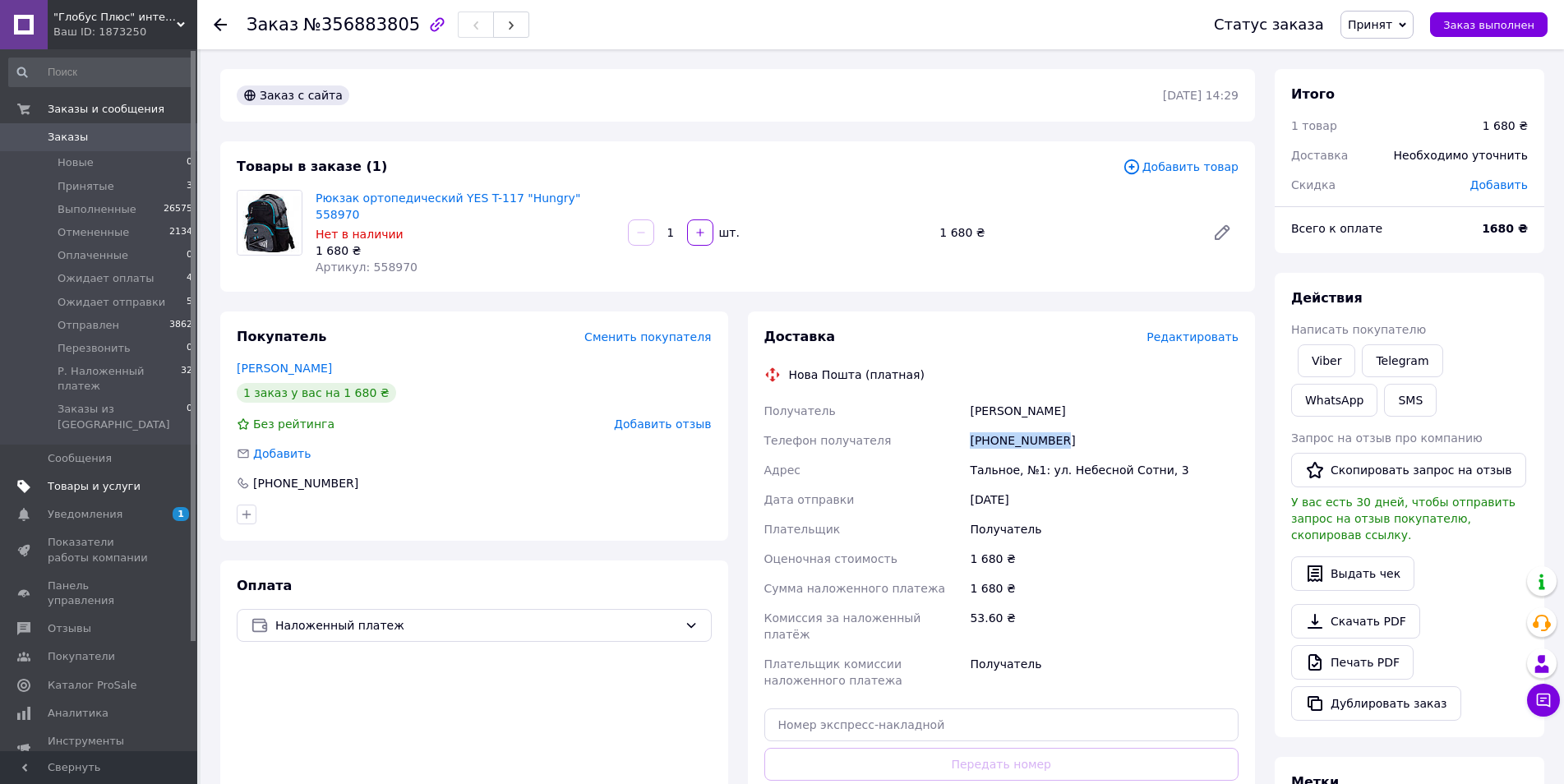
click at [138, 479] on span "Товары и услуги" at bounding box center [100, 486] width 104 height 15
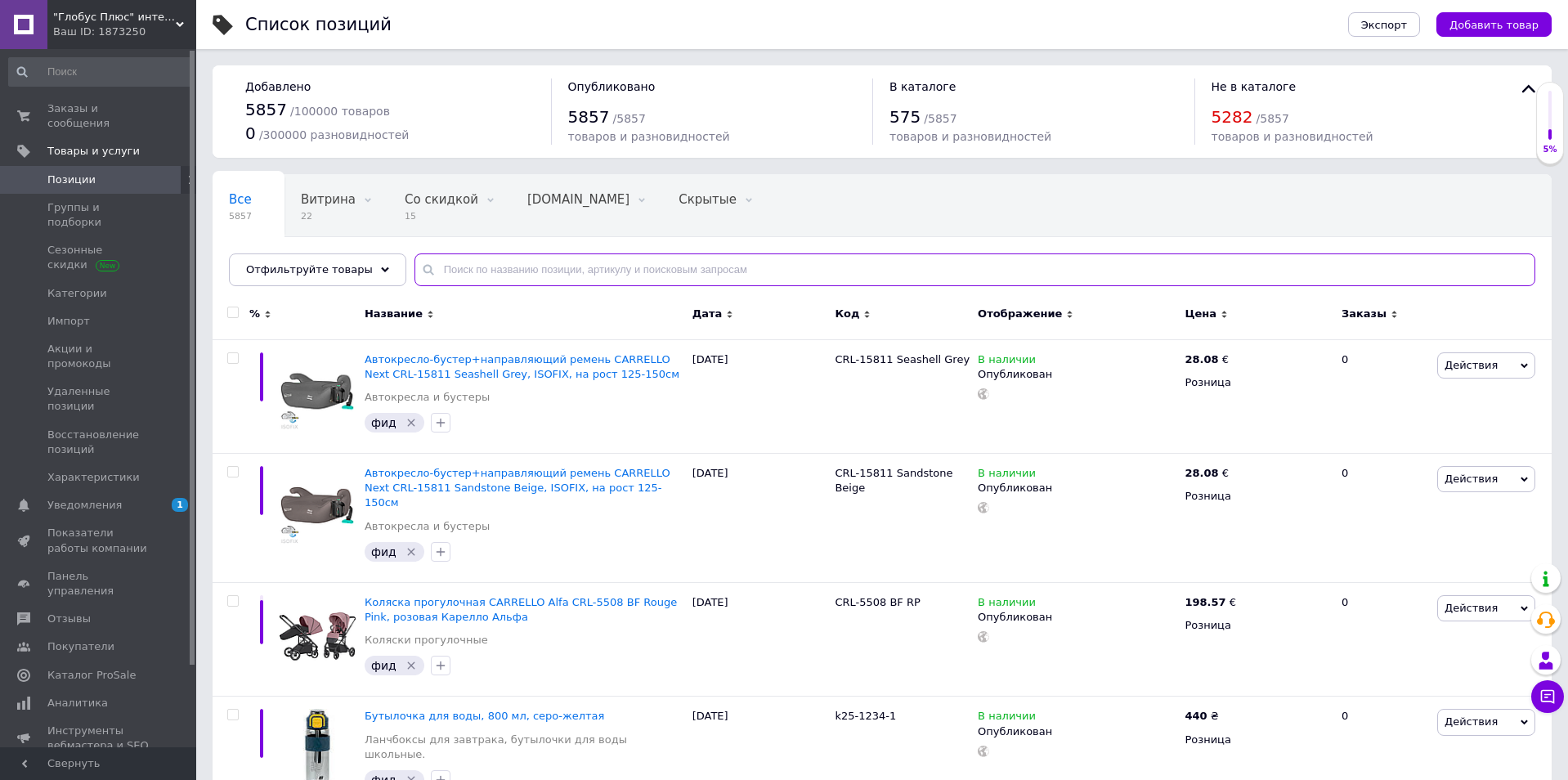
click at [477, 272] on input "text" at bounding box center [975, 270] width 1121 height 33
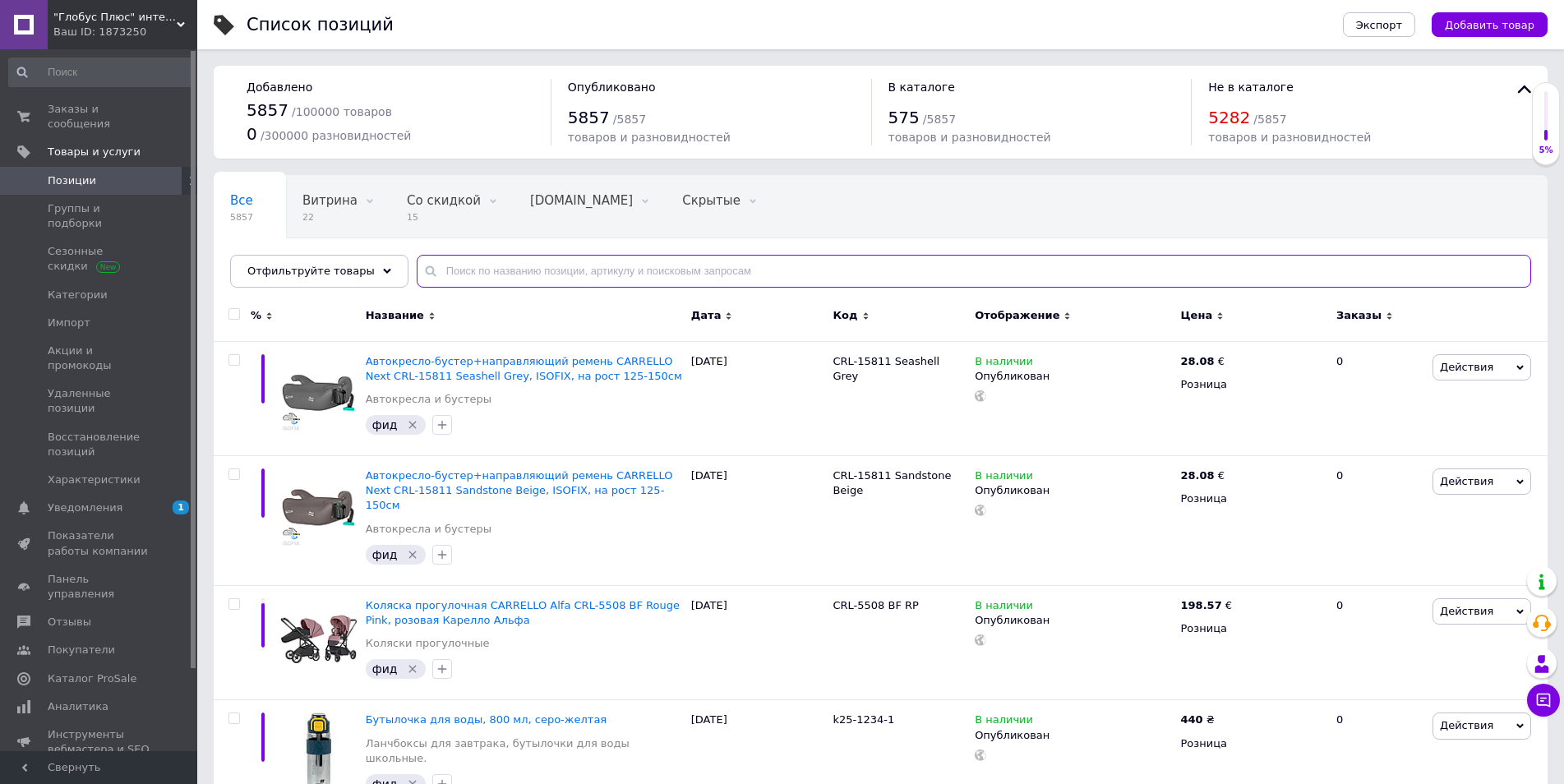
paste input "go25-182m-6"
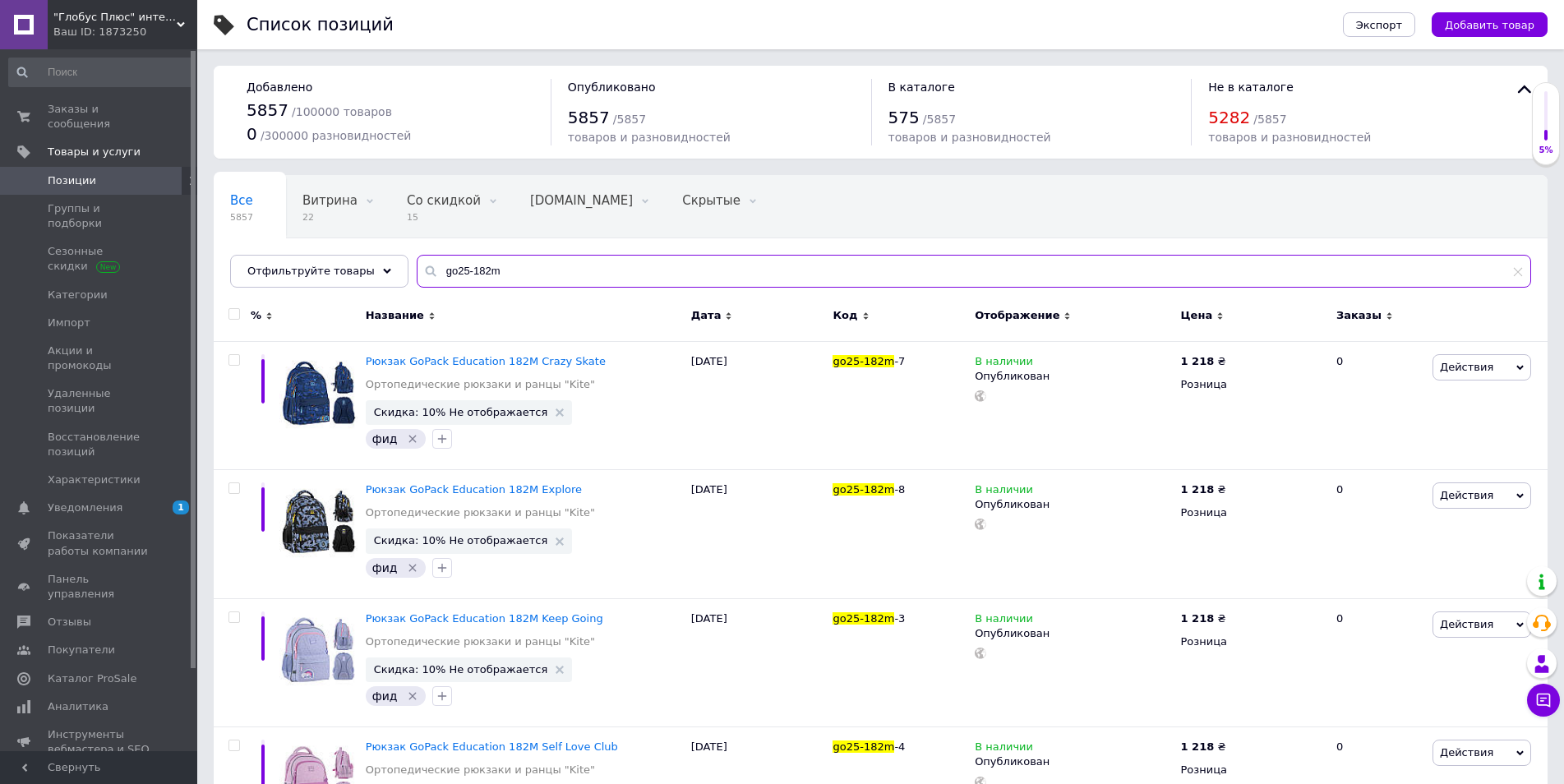
drag, startPoint x: 396, startPoint y: 282, endPoint x: 335, endPoint y: 294, distance: 62.2
click at [333, 288] on div "Все 5857 Витрина 22 Удалить Редактировать Со скидкой 15 Удалить Редактировать B…" at bounding box center [880, 232] width 1334 height 112
paste input "75m-6"
type input "go25-175m-6"
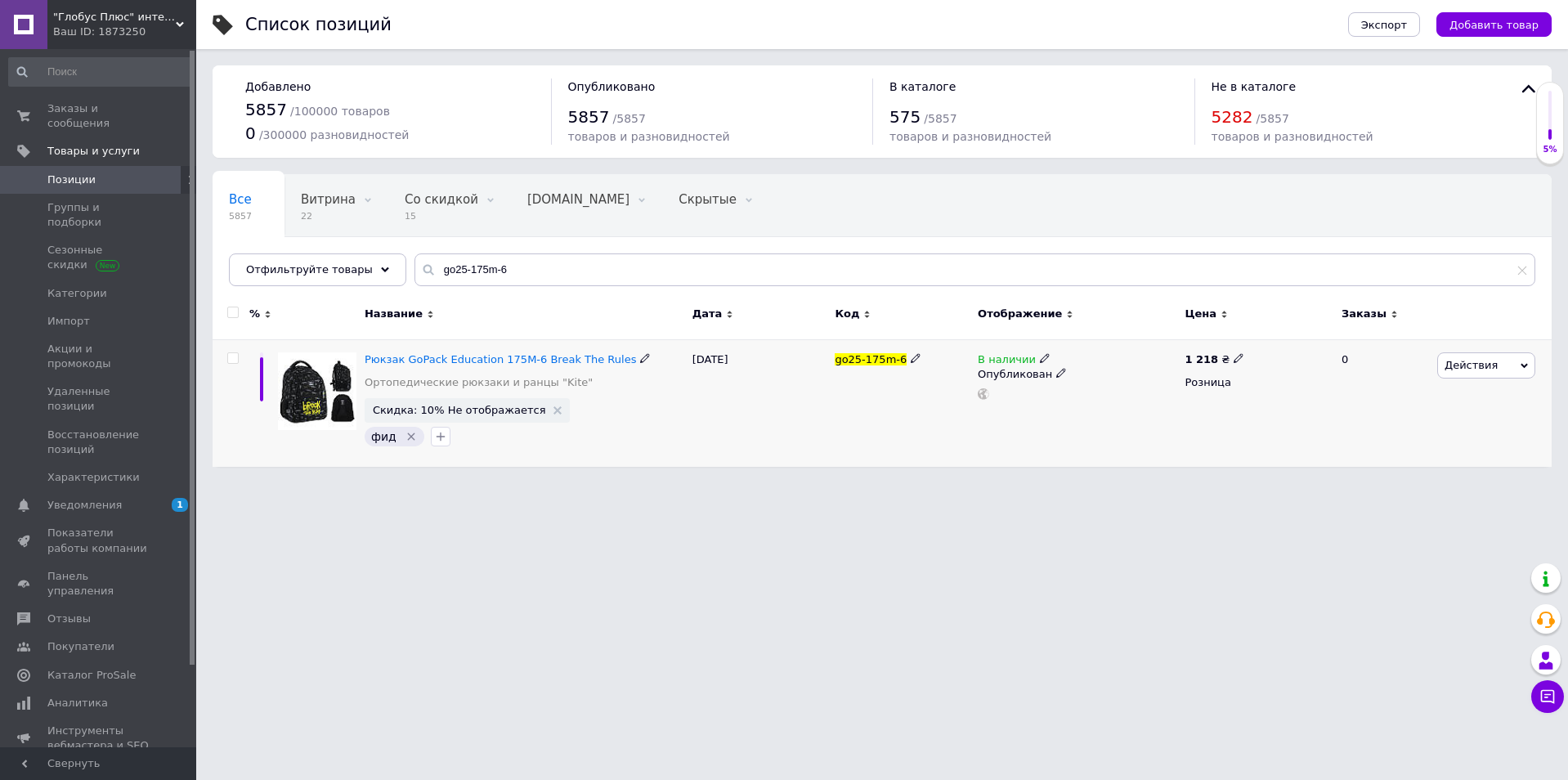
click at [1040, 356] on icon at bounding box center [1045, 358] width 10 height 10
click at [1098, 375] on li "Нет в наличии" at bounding box center [1136, 371] width 156 height 23
click at [999, 483] on html ""Глобус Плюс" интернет-магазин Ваш ID: 1873250 Сайт "Глобус Плюс" интернет-мага…" at bounding box center [784, 241] width 1568 height 483
click at [95, 107] on span "Заказы и сообщения" at bounding box center [100, 116] width 104 height 30
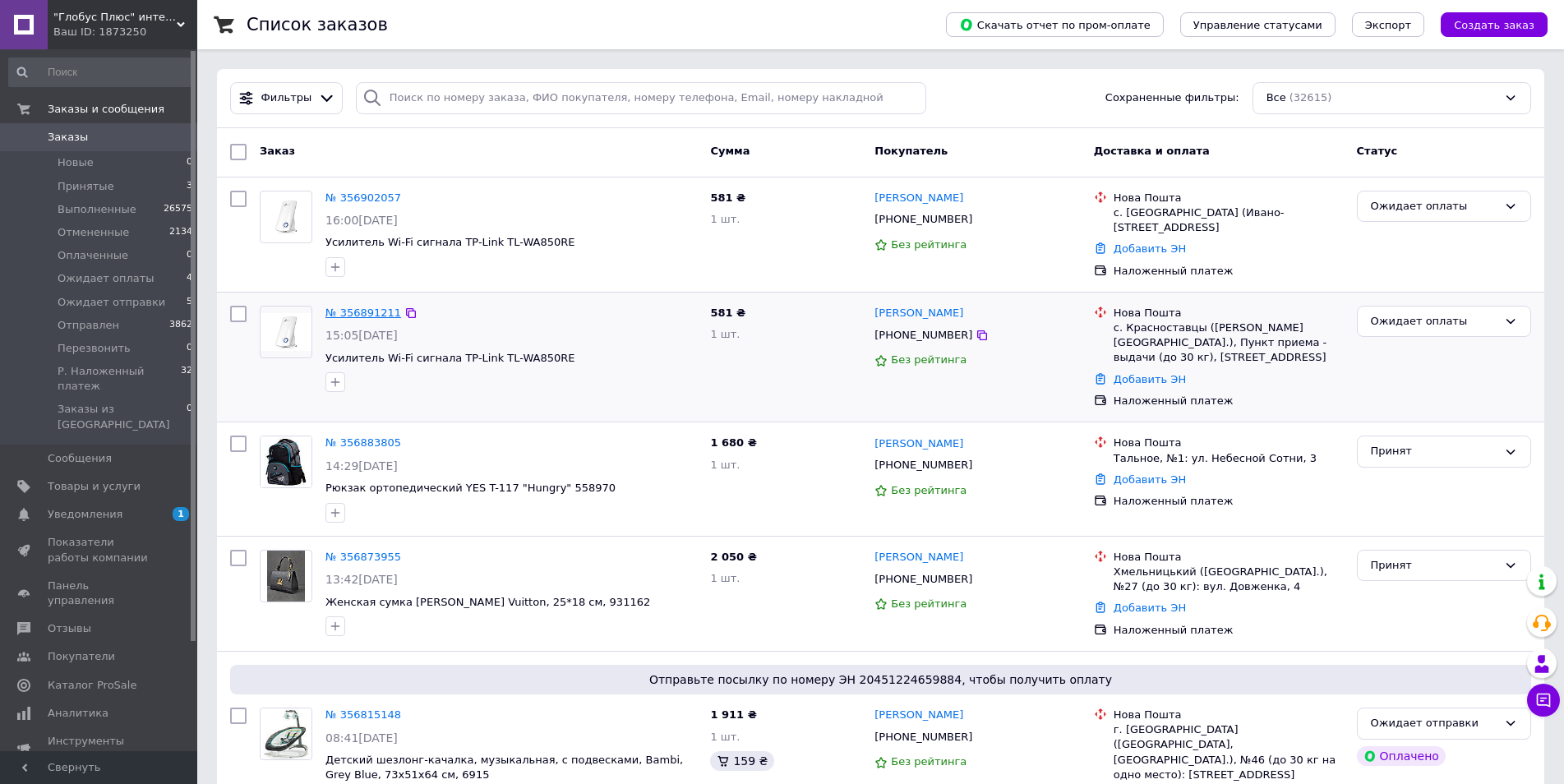
click at [365, 318] on link "№ 356891211" at bounding box center [362, 313] width 75 height 12
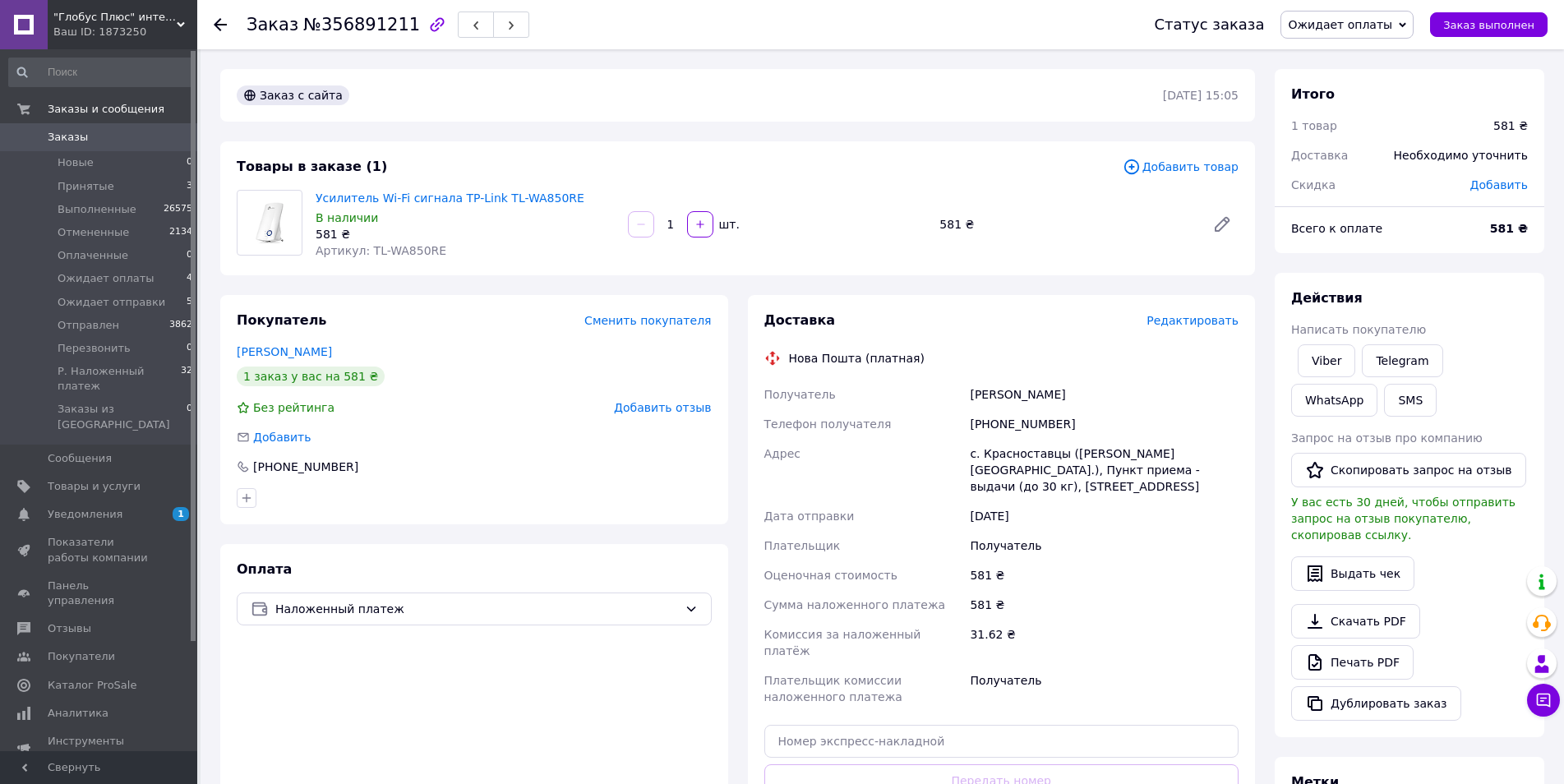
click at [518, 716] on div "Оплата Наложенный платеж" at bounding box center [474, 715] width 508 height 342
click at [1205, 323] on span "Редактировать" at bounding box center [1192, 320] width 92 height 13
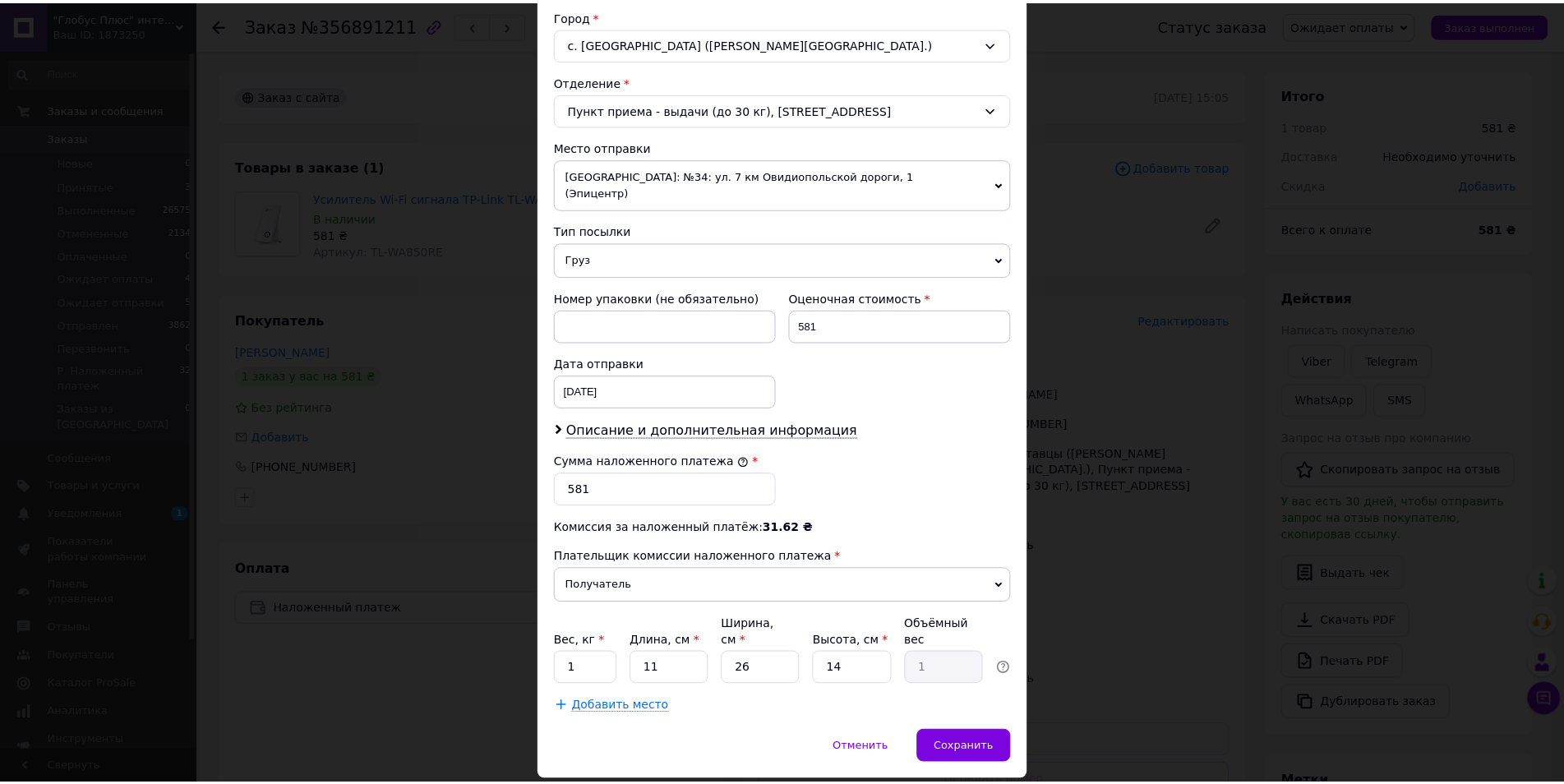
scroll to position [470, 0]
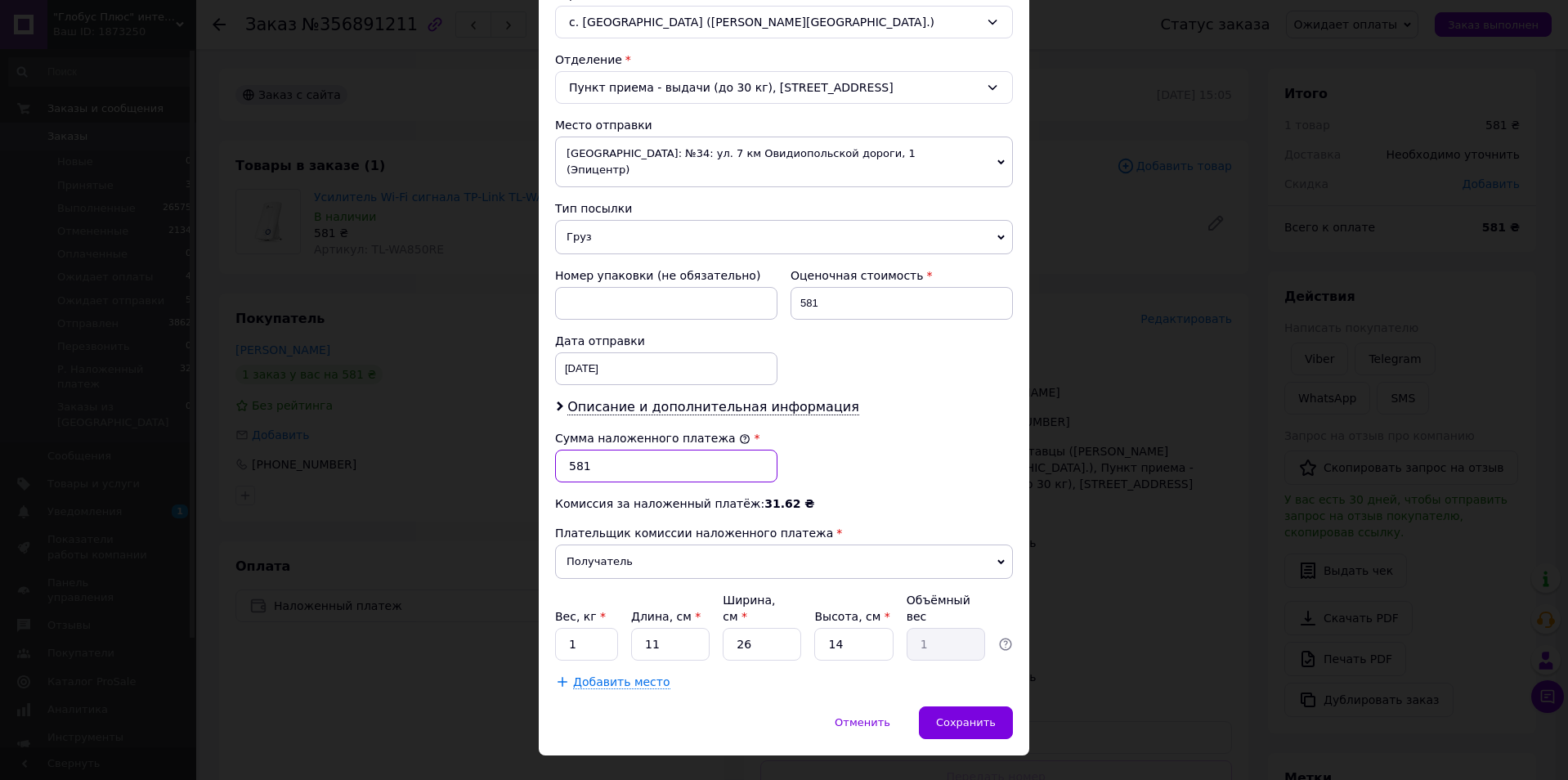
drag, startPoint x: 572, startPoint y: 448, endPoint x: 589, endPoint y: 439, distance: 19.2
click at [572, 449] on input "581" at bounding box center [666, 466] width 222 height 33
type input "481"
click at [967, 716] on span "Сохранить" at bounding box center [965, 722] width 60 height 12
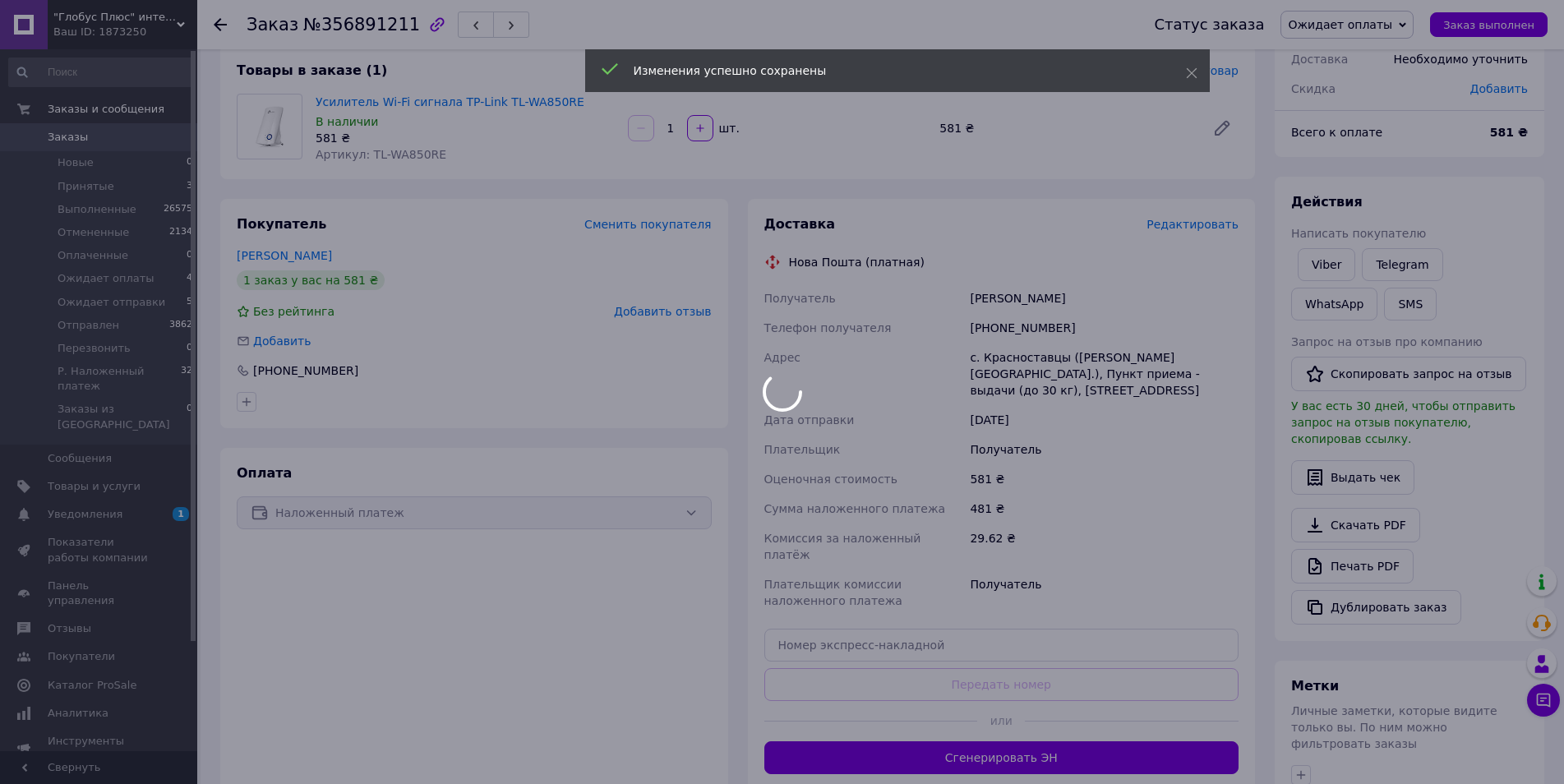
scroll to position [246, 0]
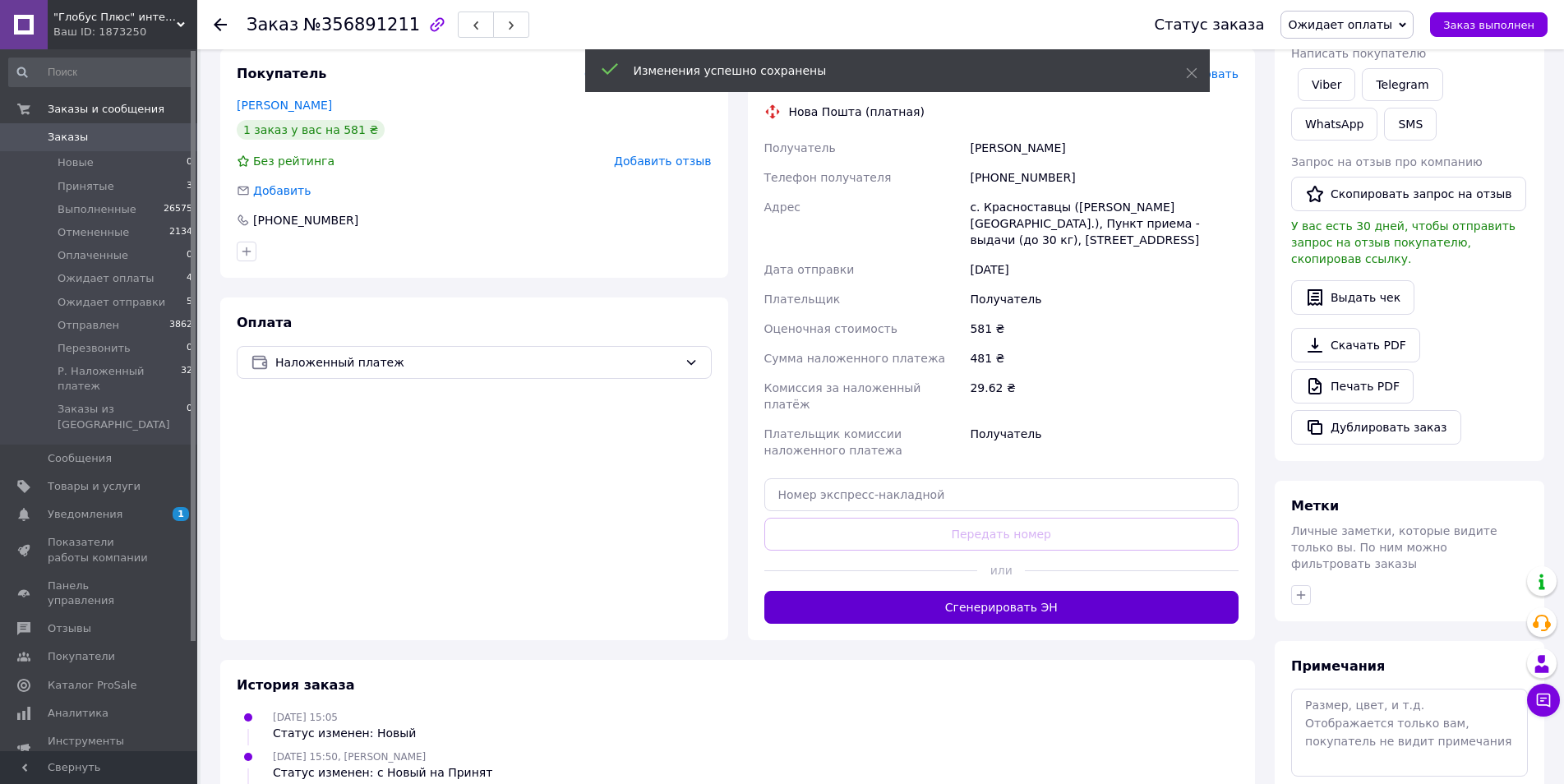
click at [1010, 590] on button "Сгенерировать ЭН" at bounding box center [1002, 607] width 475 height 33
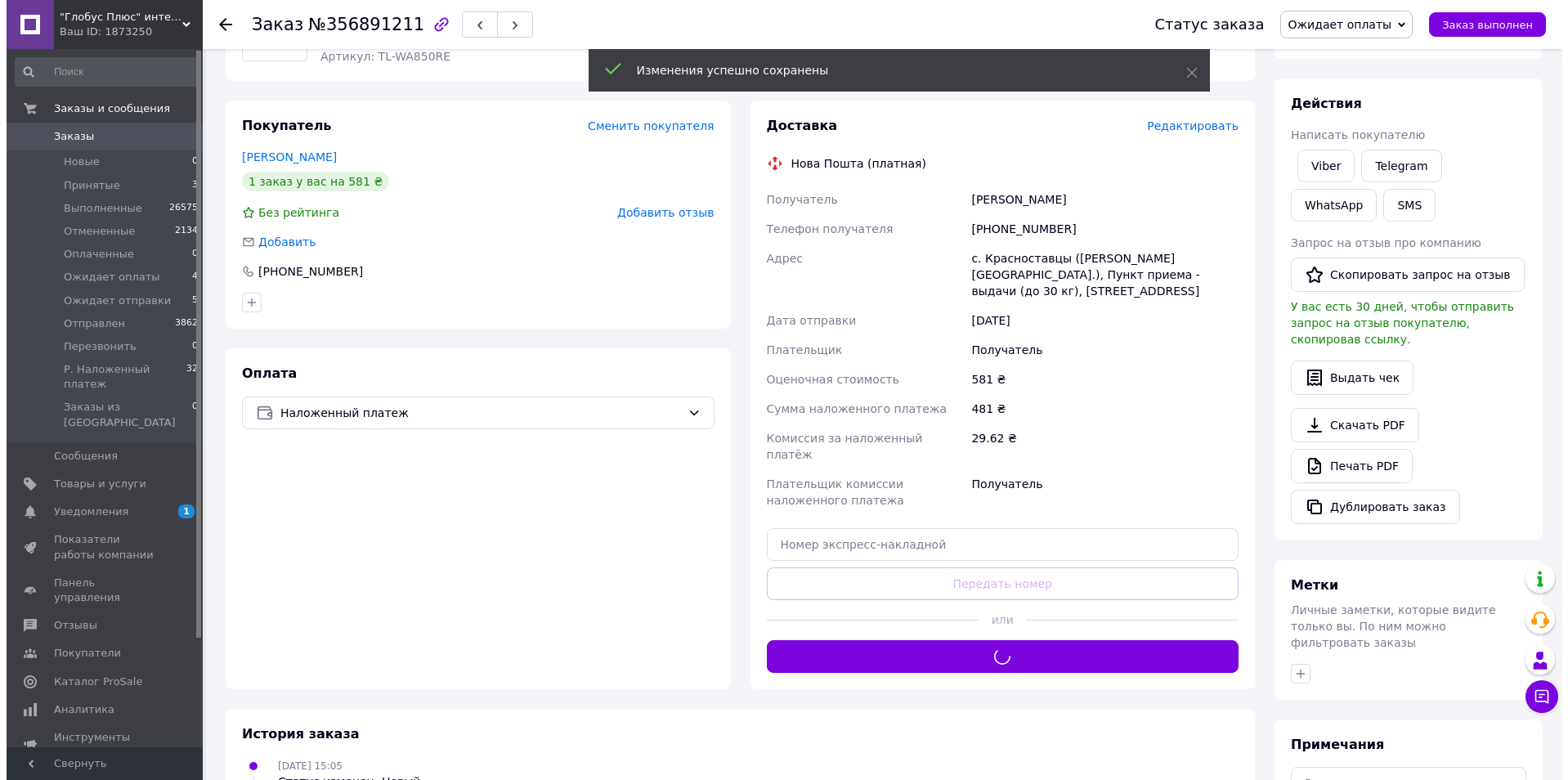
scroll to position [0, 0]
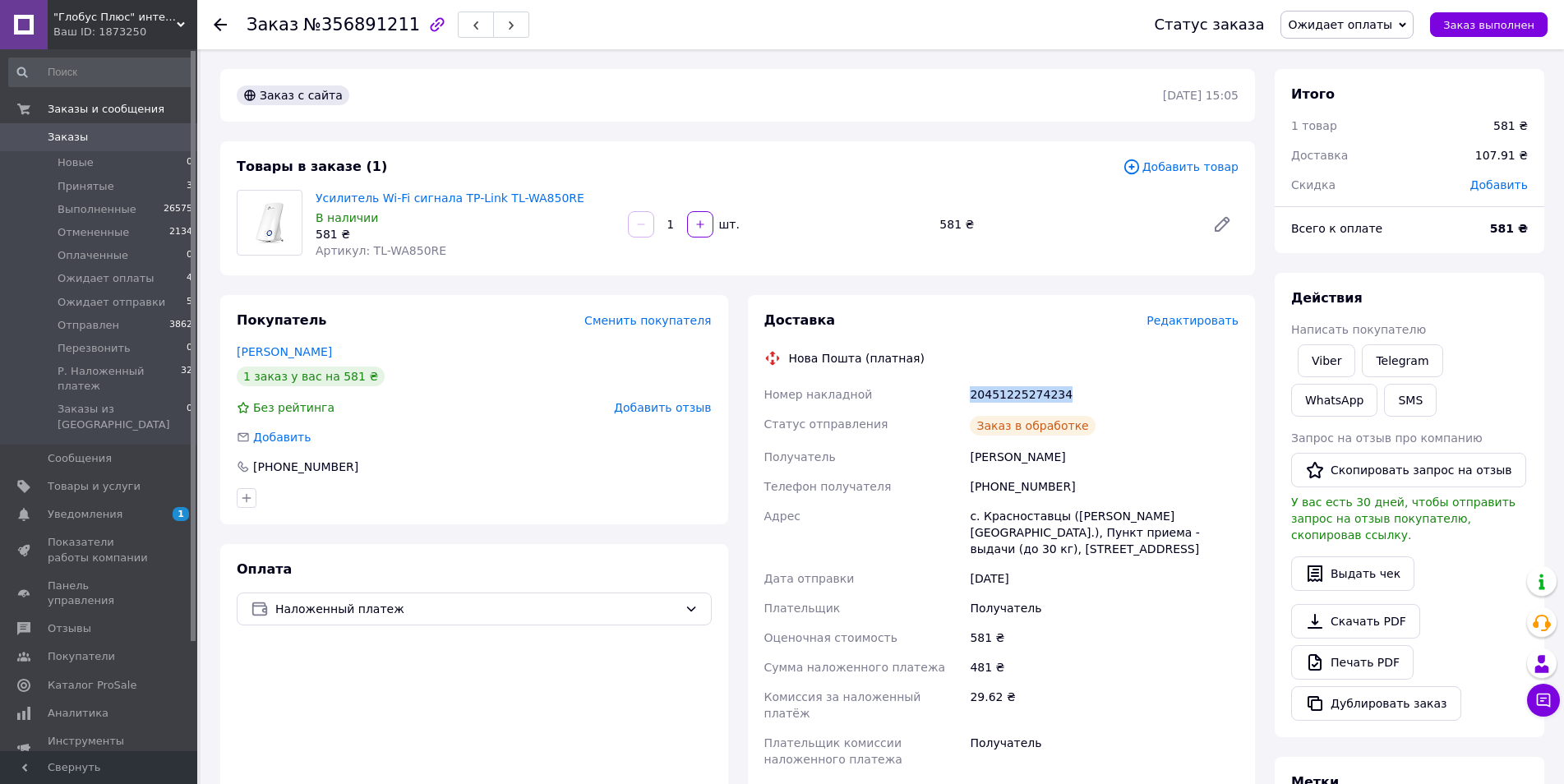
drag, startPoint x: 1075, startPoint y: 392, endPoint x: 962, endPoint y: 394, distance: 113.0
click at [962, 394] on div "Номер накладной 20451225274234 Статус отправления Заказ в обработке Получатель …" at bounding box center [1002, 591] width 482 height 424
copy div "Номер накладной 20451225274234"
drag, startPoint x: 1374, startPoint y: 17, endPoint x: 1375, endPoint y: 32, distance: 15.0
click at [1374, 22] on span "Ожидает оплаты" at bounding box center [1340, 25] width 104 height 13
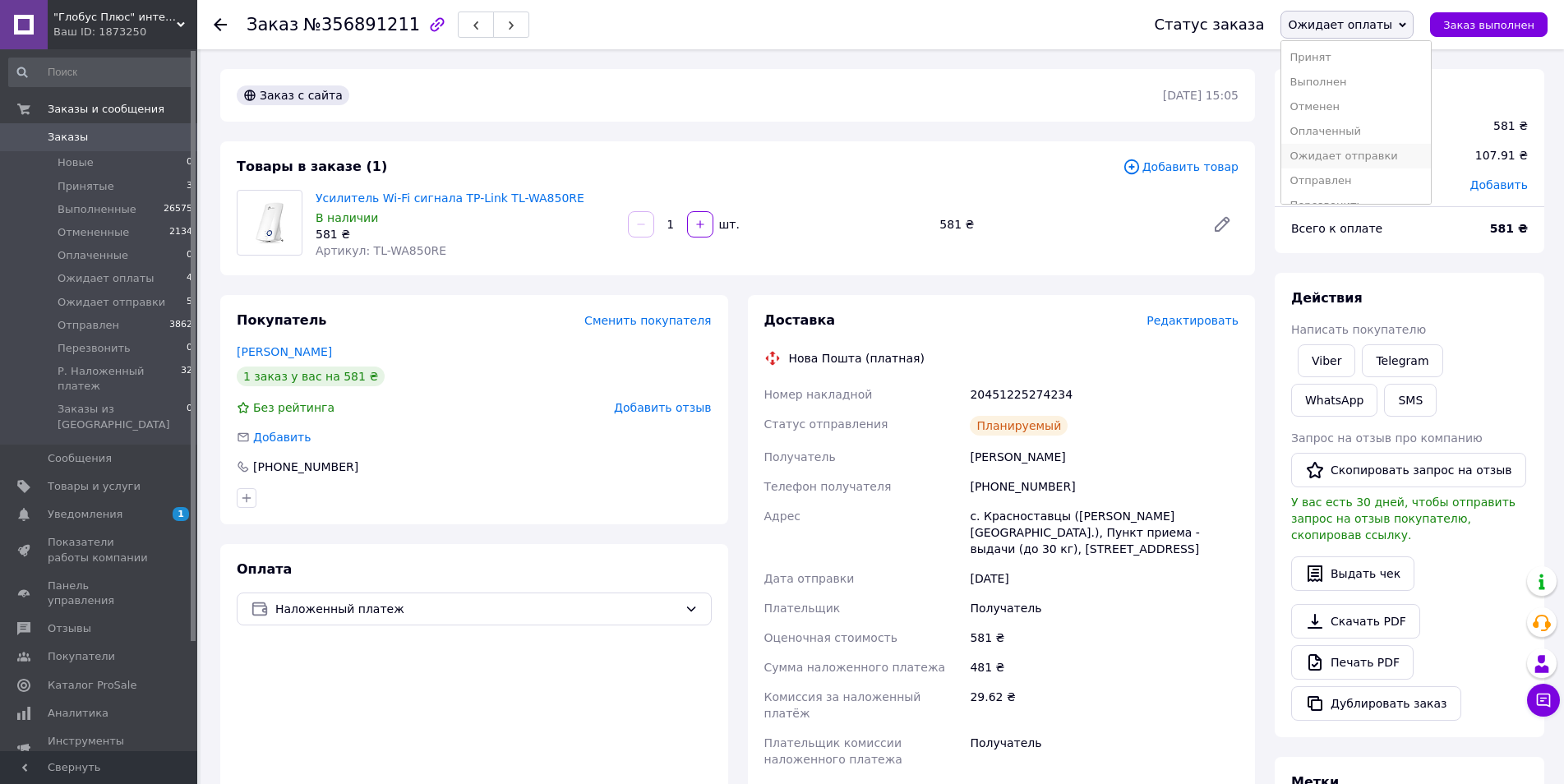
click at [1408, 155] on li "Ожидает отправки" at bounding box center [1356, 156] width 150 height 25
click at [460, 452] on div "Покупатель Сменить покупателя Гаврилишин Вадим 1 заказ у вас на 581 ₴ Без рейти…" at bounding box center [474, 409] width 508 height 229
click at [144, 276] on li "Ожидает оплаты 4" at bounding box center [101, 279] width 202 height 23
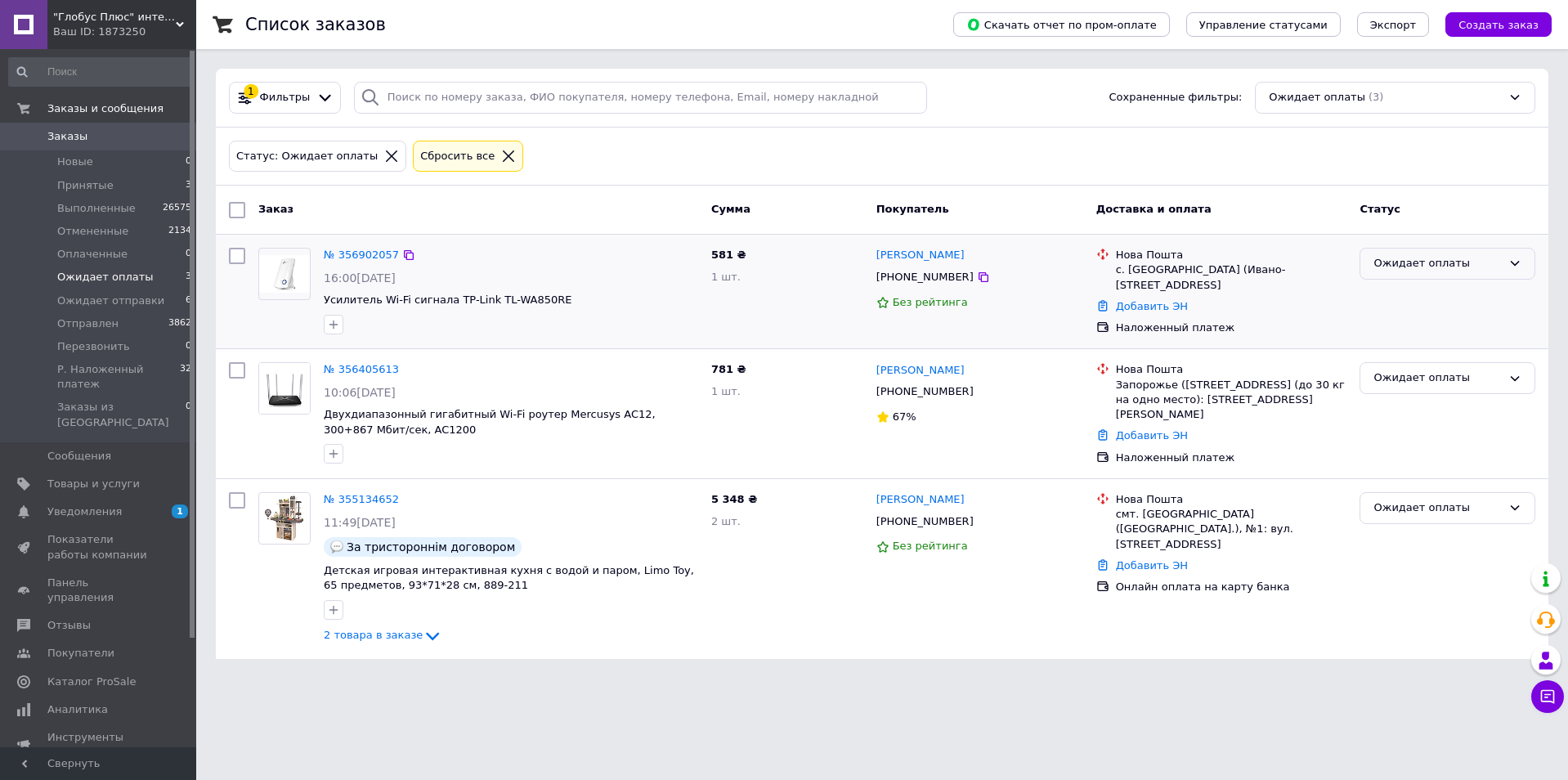
click at [1426, 269] on div "Ожидает оплаты" at bounding box center [1438, 263] width 128 height 17
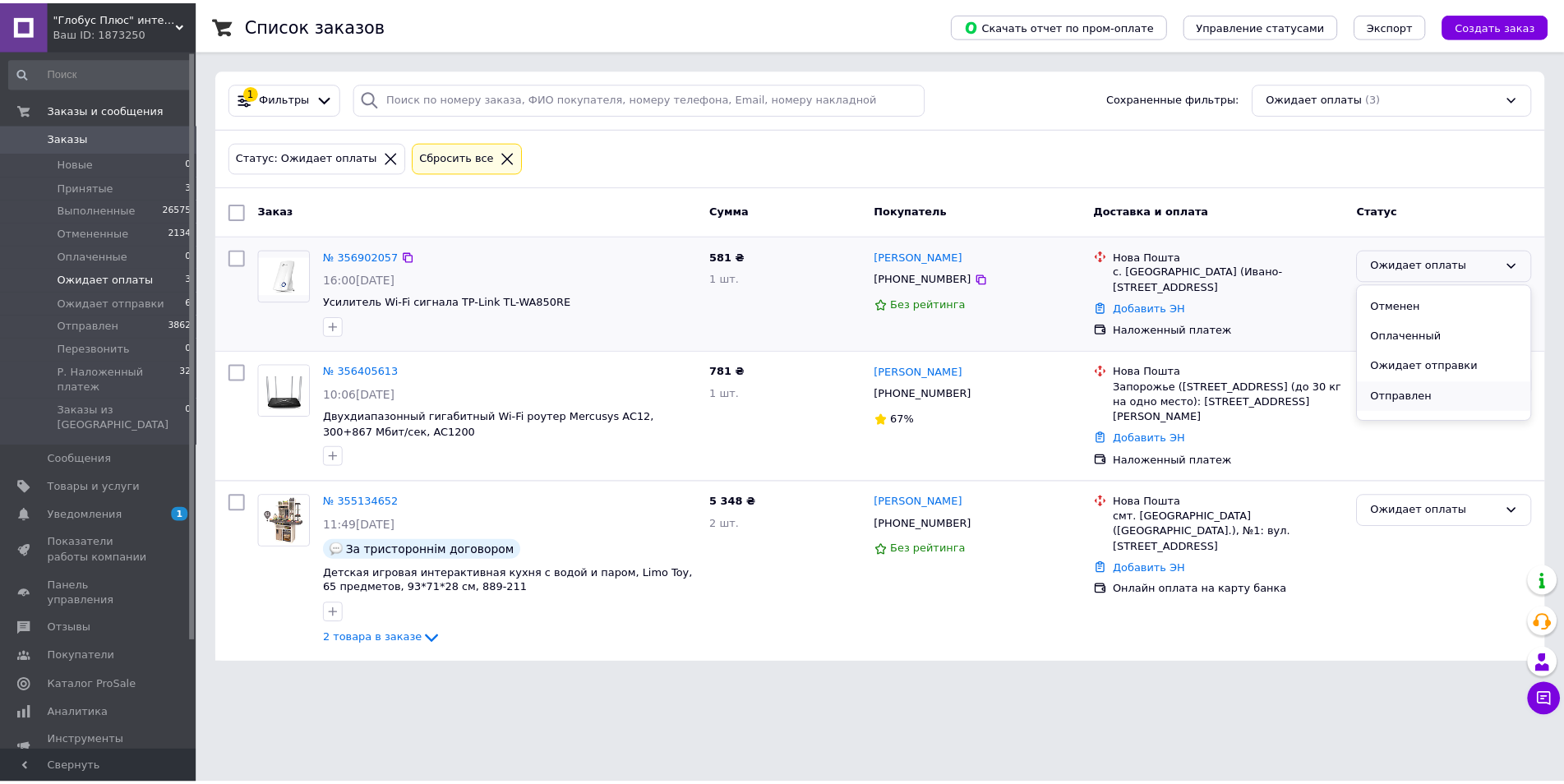
scroll to position [82, 0]
click at [1463, 338] on li "Ожидает отправки" at bounding box center [1456, 337] width 175 height 31
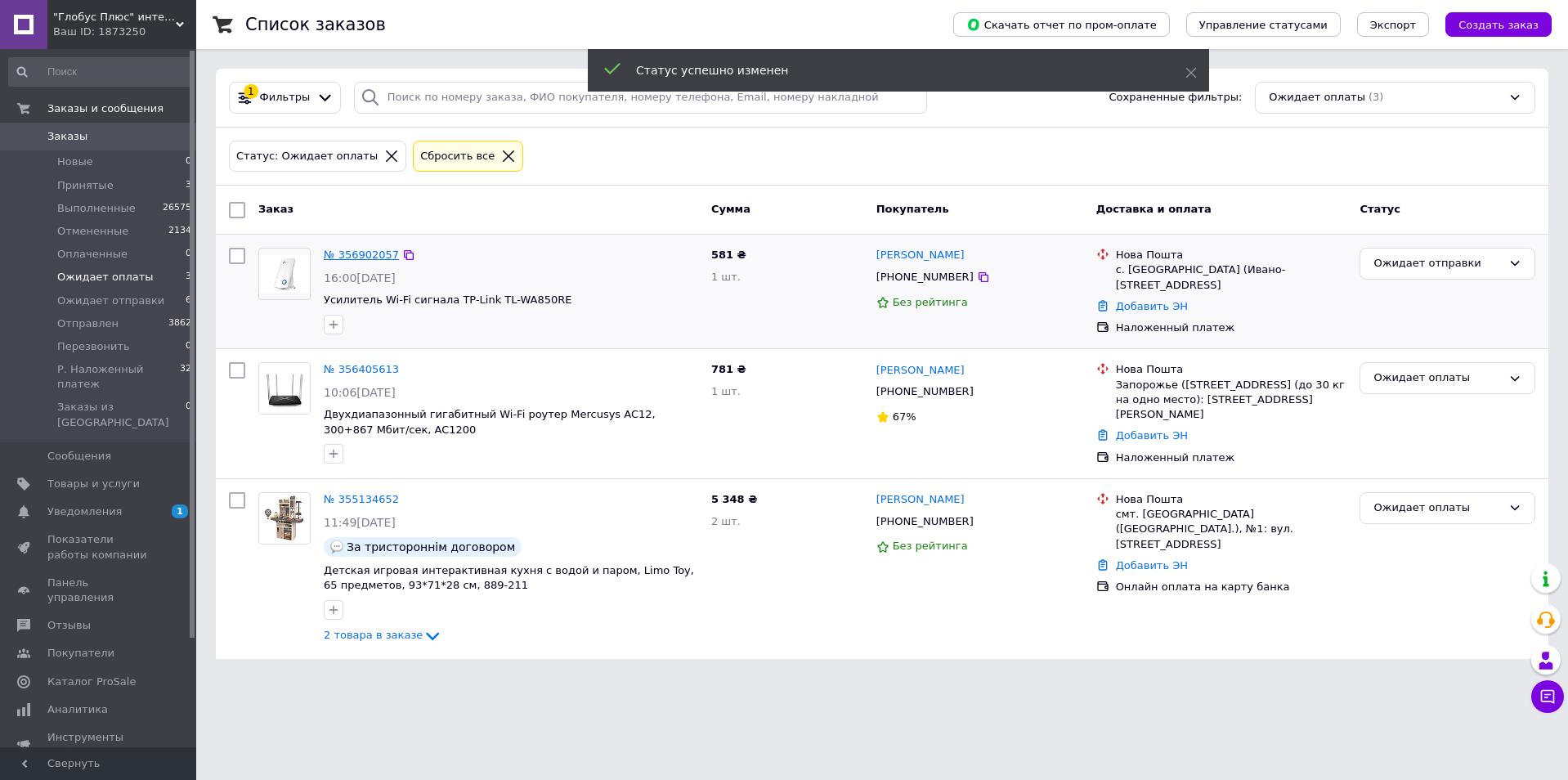
click at [349, 252] on link "№ 356902057" at bounding box center [361, 254] width 75 height 12
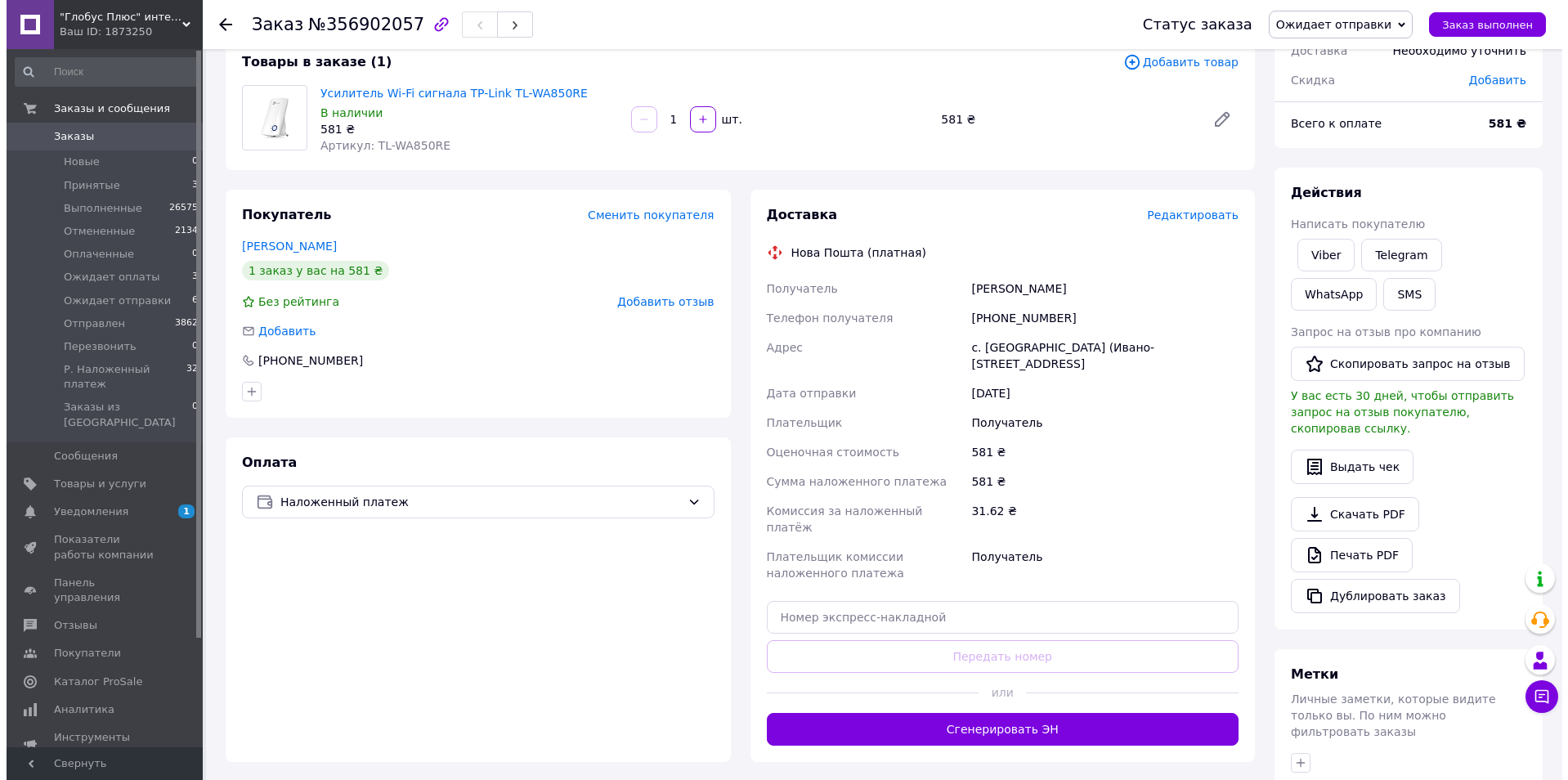
scroll to position [81, 0]
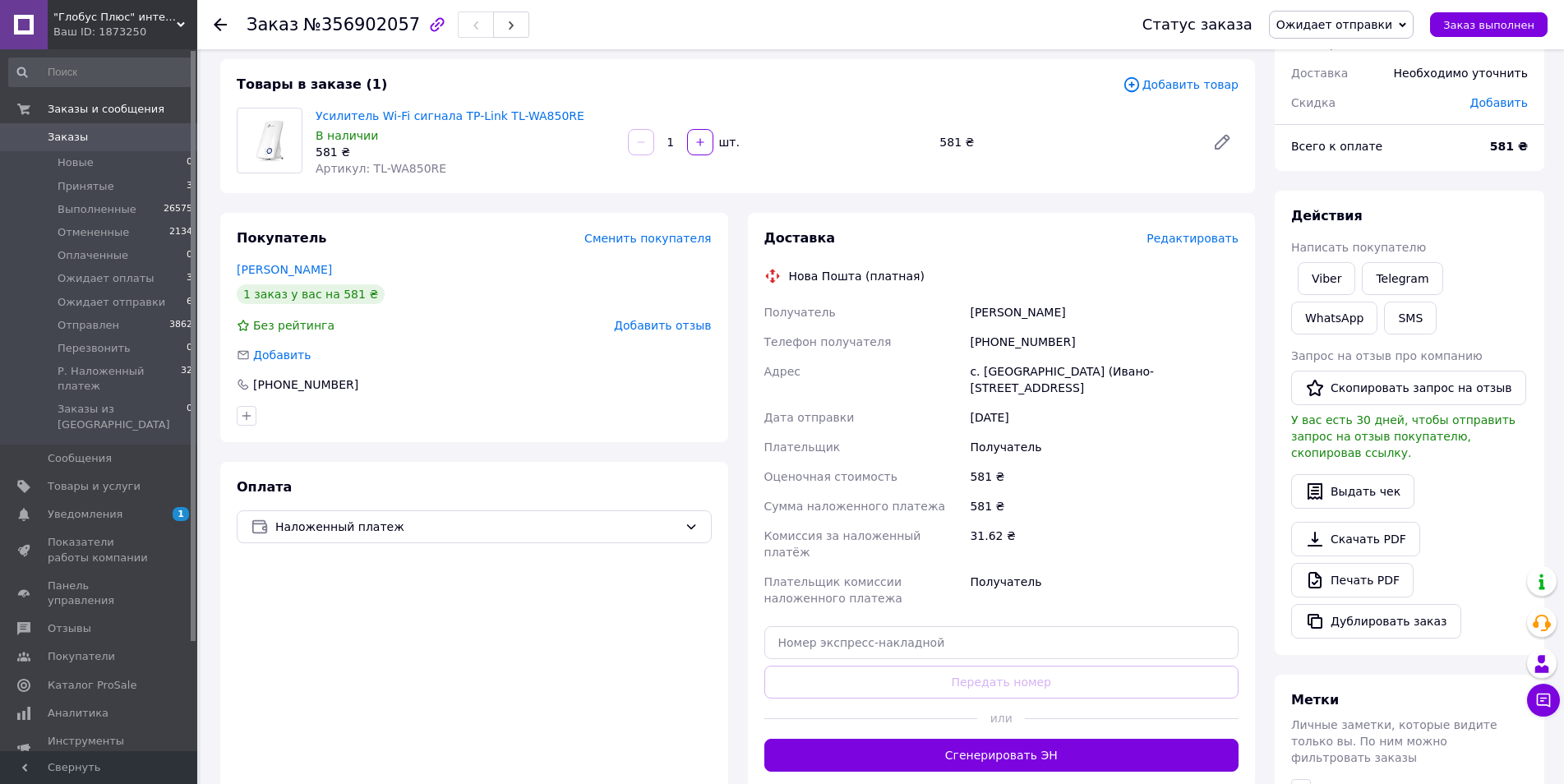
click at [1180, 237] on span "Редактировать" at bounding box center [1192, 238] width 92 height 13
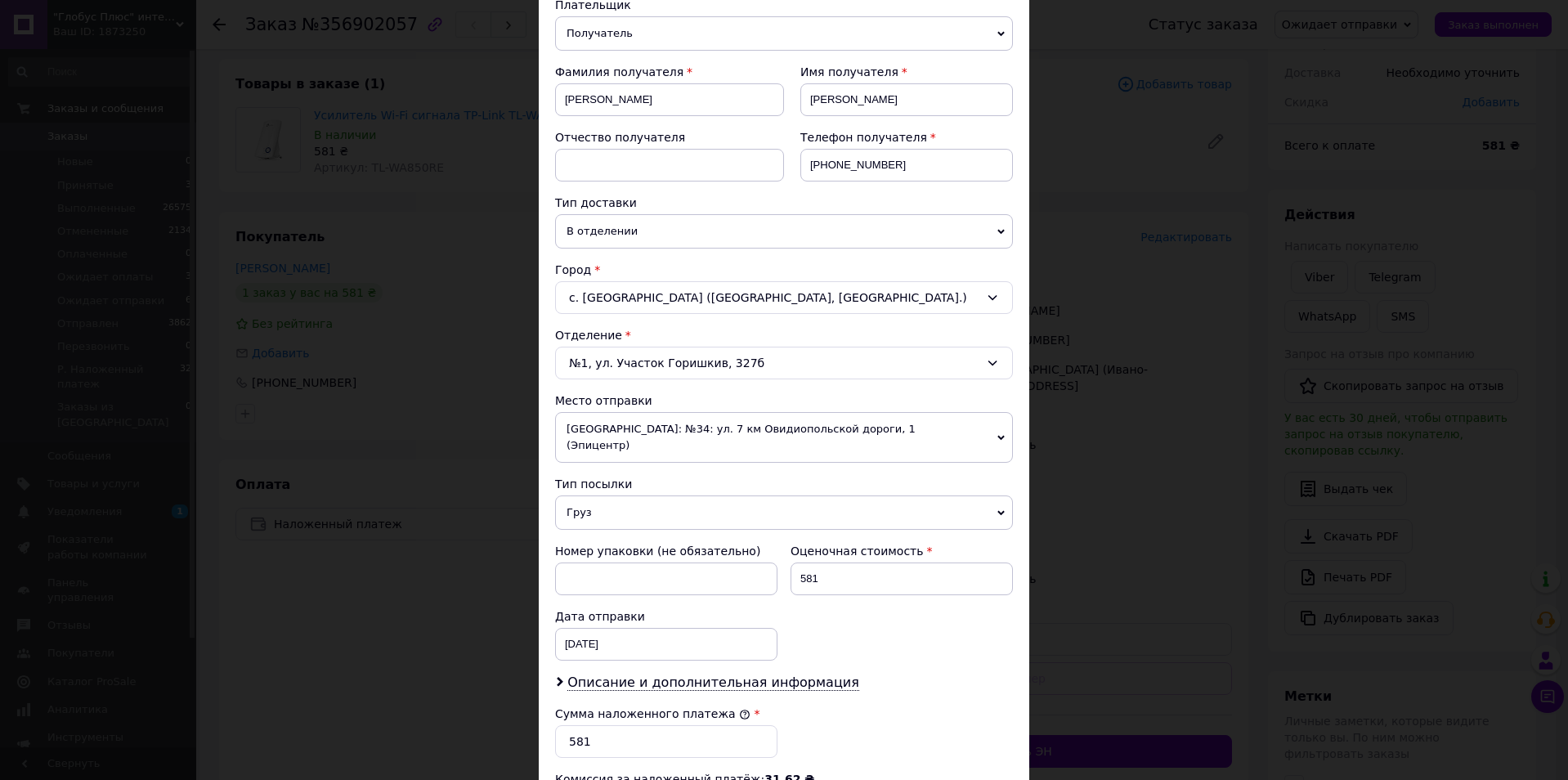
scroll to position [409, 0]
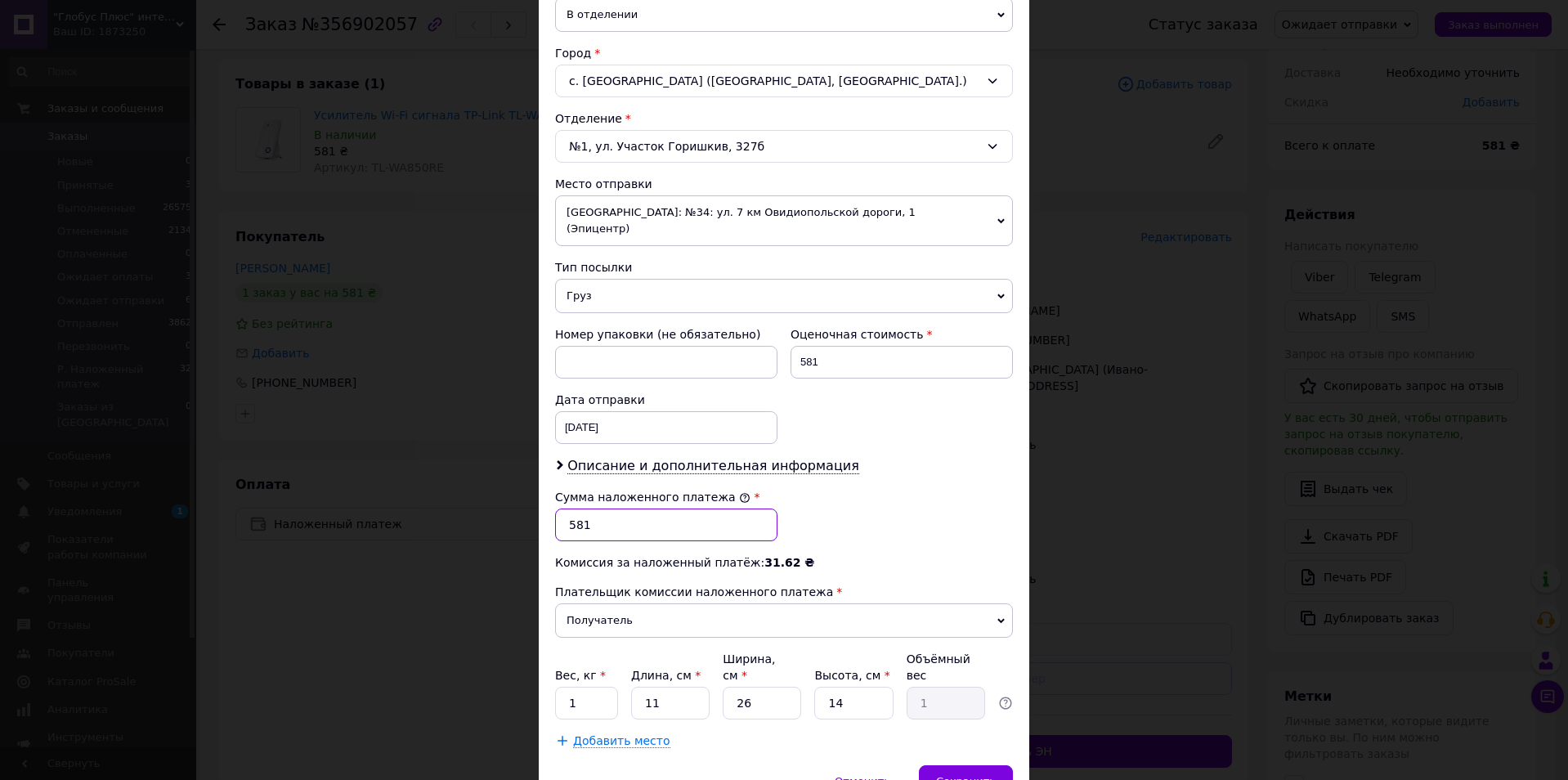
click at [571, 508] on input "581" at bounding box center [666, 525] width 222 height 33
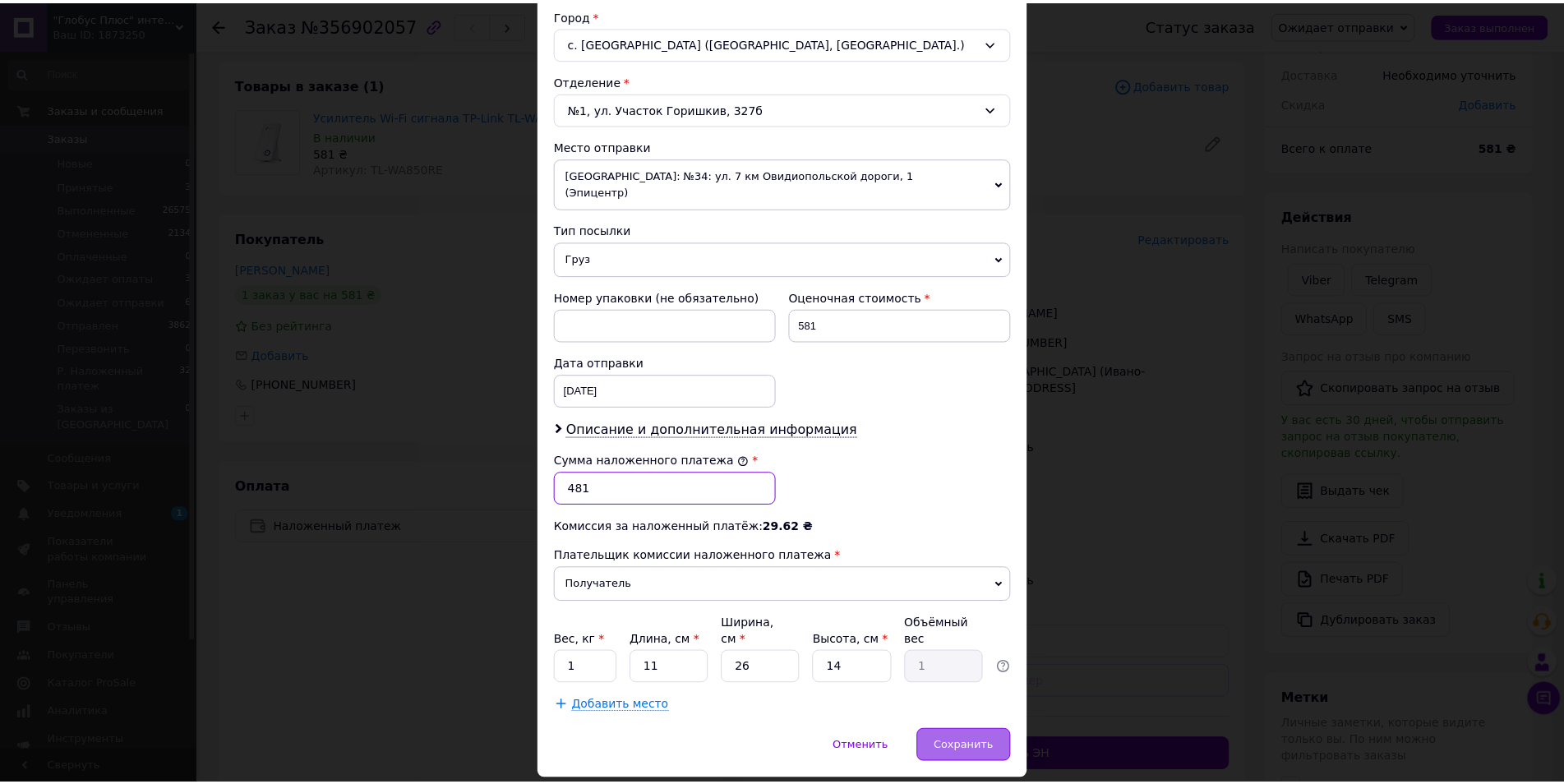
scroll to position [470, 0]
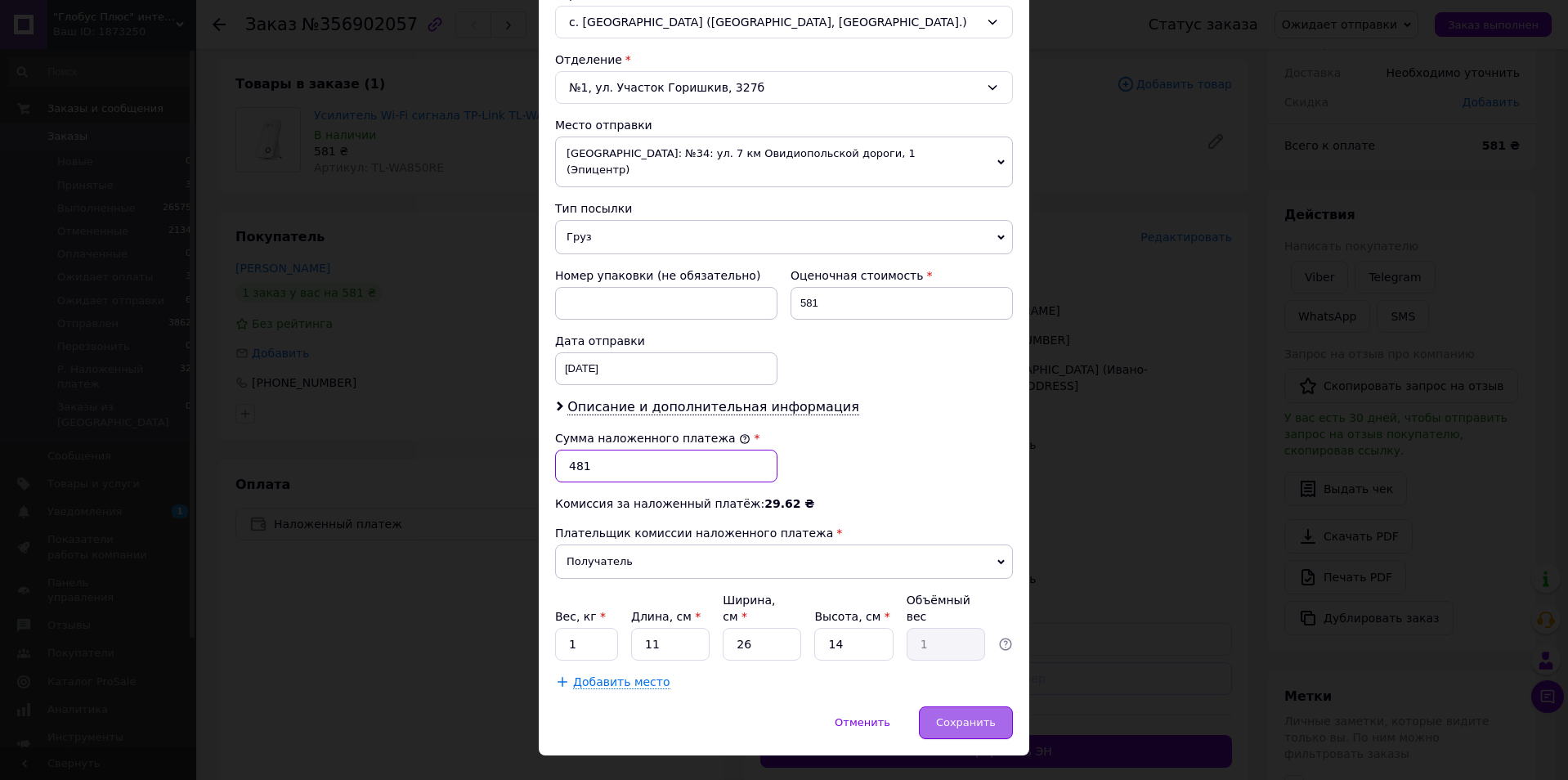
type input "481"
click at [978, 706] on div "Сохранить" at bounding box center [965, 722] width 94 height 33
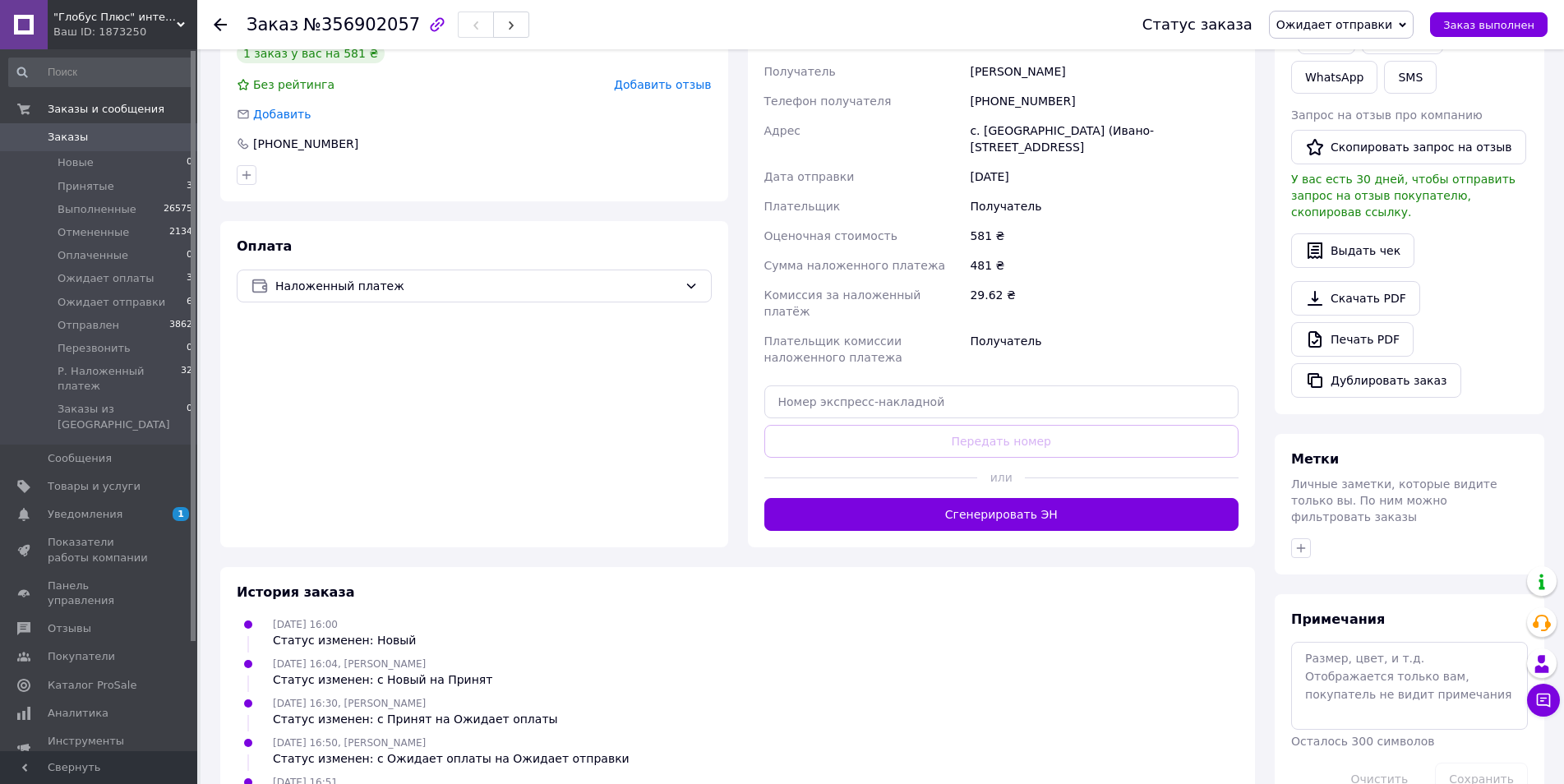
scroll to position [328, 0]
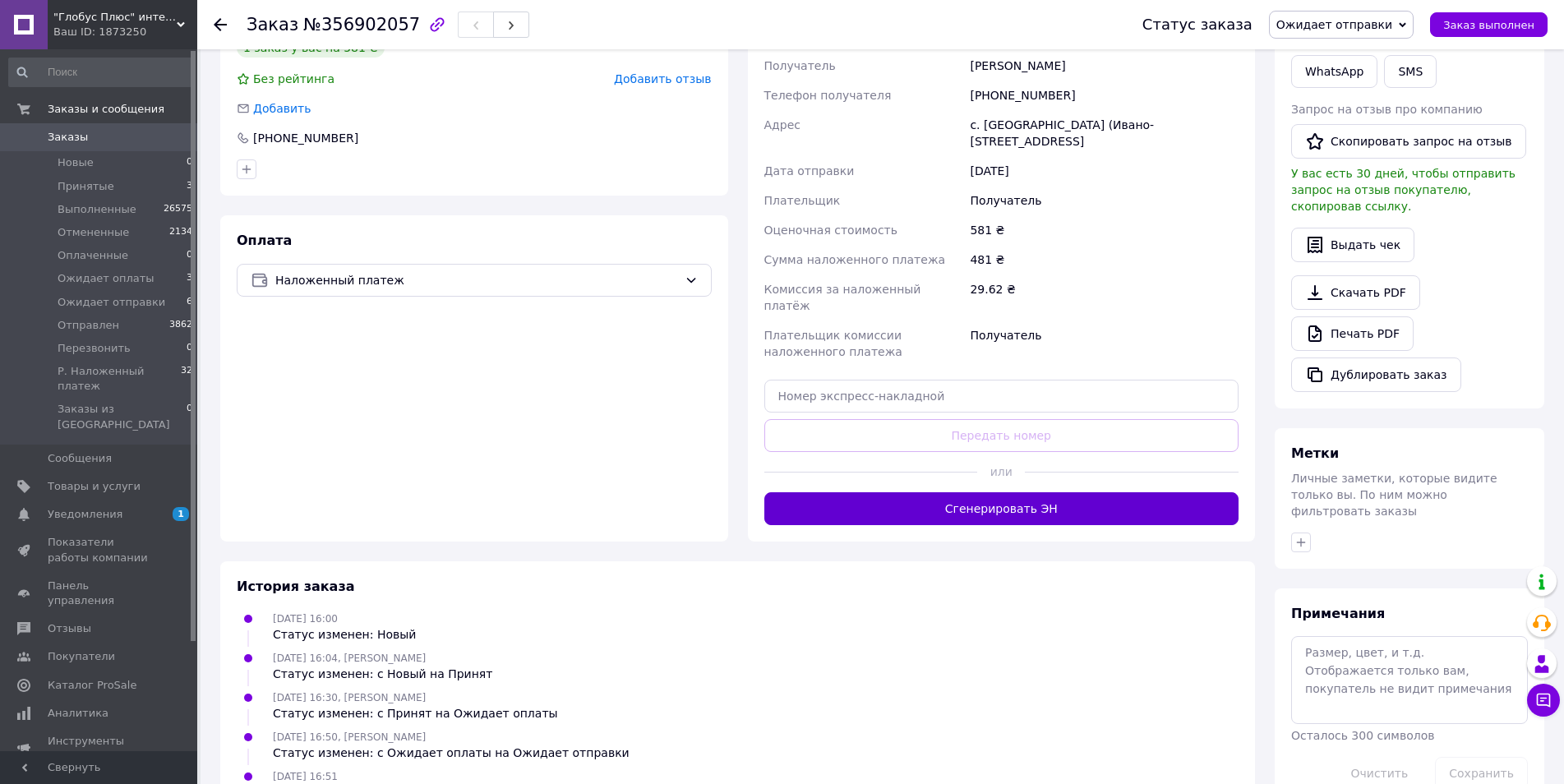
click at [1025, 513] on button "Сгенерировать ЭН" at bounding box center [1002, 509] width 475 height 33
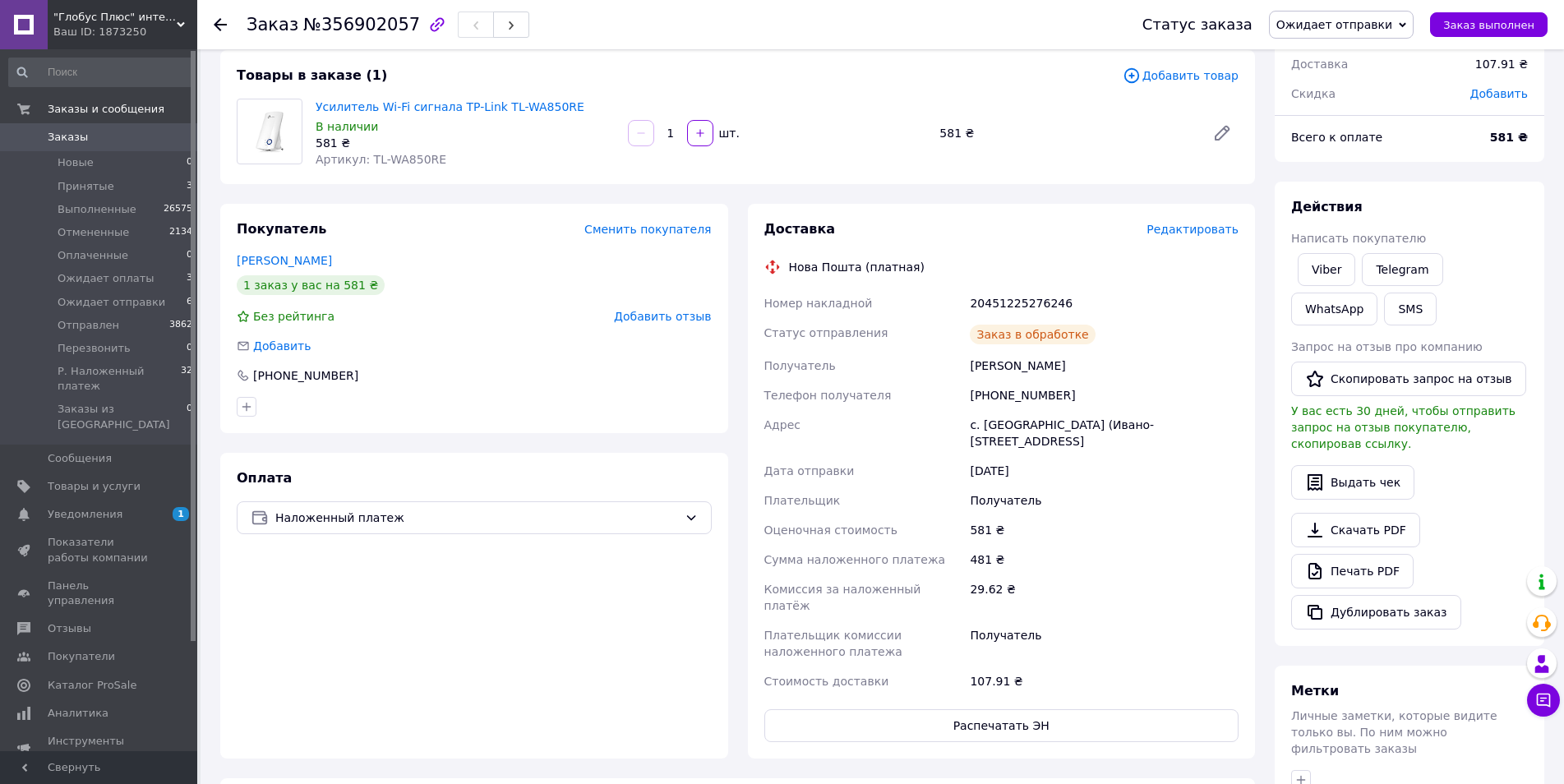
scroll to position [82, 0]
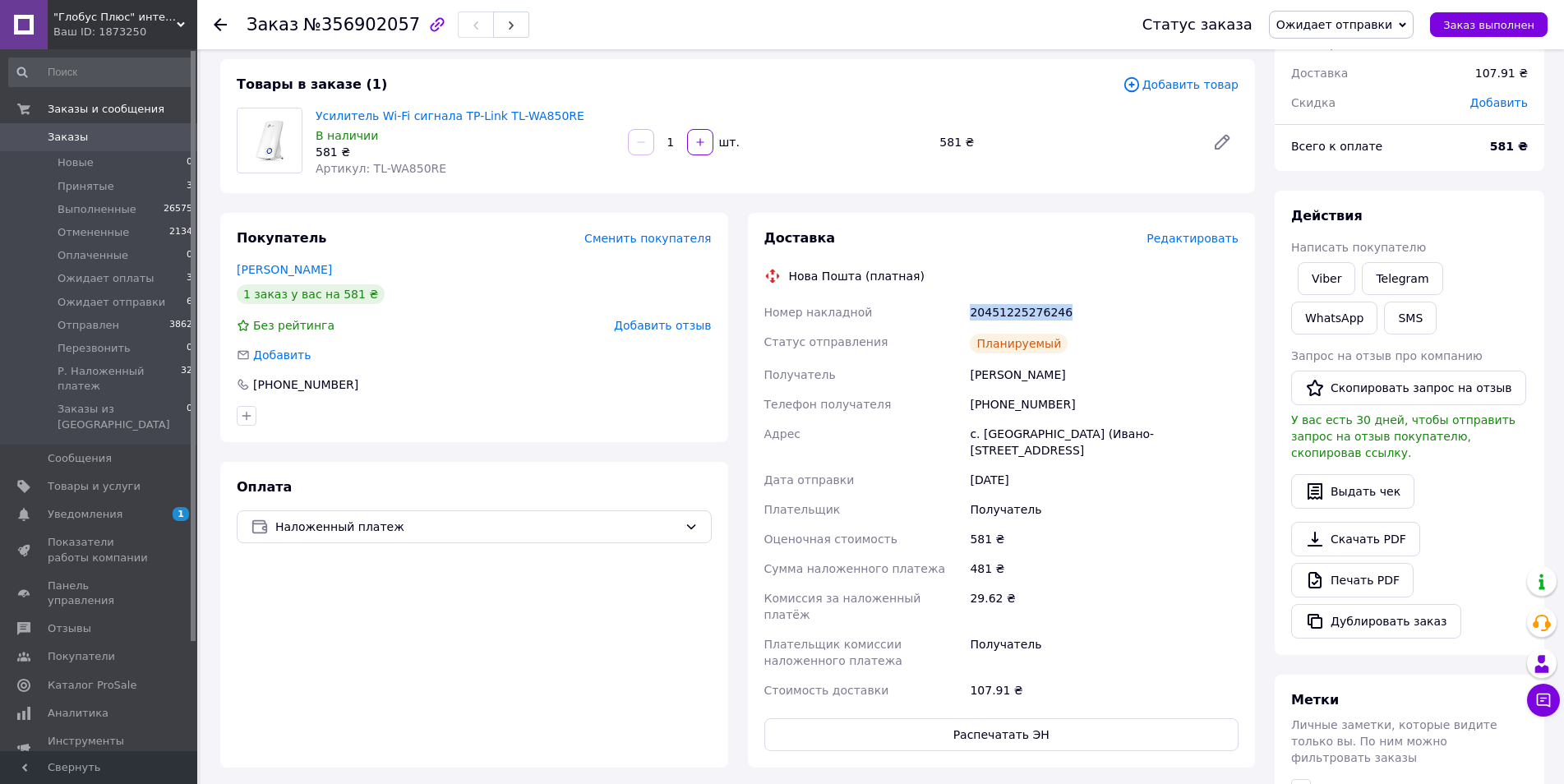
drag, startPoint x: 1058, startPoint y: 311, endPoint x: 962, endPoint y: 310, distance: 96.0
click at [962, 310] on div "Номер накладной 20451225276246 Статус отправления Планируемый Получатель Харипо…" at bounding box center [1002, 501] width 482 height 408
copy div "Номер накладной 20451225276246"
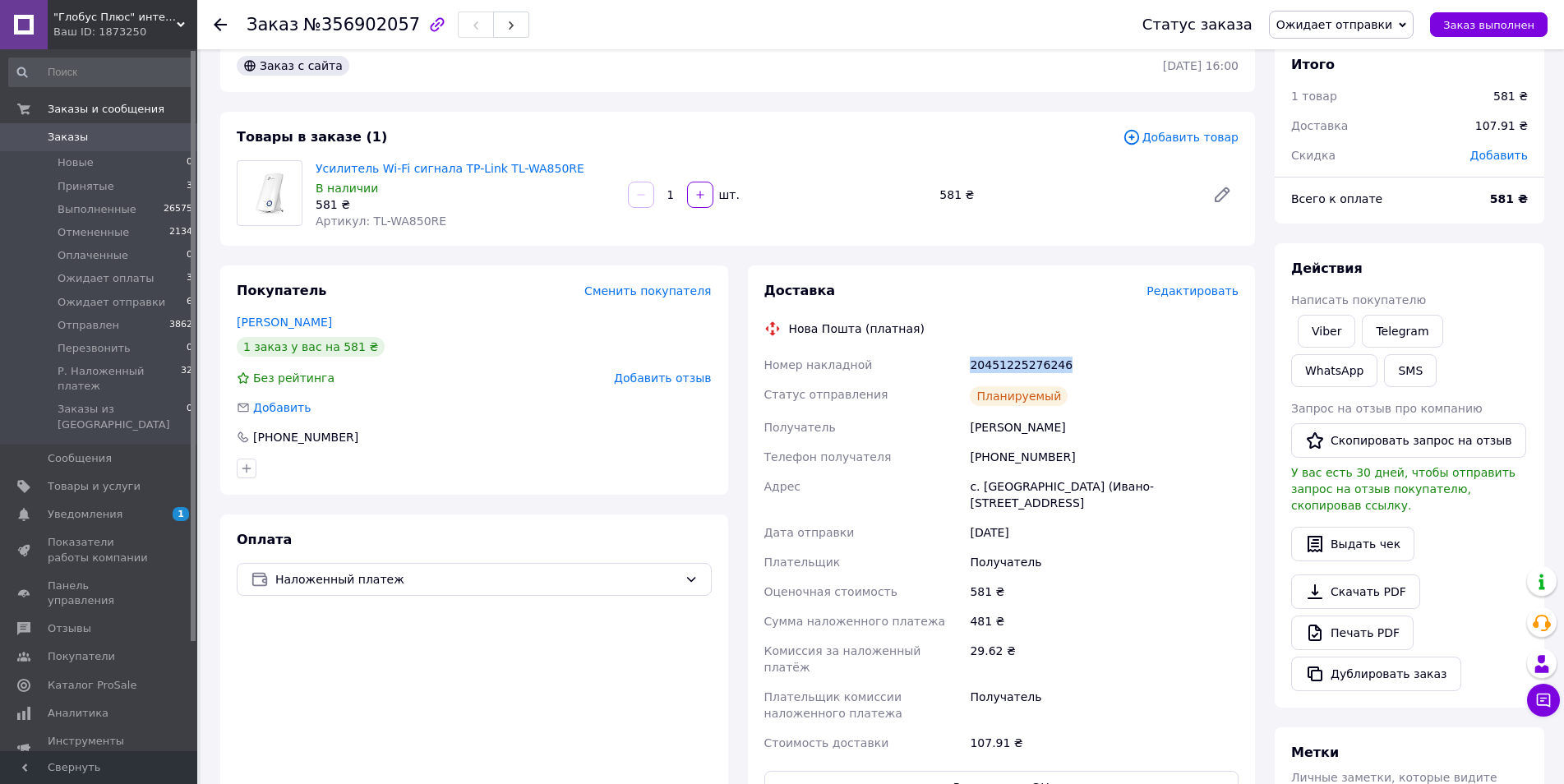
scroll to position [0, 0]
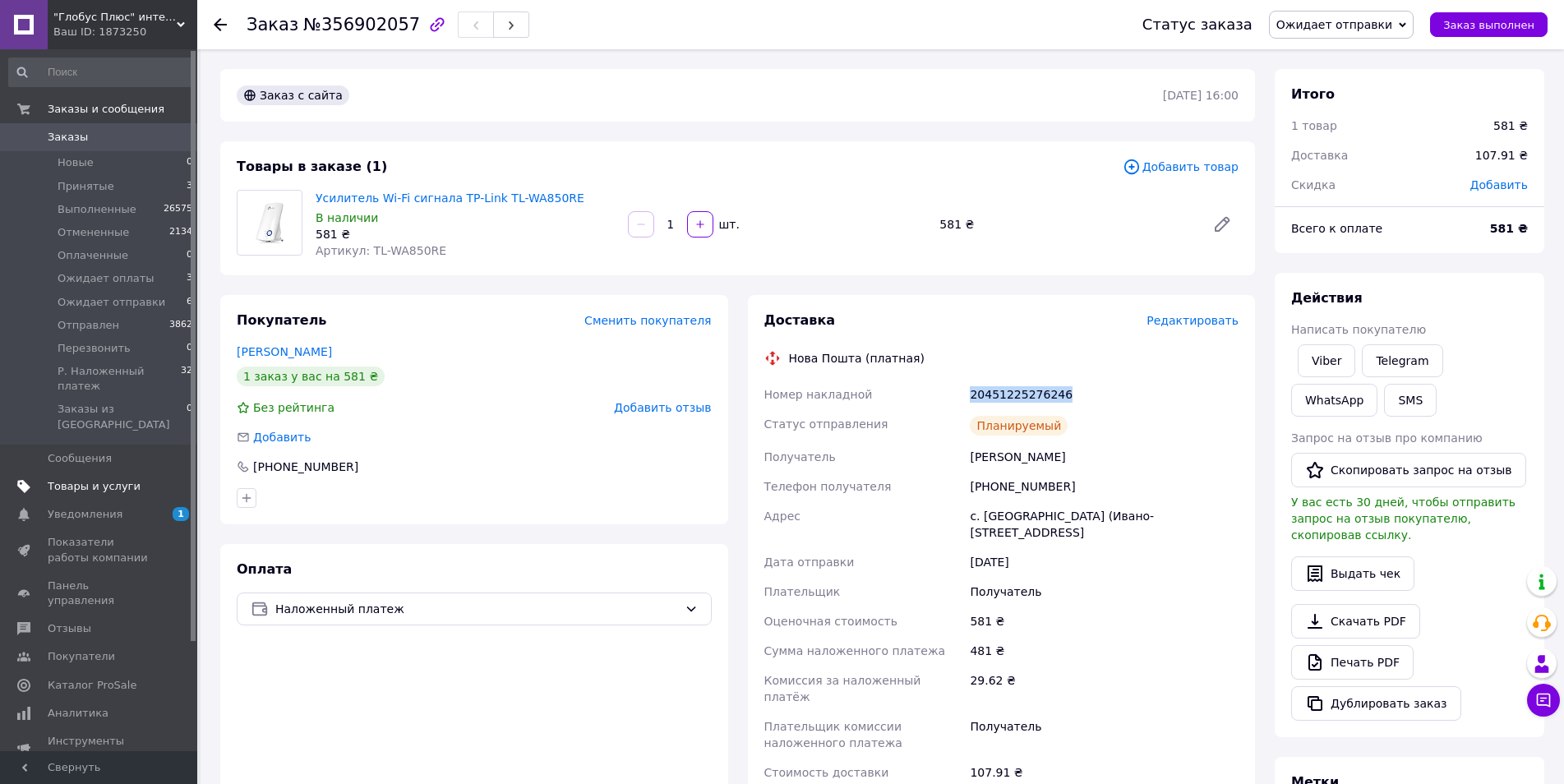
click at [119, 479] on span "Товары и услуги" at bounding box center [94, 486] width 93 height 15
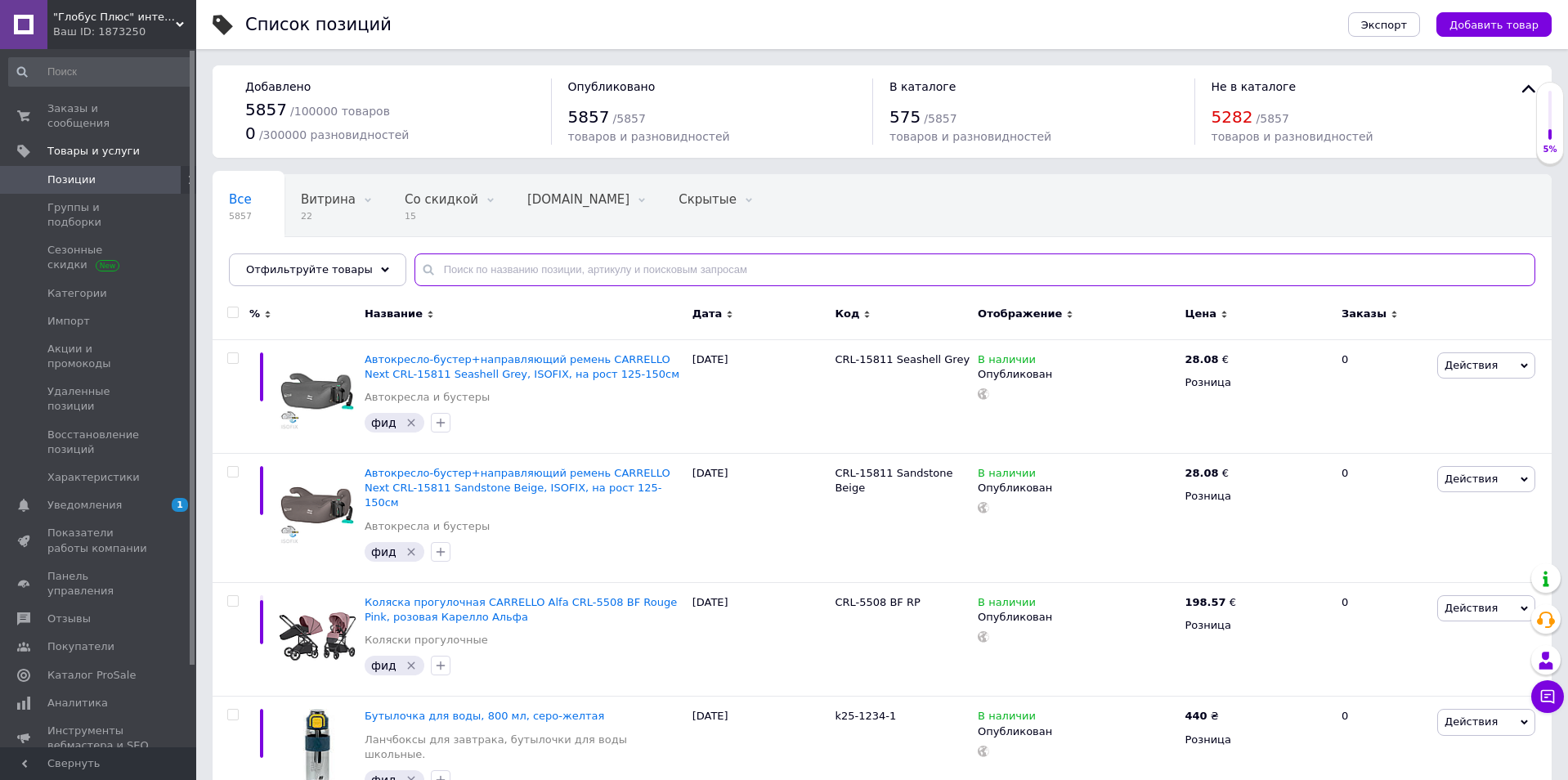
click at [486, 272] on input "text" at bounding box center [975, 270] width 1121 height 33
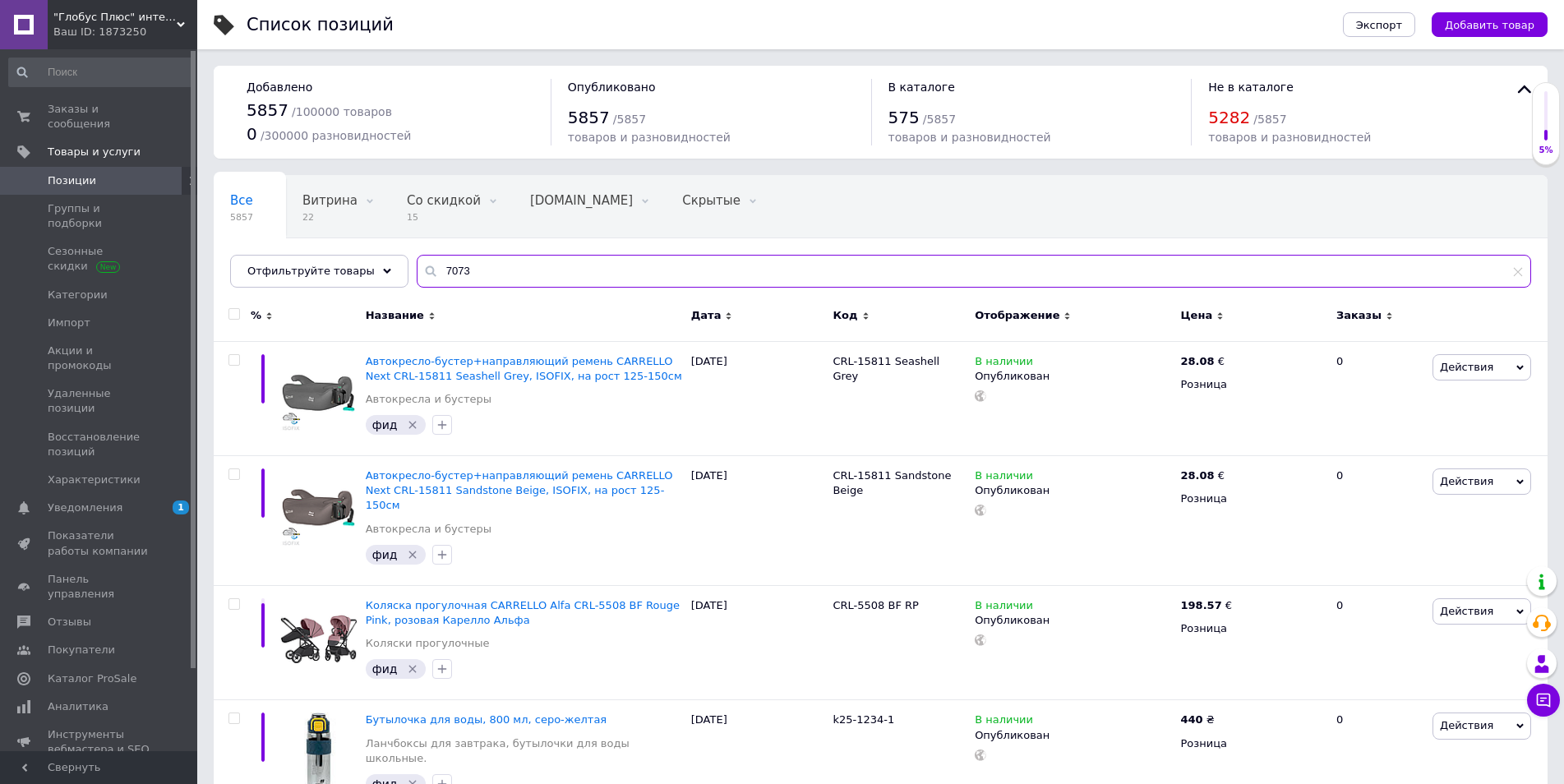
type input "7073"
